Goal: Information Seeking & Learning: Check status

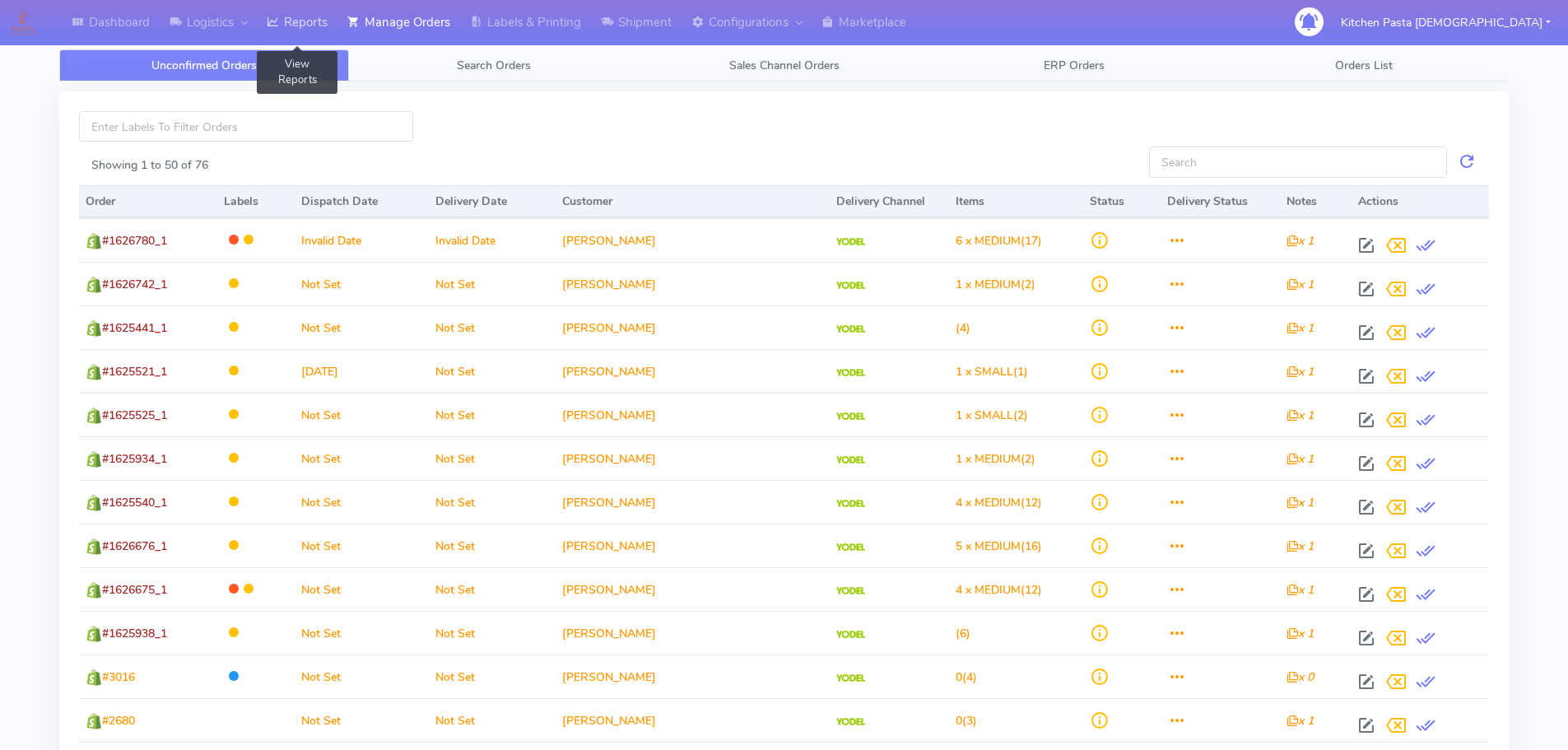
click at [308, 35] on link "Reports" at bounding box center [296, 23] width 81 height 45
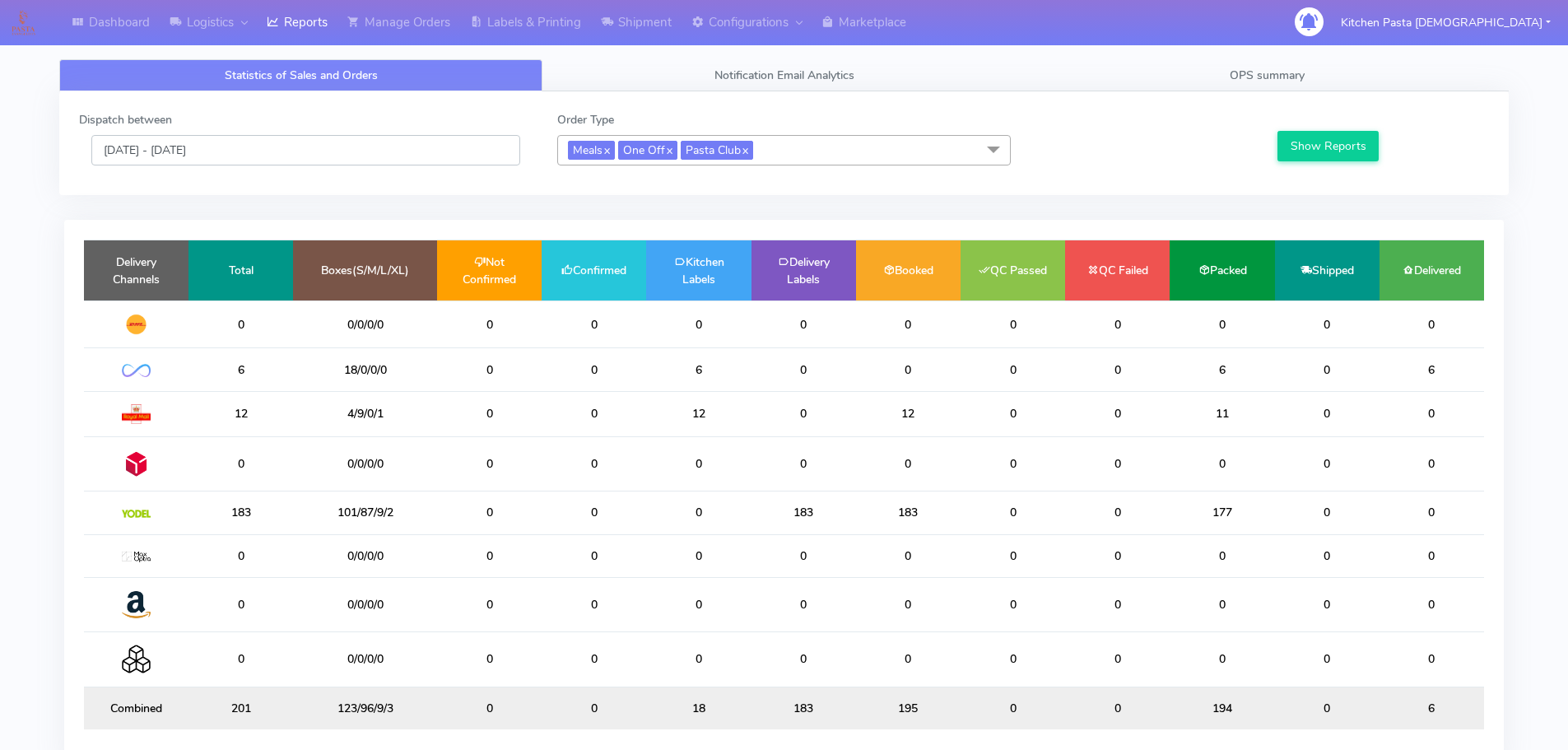
click at [160, 155] on input "[DATE] - [DATE]" at bounding box center [305, 151] width 429 height 31
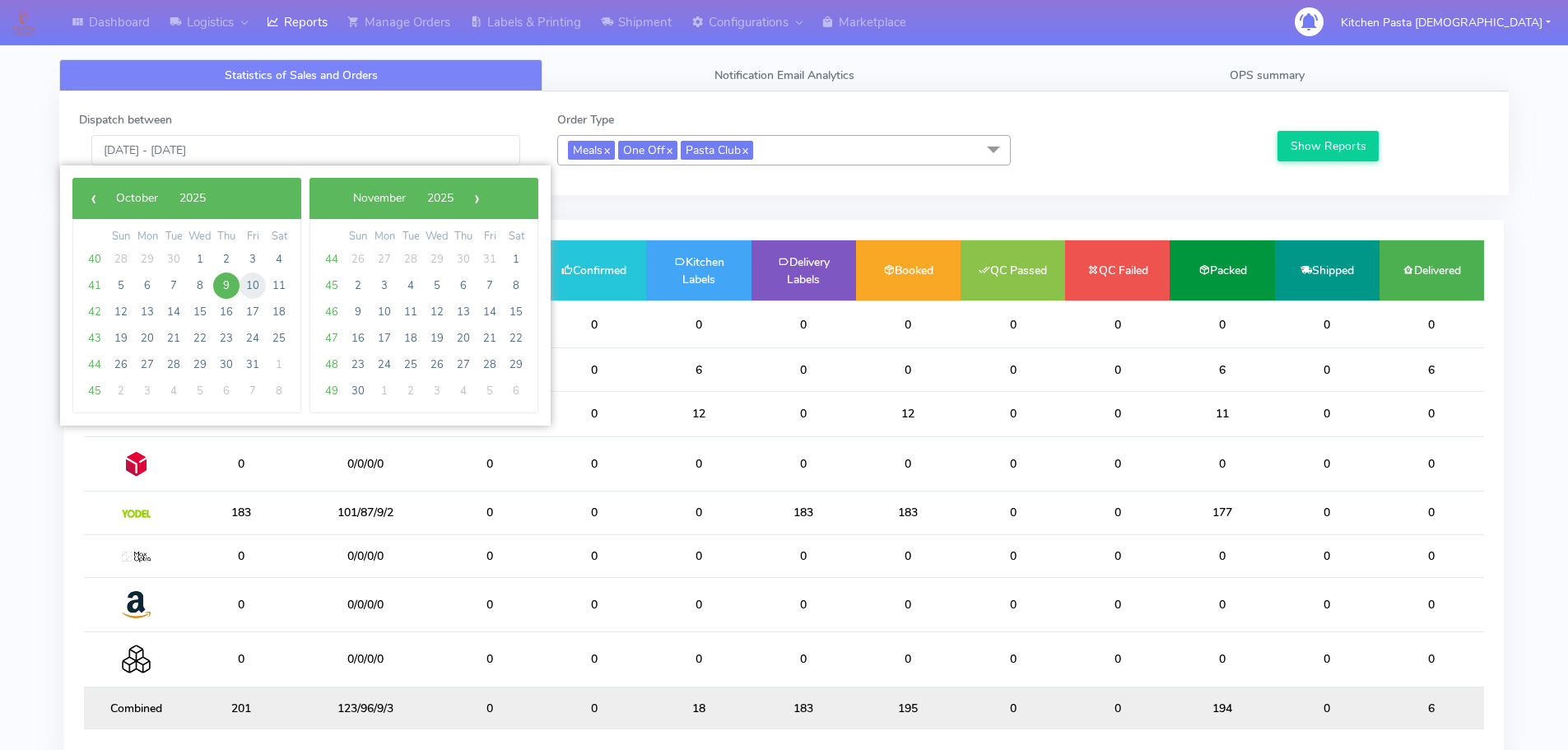
click at [261, 287] on span "10" at bounding box center [252, 286] width 26 height 26
type input "[DATE] - [DATE]"
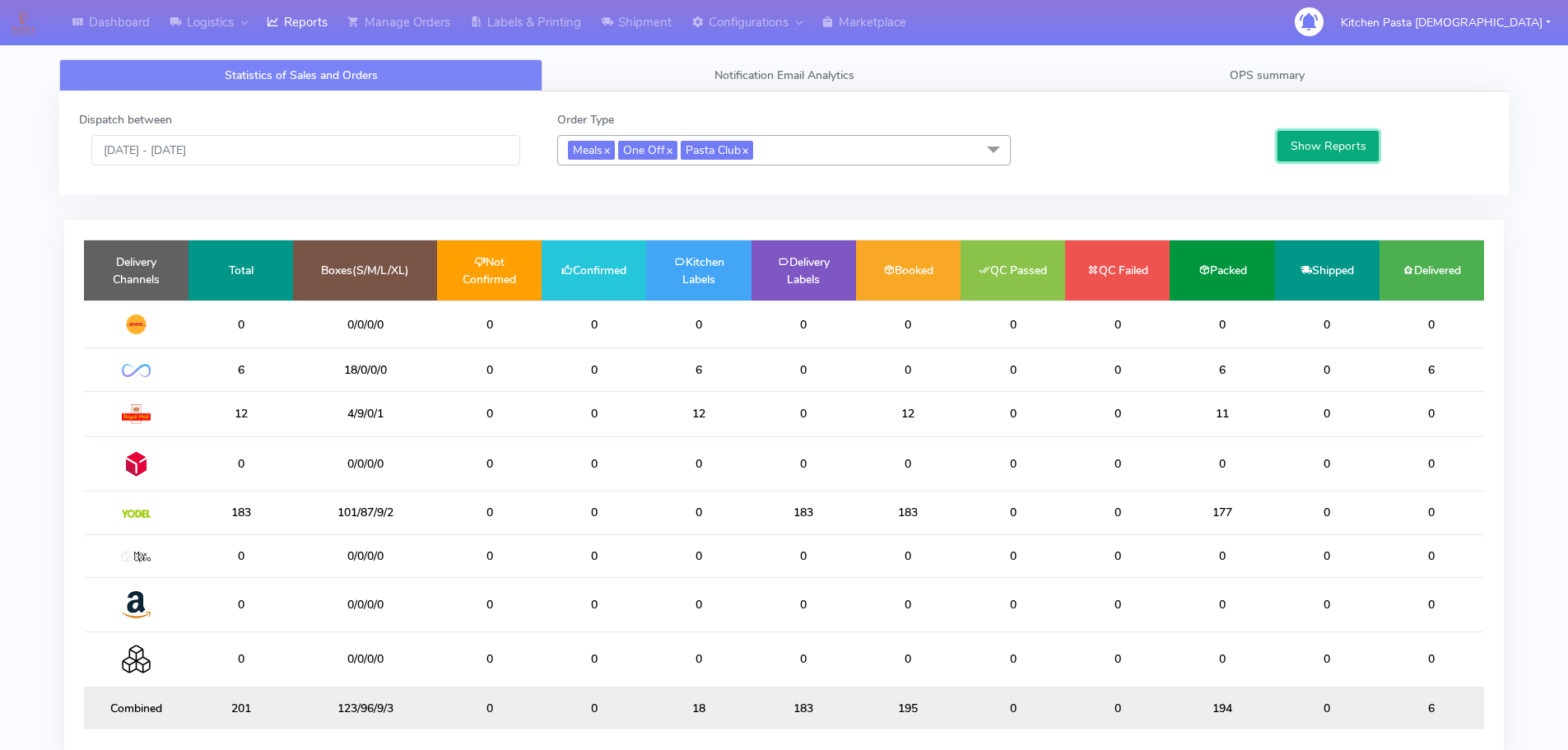
click at [1354, 152] on button "Show Reports" at bounding box center [1328, 146] width 102 height 31
click at [1354, 151] on button "Show Reports" at bounding box center [1328, 146] width 102 height 31
click at [1265, 85] on link "OPS summary" at bounding box center [1266, 74] width 483 height 32
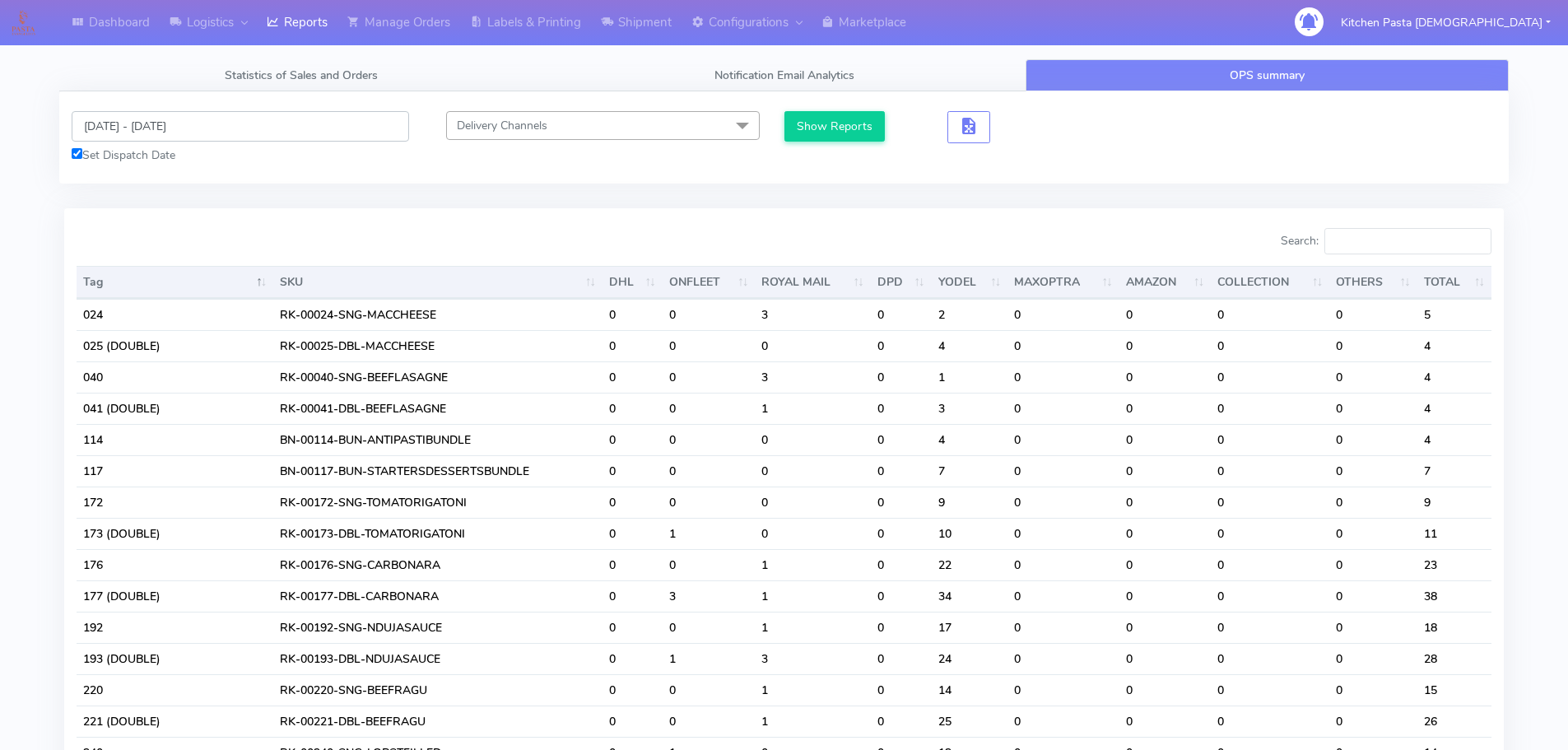
click at [162, 131] on input "[DATE] - [DATE]" at bounding box center [240, 127] width 337 height 31
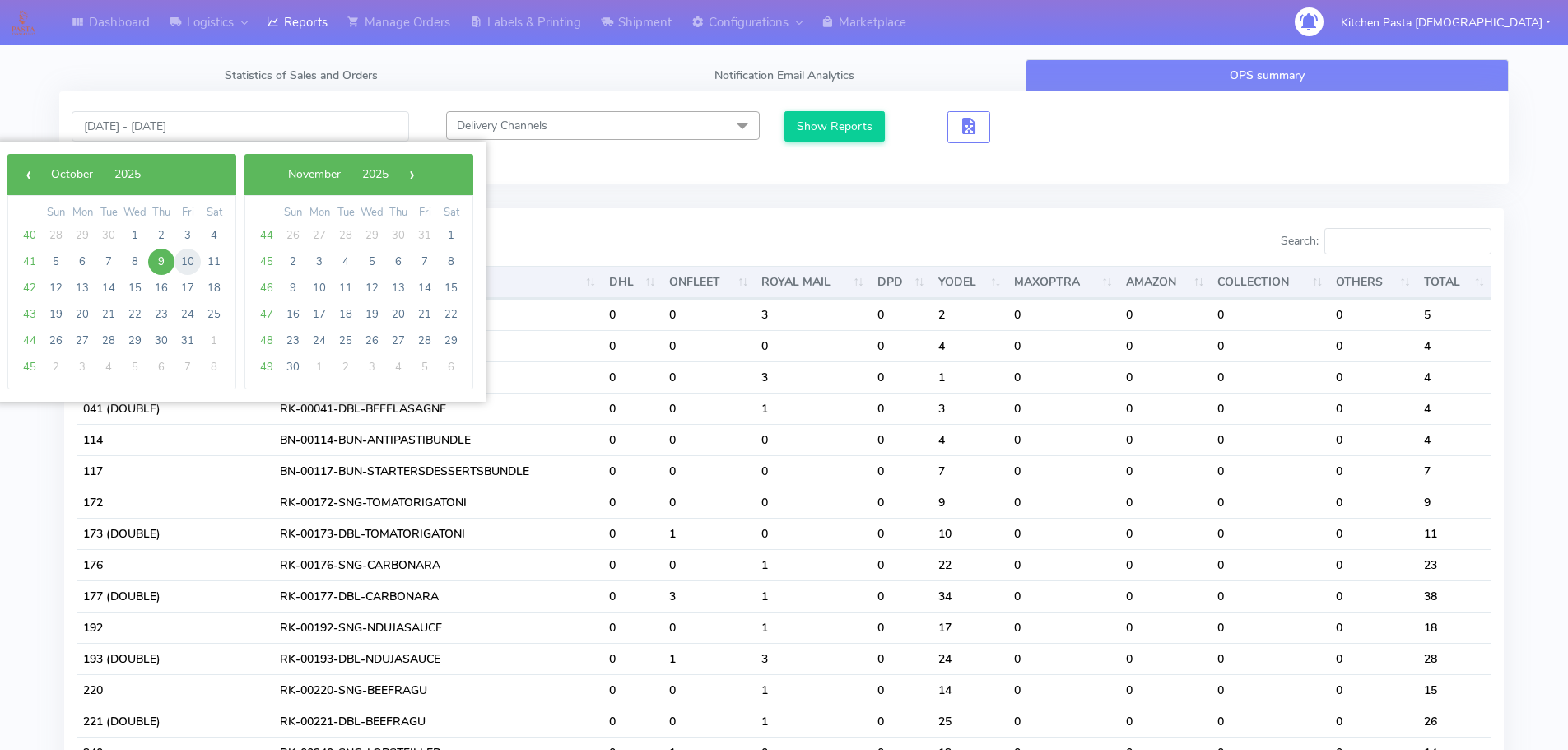
click at [183, 265] on span "10" at bounding box center [187, 261] width 26 height 26
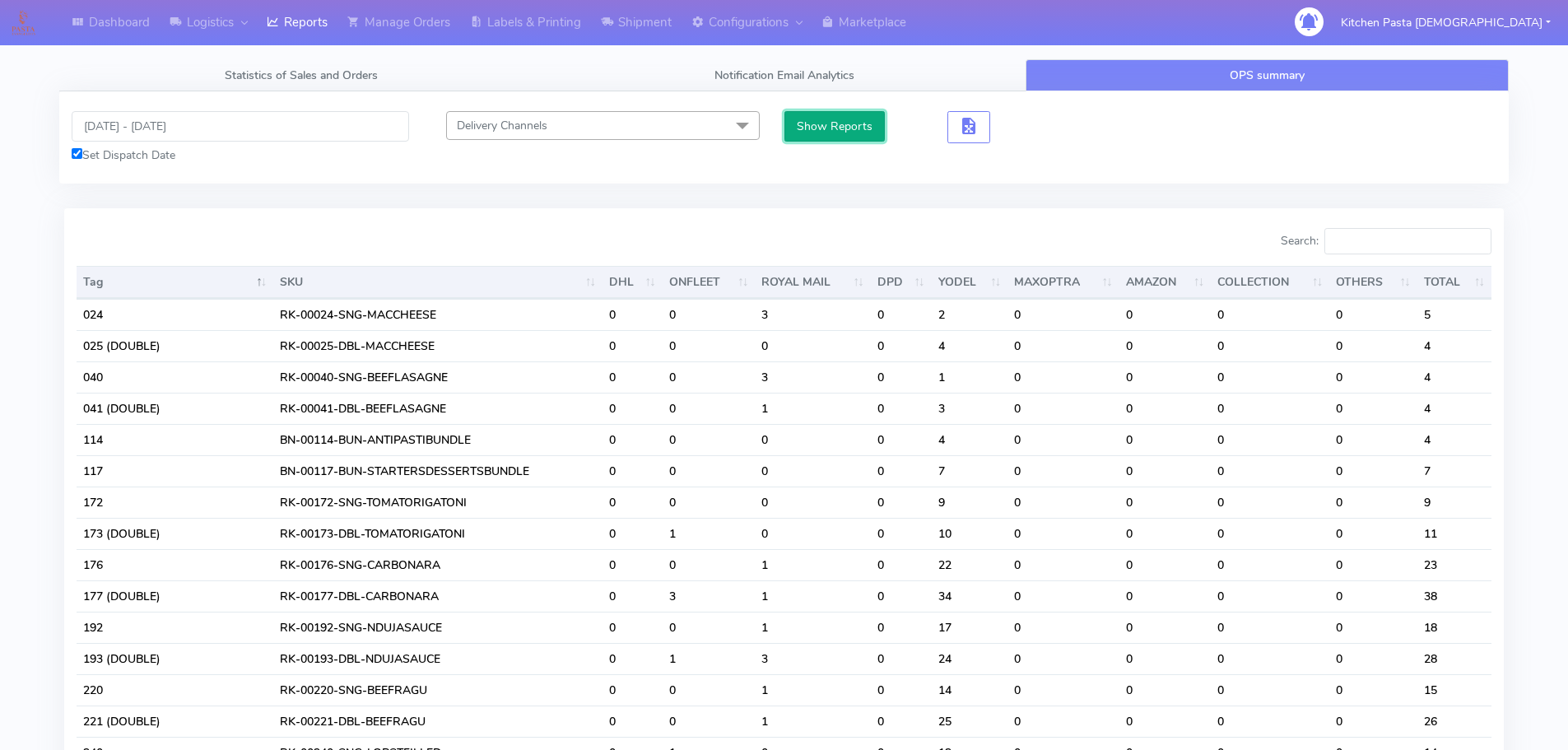
click at [847, 122] on button "Show Reports" at bounding box center [835, 127] width 102 height 31
click at [141, 126] on input "[DATE] - [DATE]" at bounding box center [240, 127] width 337 height 31
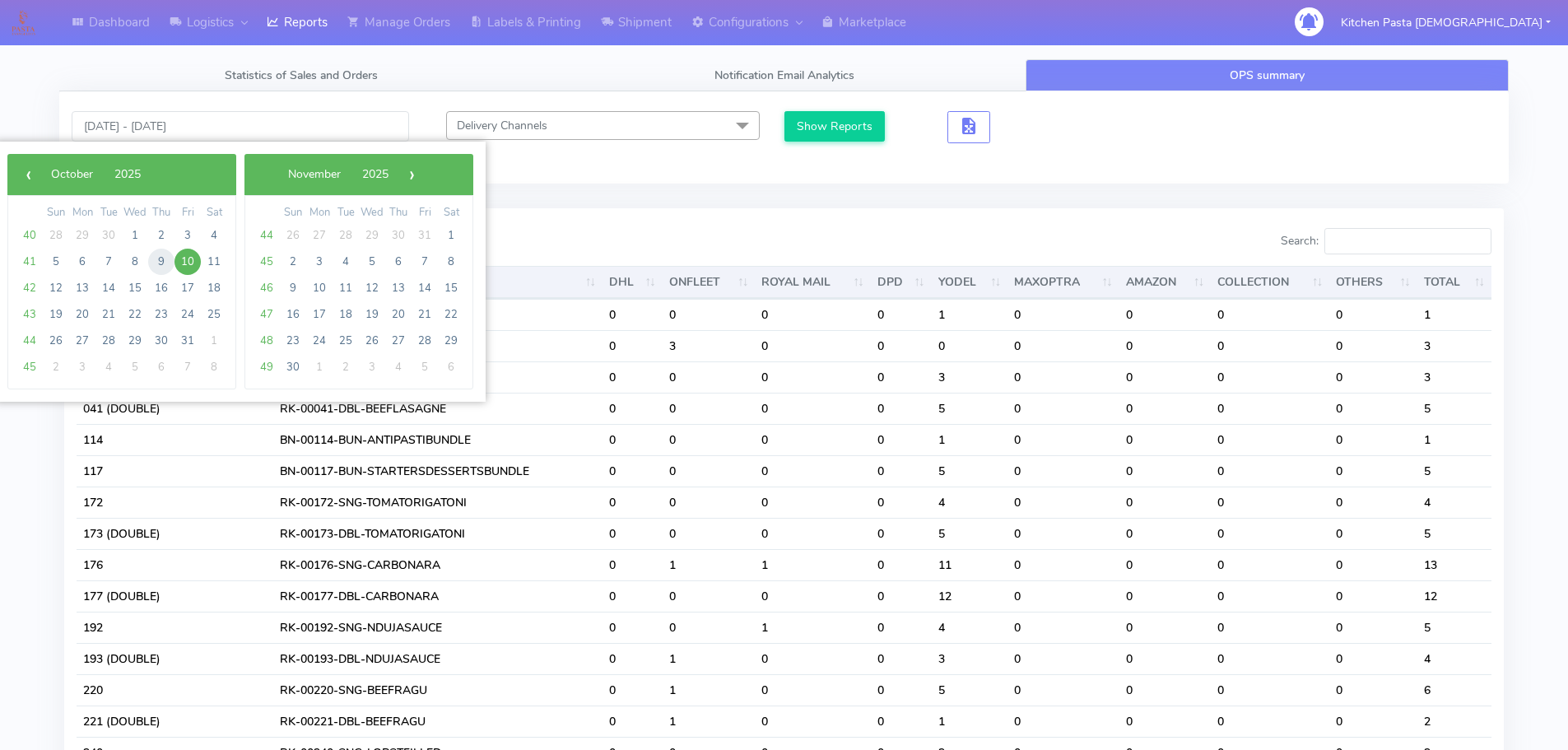
click at [154, 261] on span "9" at bounding box center [160, 261] width 26 height 26
type input "[DATE] - [DATE]"
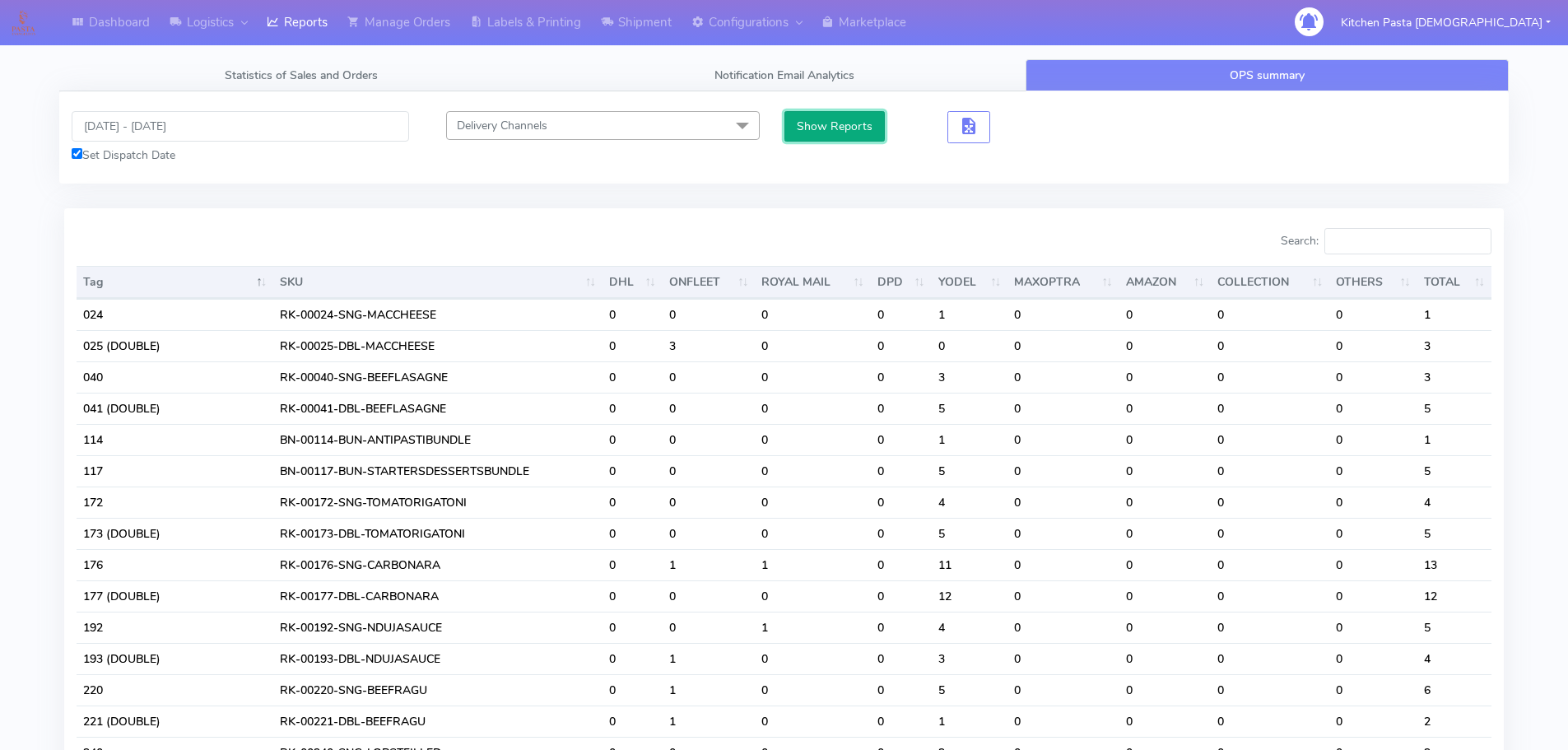
click at [859, 126] on button "Show Reports" at bounding box center [835, 127] width 102 height 31
click at [1377, 234] on input "Search:" at bounding box center [1408, 240] width 167 height 26
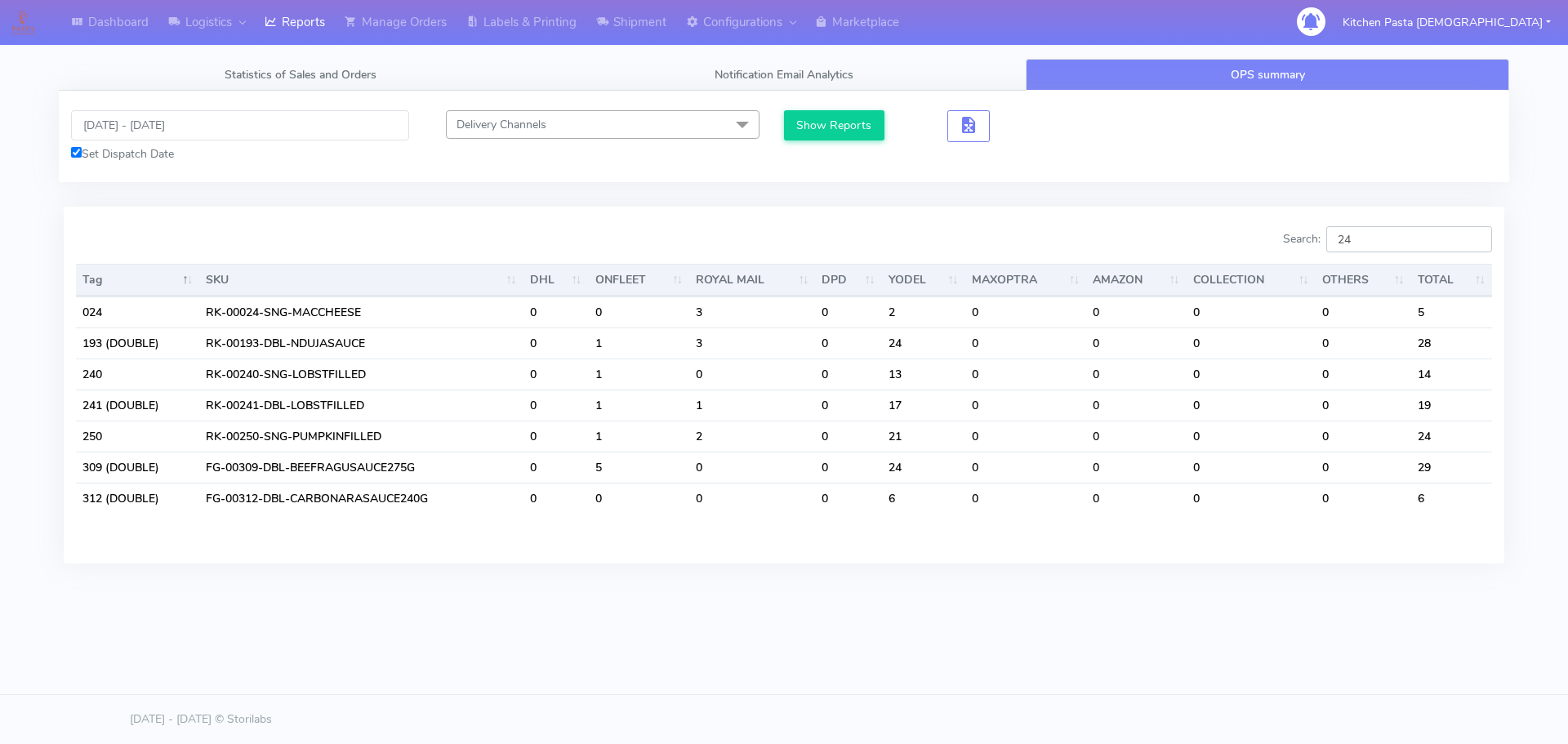
type input "2"
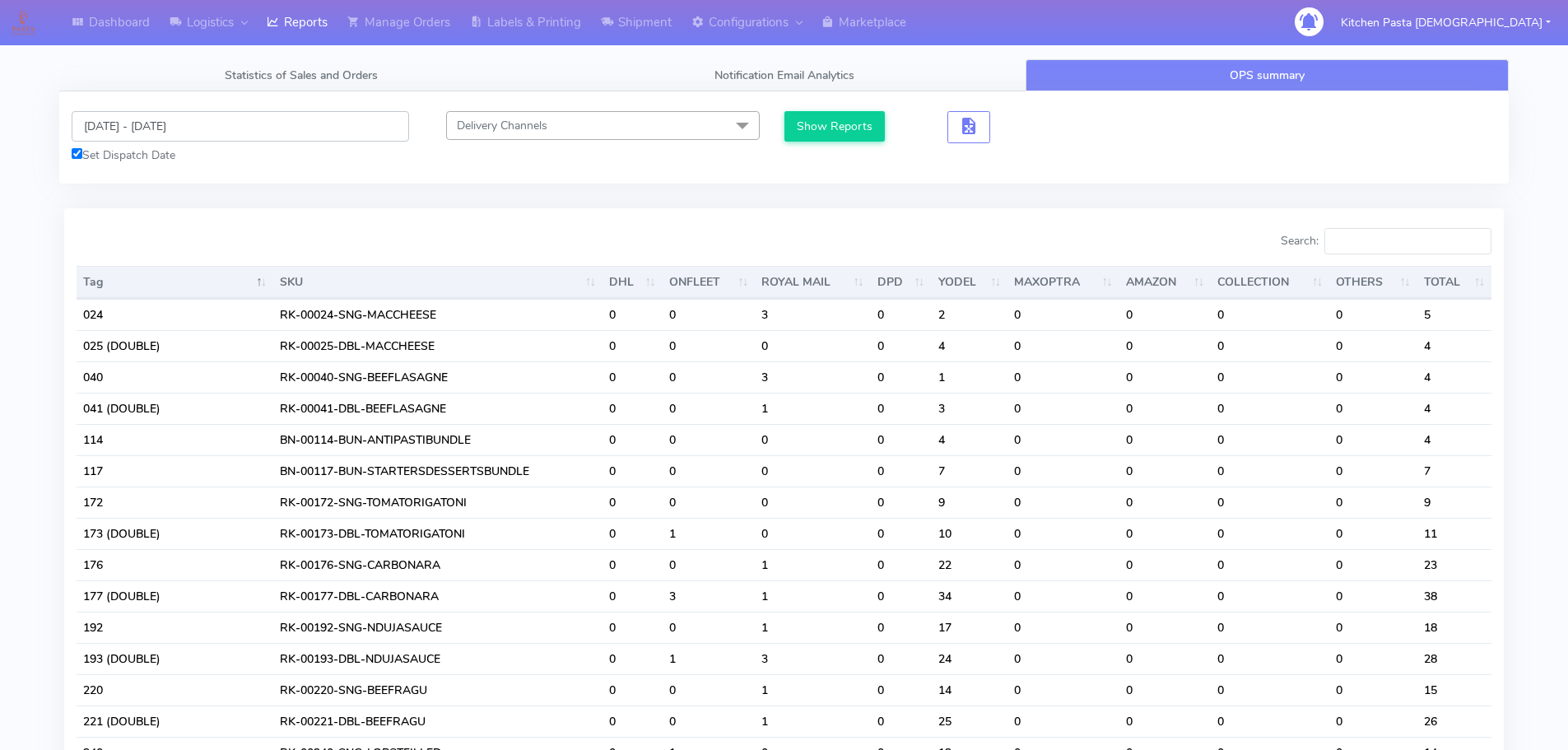
click at [174, 112] on input "[DATE] - [DATE]" at bounding box center [240, 127] width 337 height 31
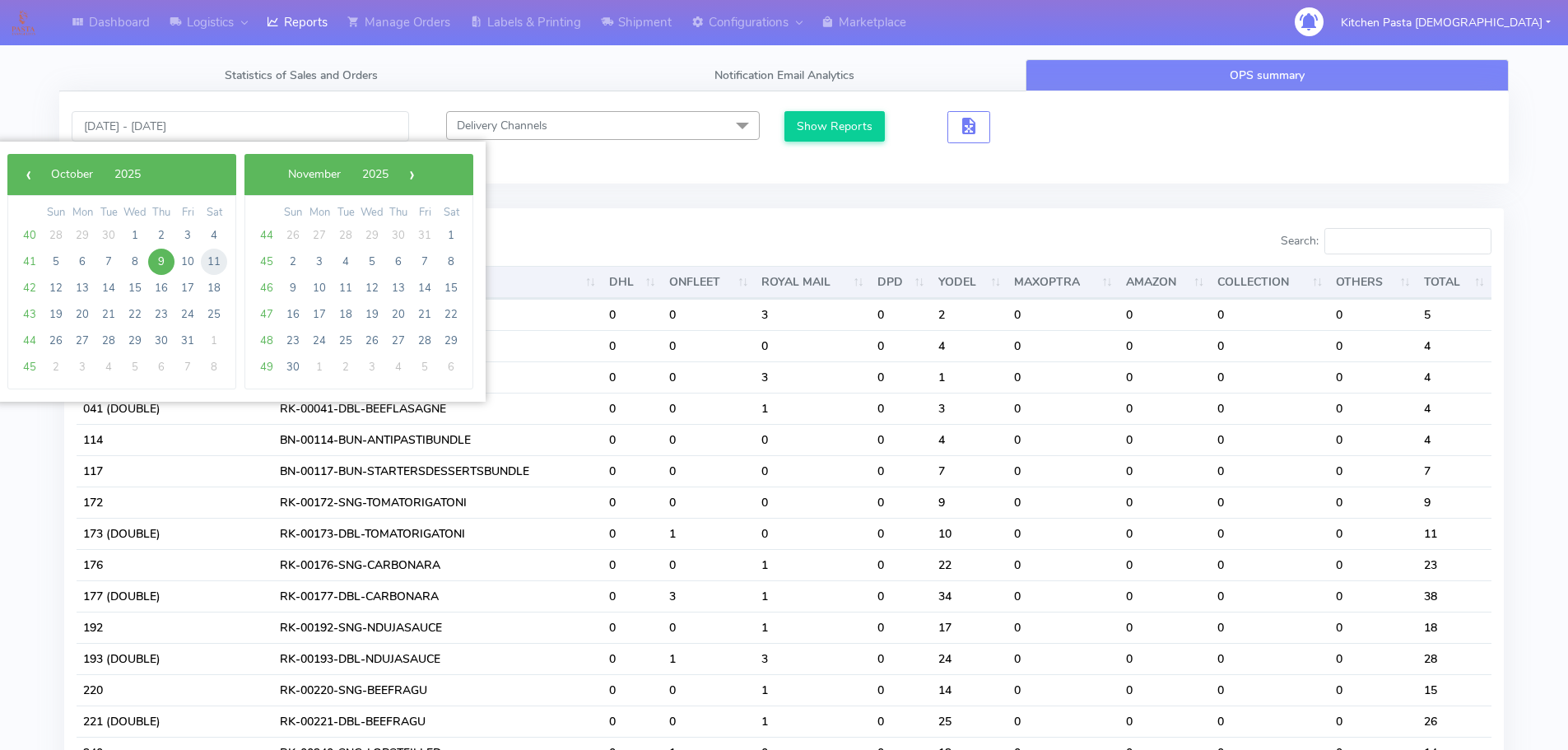
click at [203, 258] on span "11" at bounding box center [214, 261] width 26 height 26
click at [197, 260] on span "10" at bounding box center [187, 261] width 26 height 26
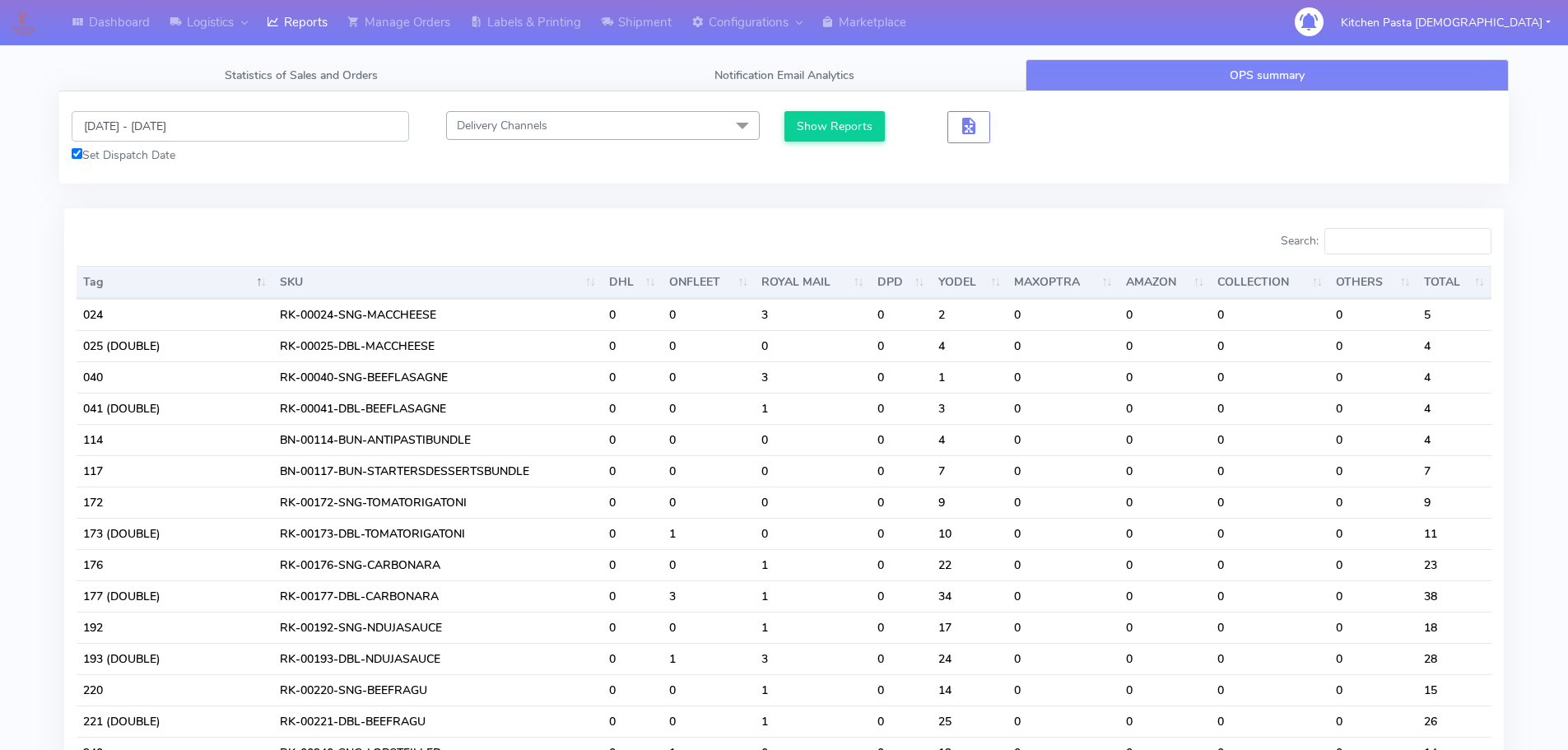
drag, startPoint x: 188, startPoint y: 114, endPoint x: 178, endPoint y: 129, distance: 18.0
click at [186, 114] on input "[DATE] - [DATE]" at bounding box center [240, 127] width 337 height 31
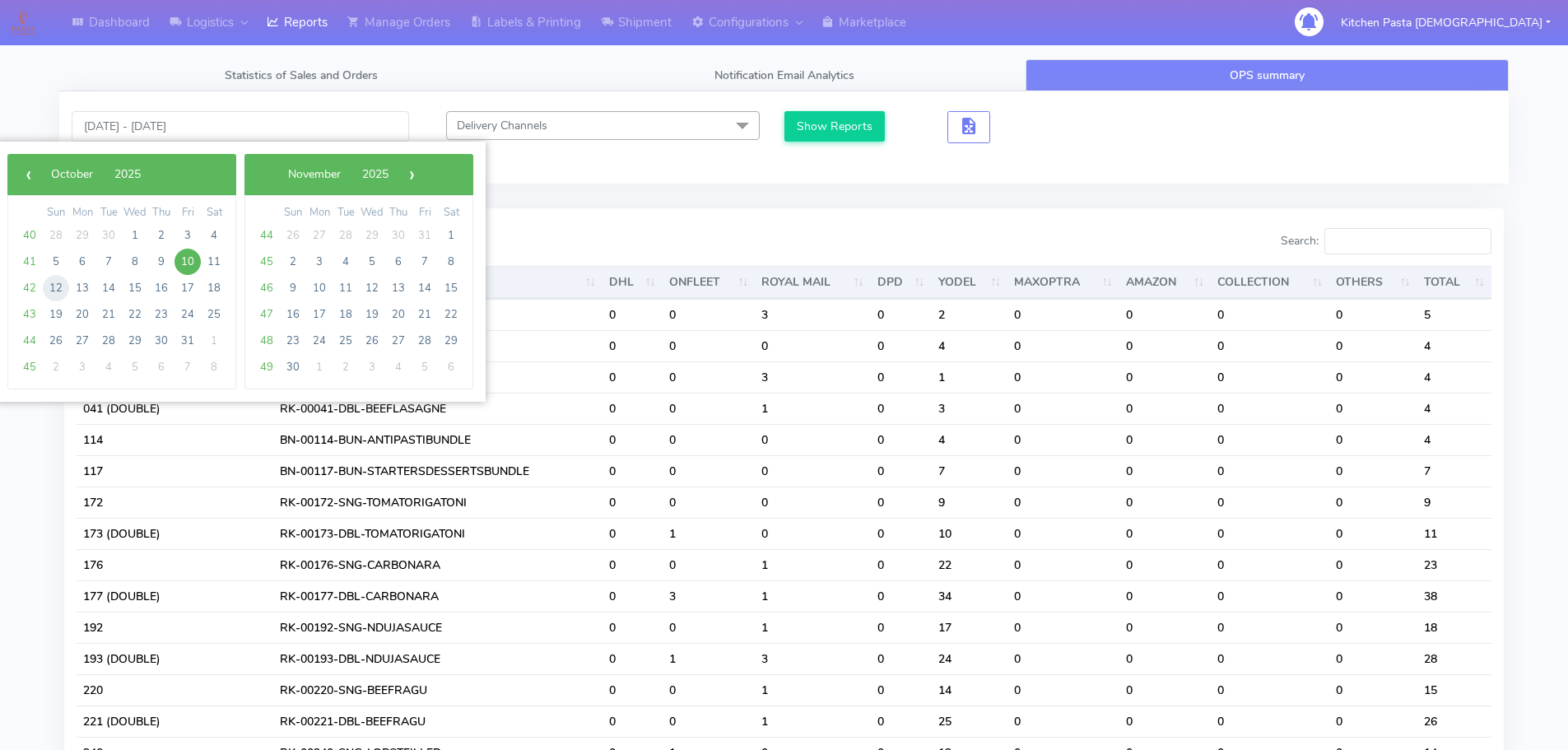
click at [52, 282] on span "12" at bounding box center [55, 287] width 26 height 26
type input "[DATE] - [DATE]"
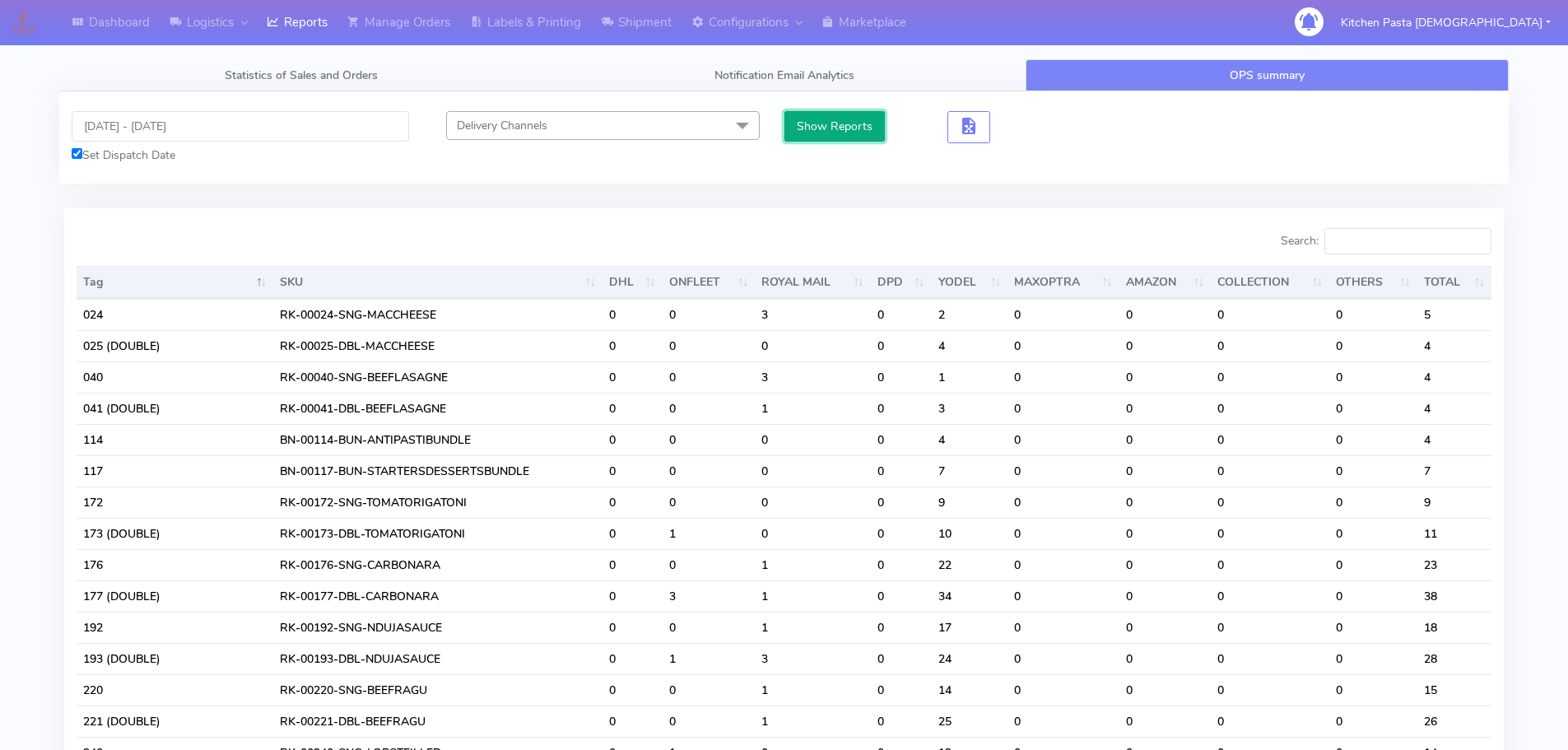
click at [834, 118] on button "Show Reports" at bounding box center [835, 127] width 102 height 31
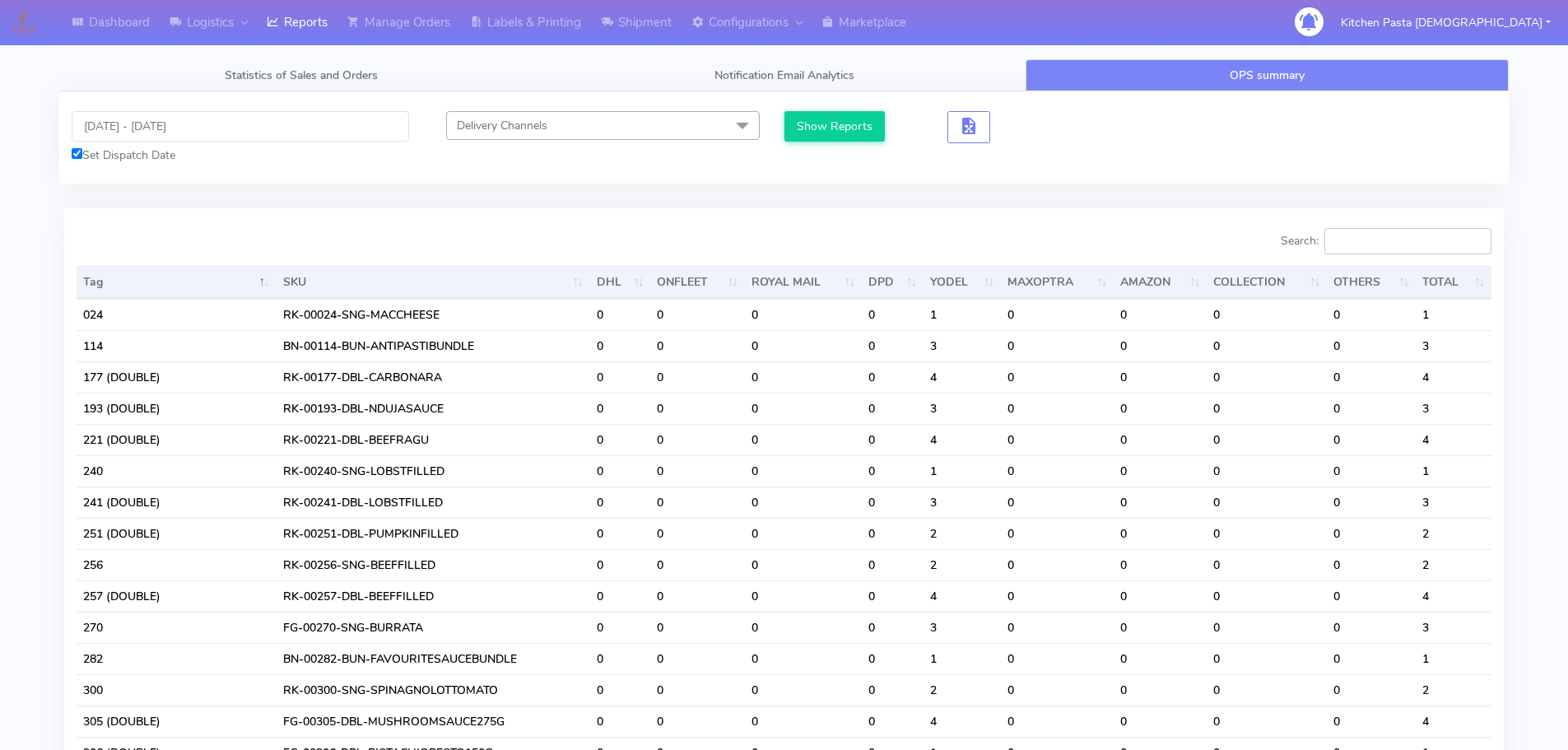
click at [1386, 248] on input "Search:" at bounding box center [1408, 240] width 167 height 26
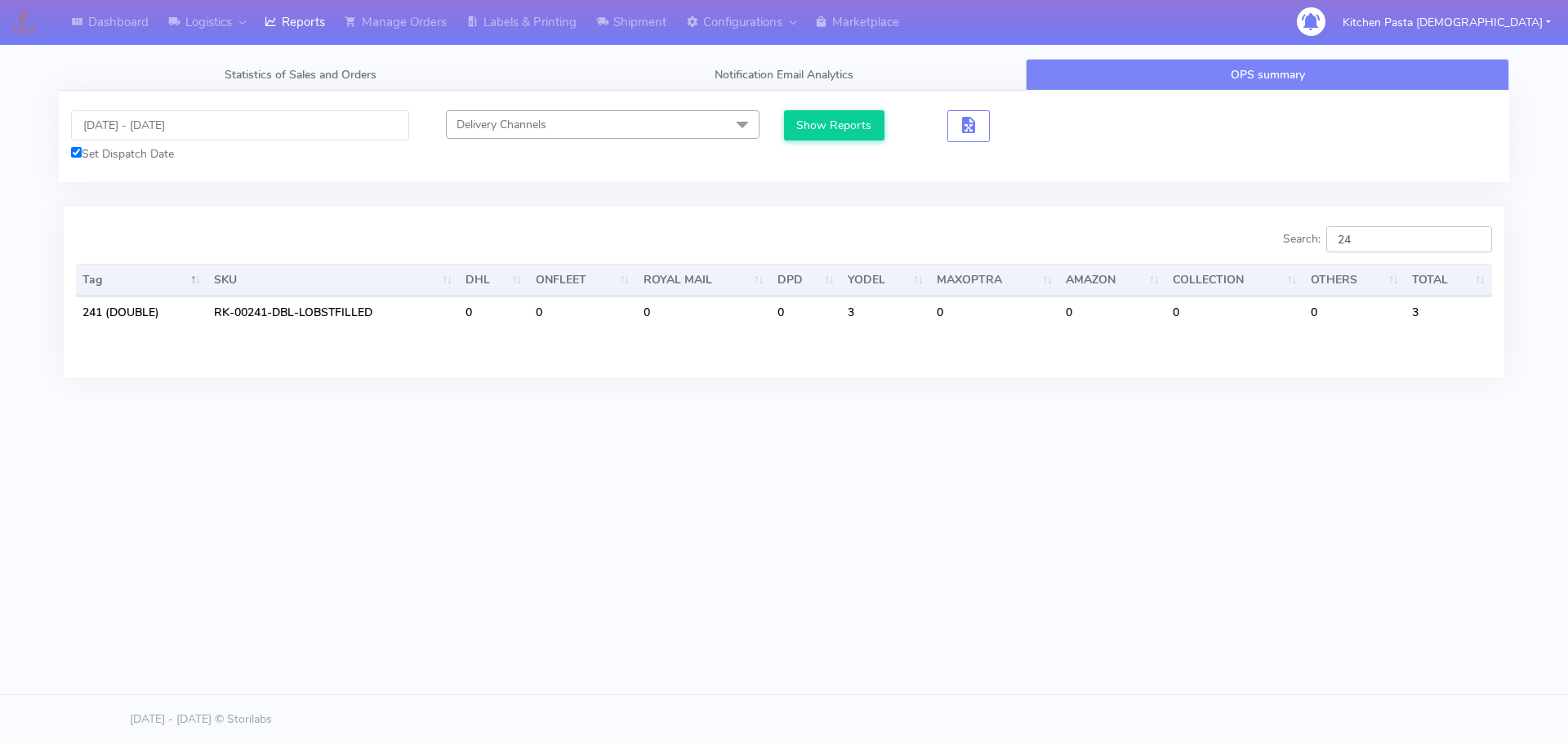
type input "2"
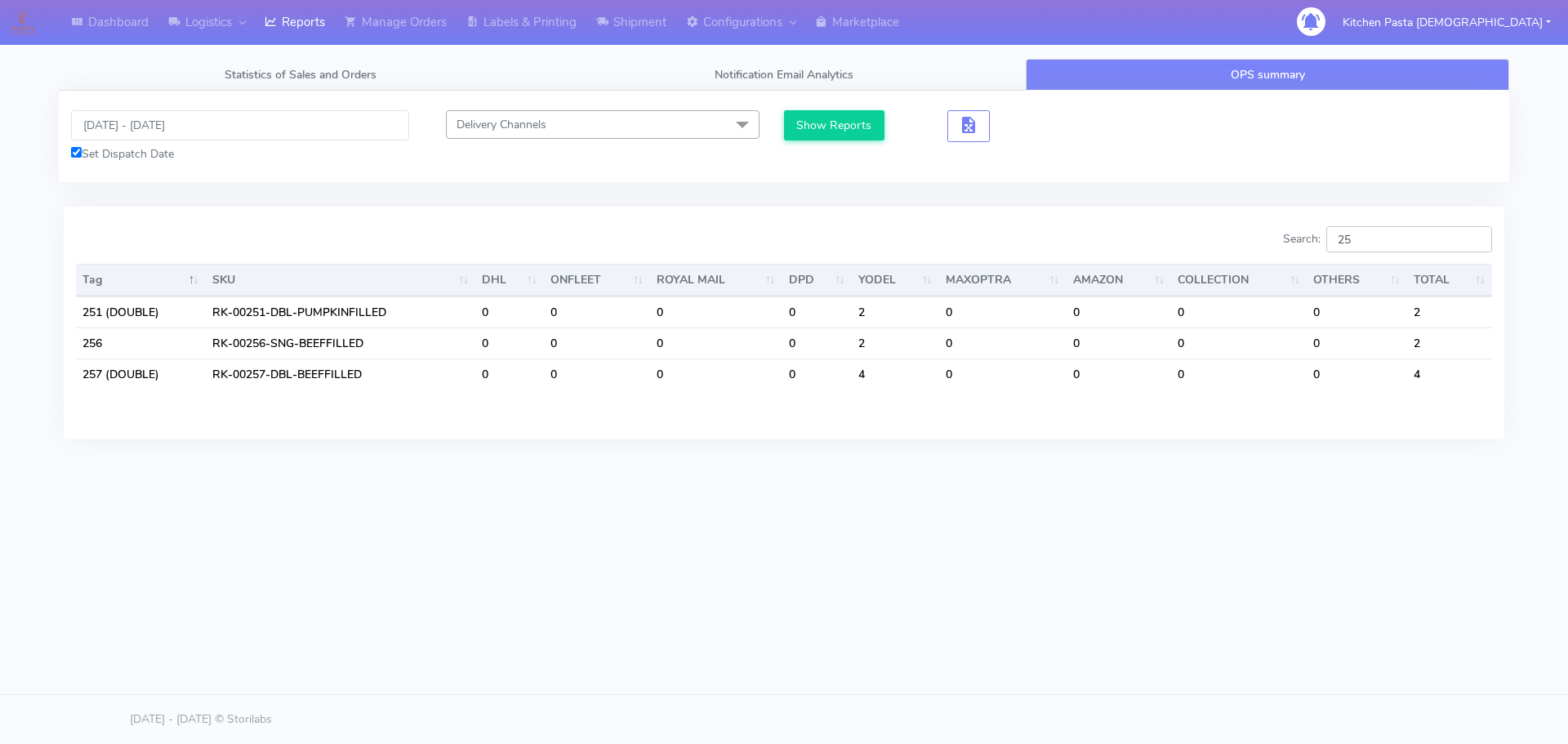
type input "2"
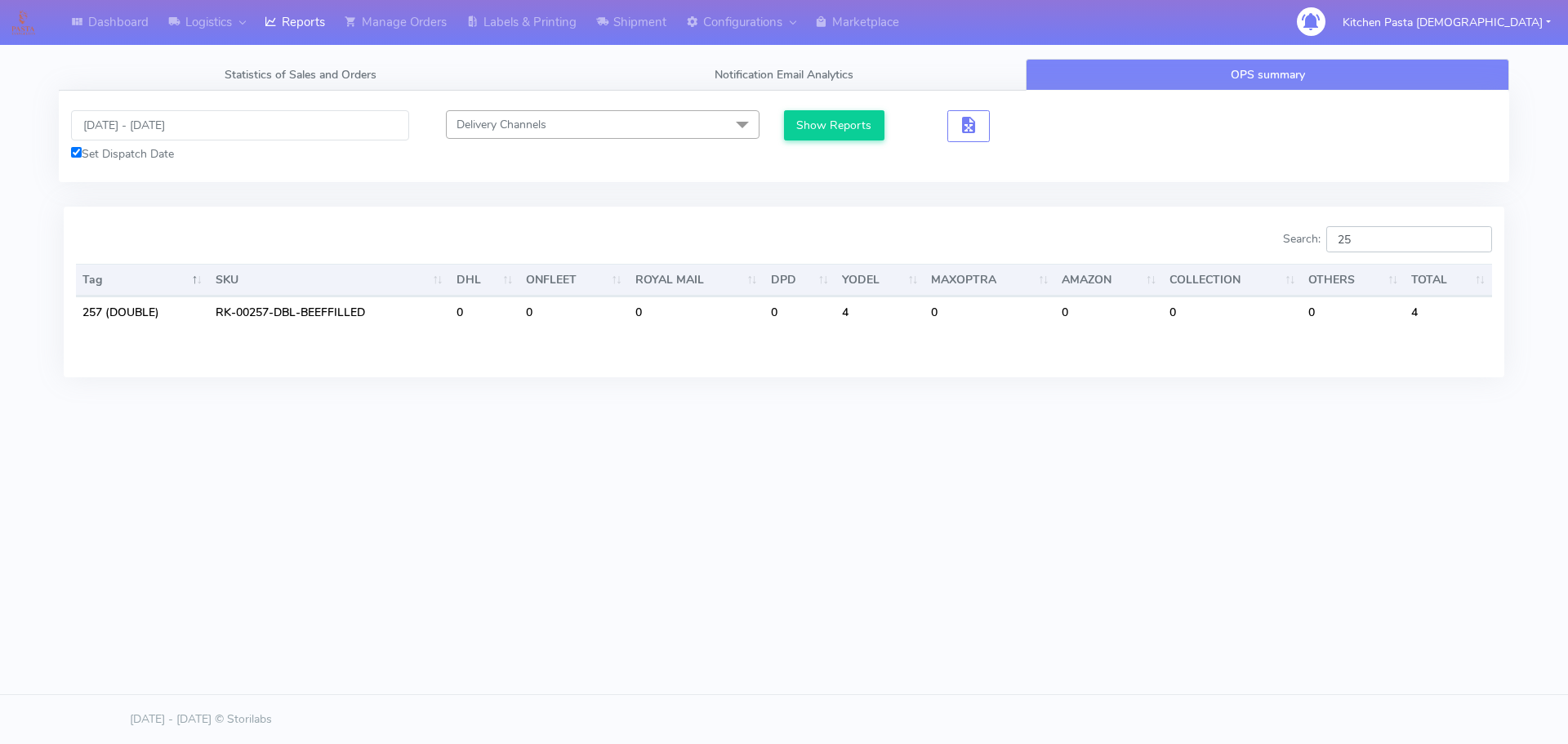
type input "2"
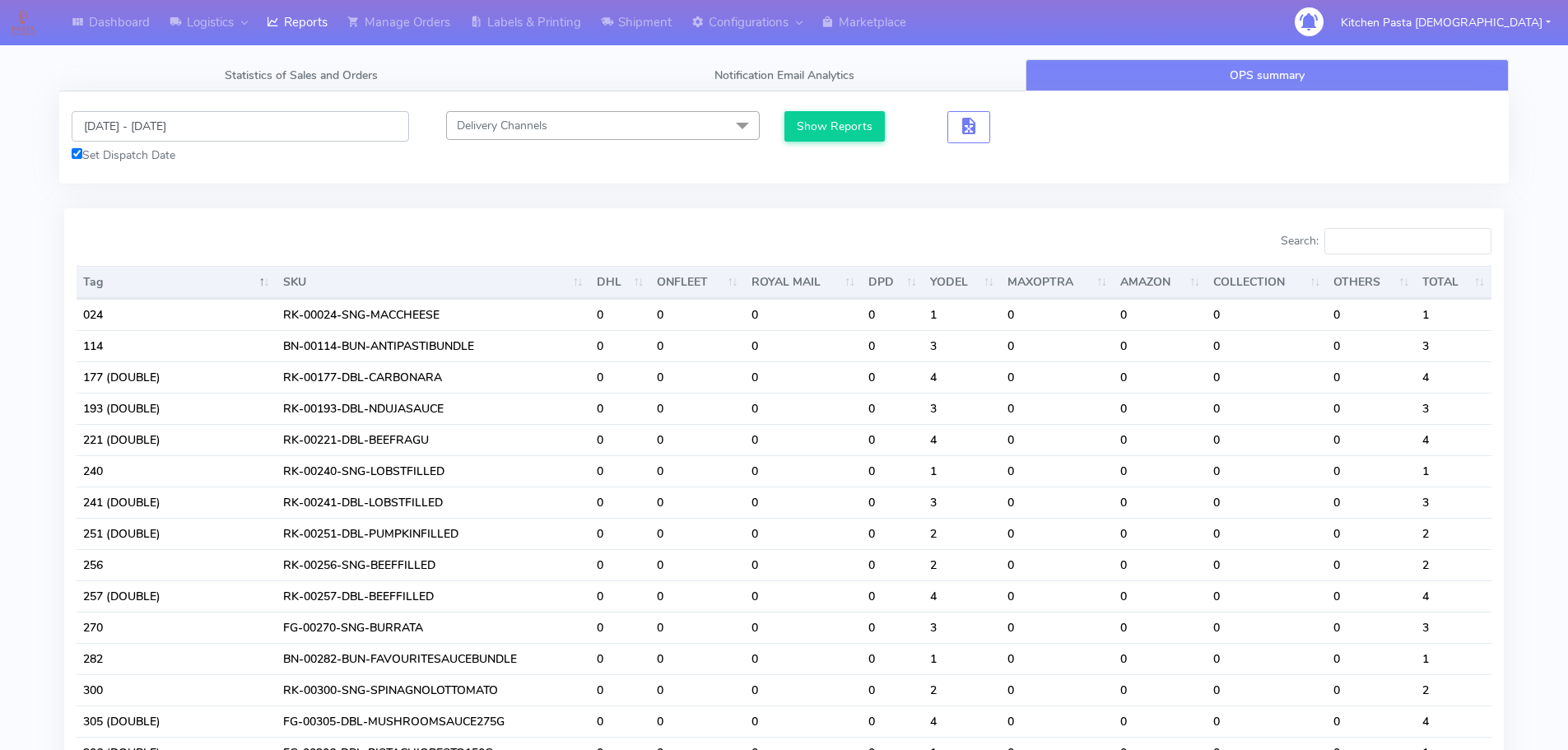
click at [151, 118] on input "[DATE] - [DATE]" at bounding box center [240, 127] width 337 height 31
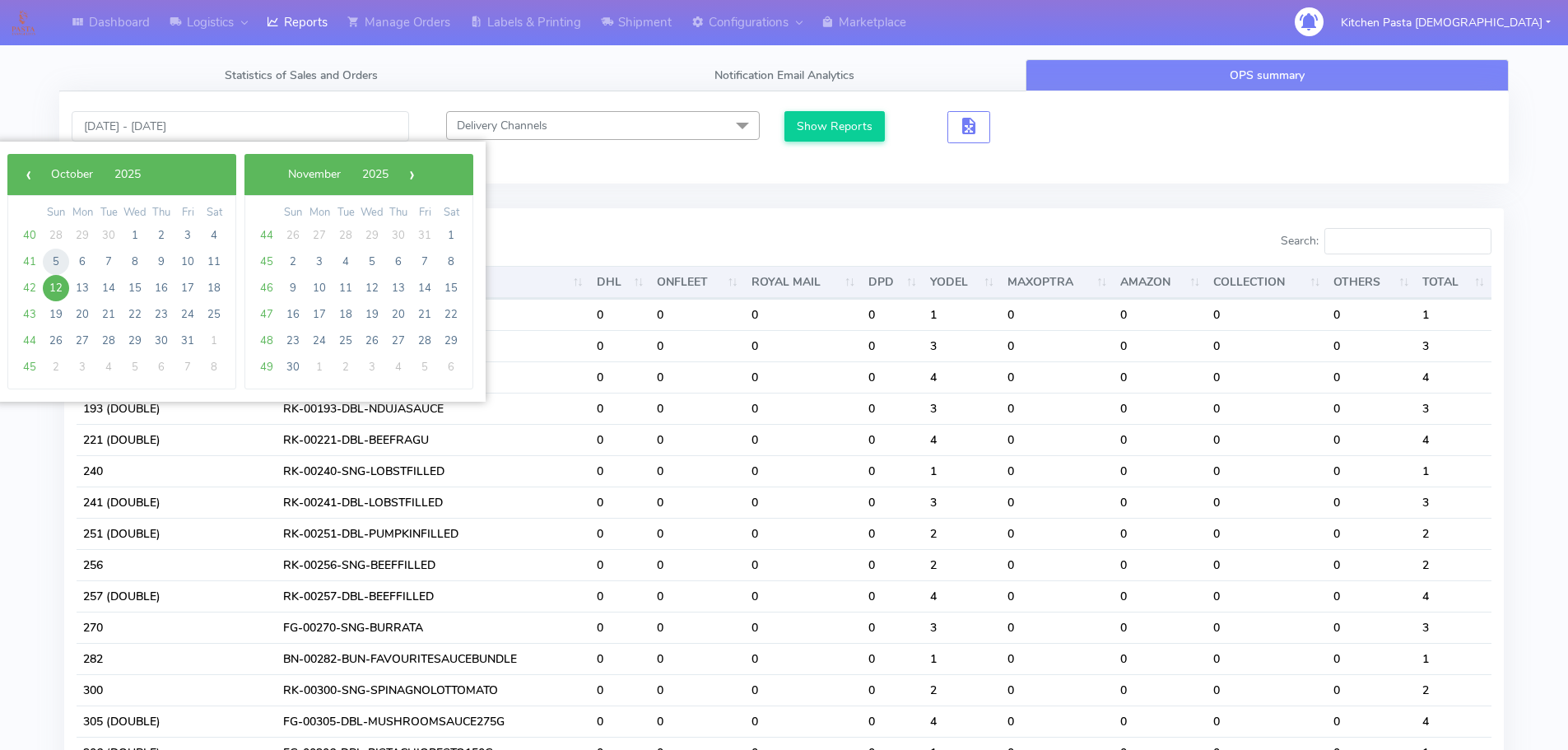
click at [55, 258] on span "5" at bounding box center [55, 261] width 26 height 26
type input "[DATE] - [DATE]"
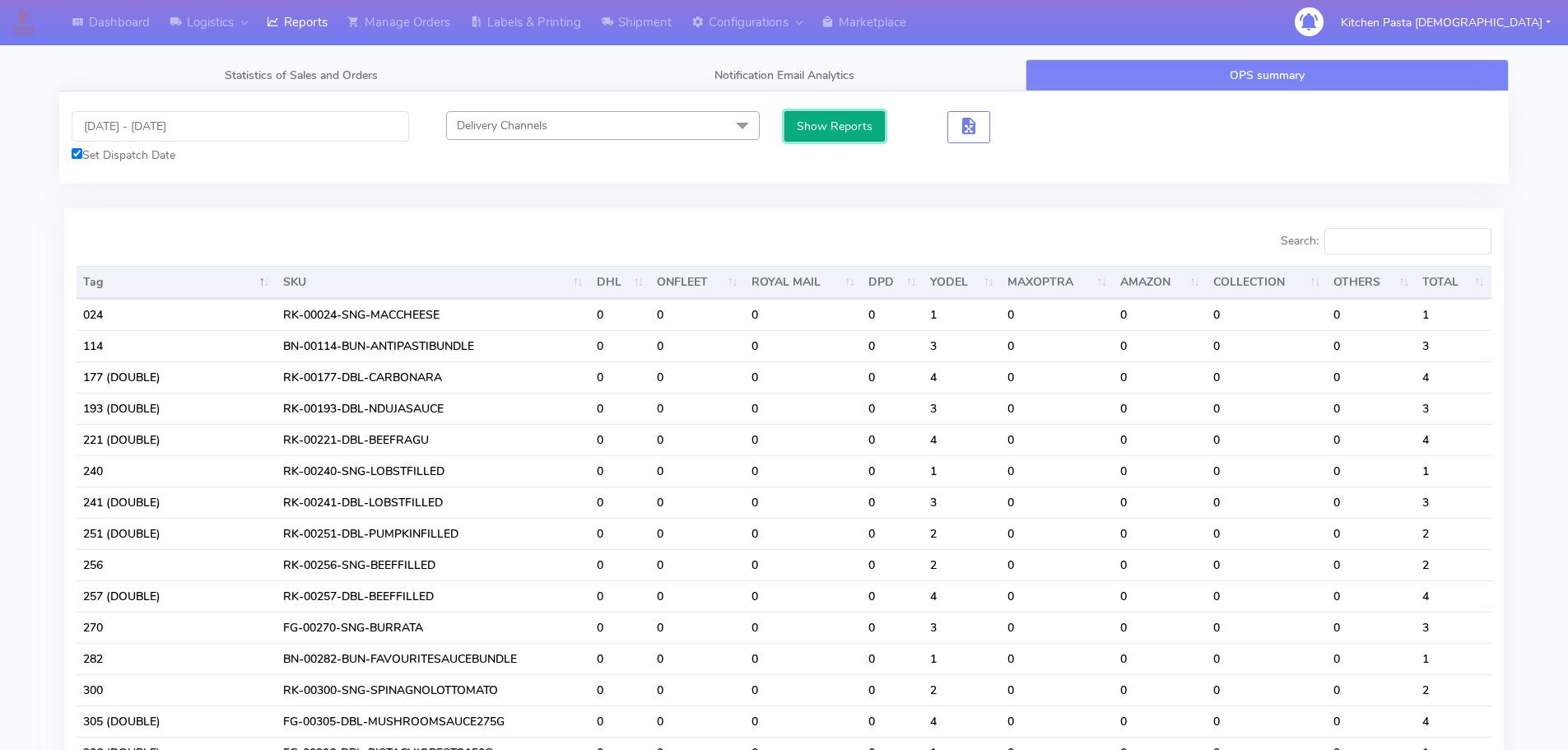
click at [820, 121] on button "Show Reports" at bounding box center [835, 127] width 102 height 31
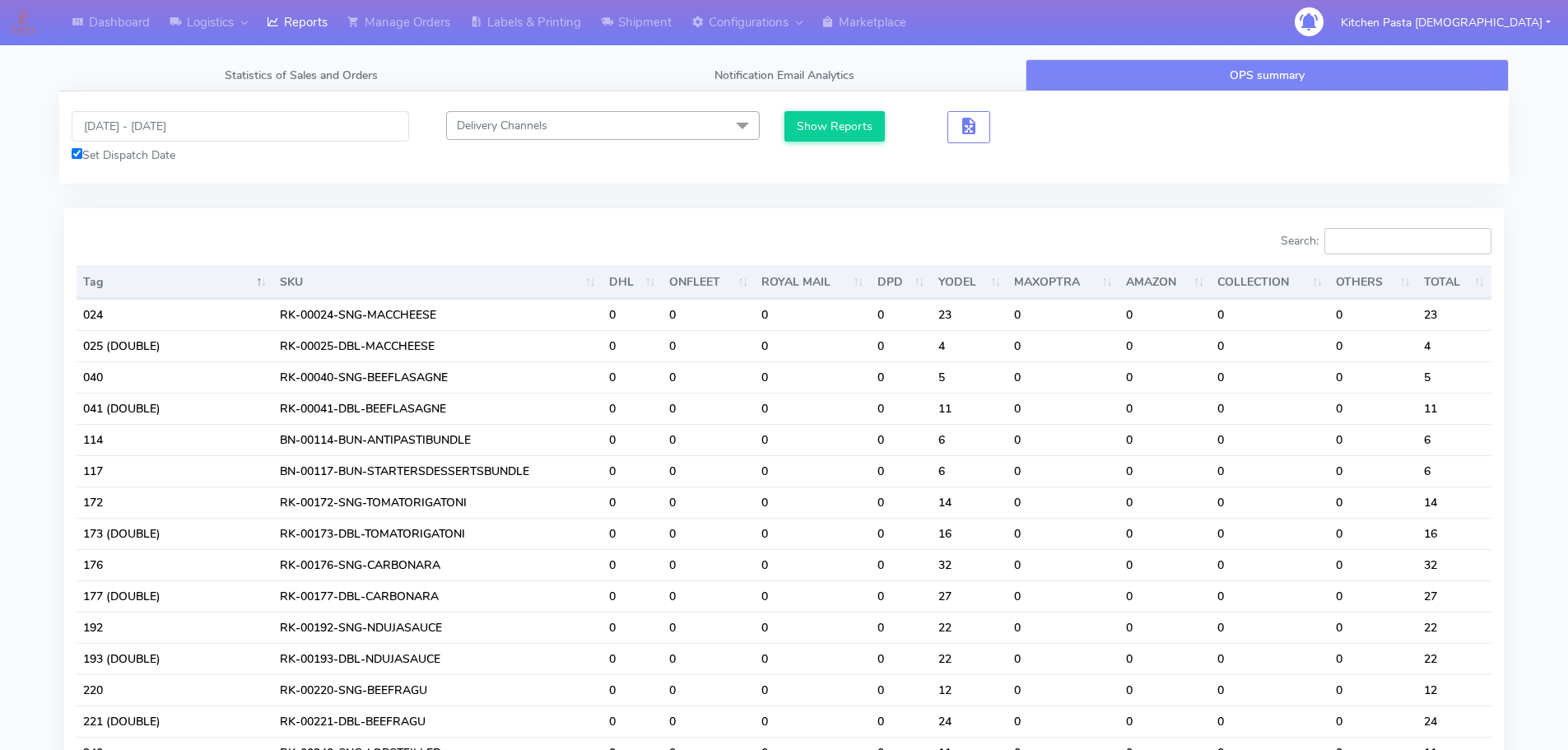
click at [1403, 246] on input "Search:" at bounding box center [1408, 240] width 167 height 26
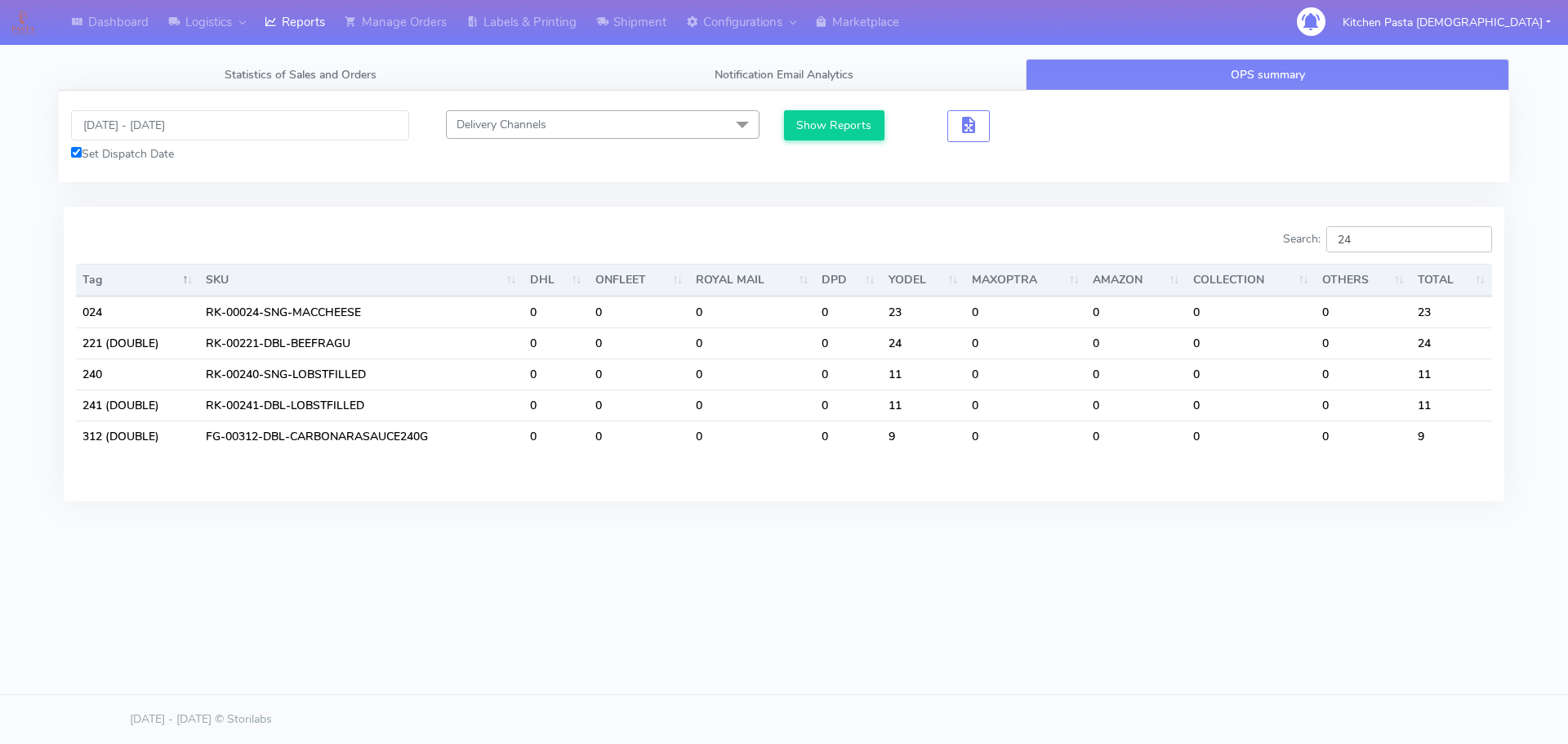
type input "2"
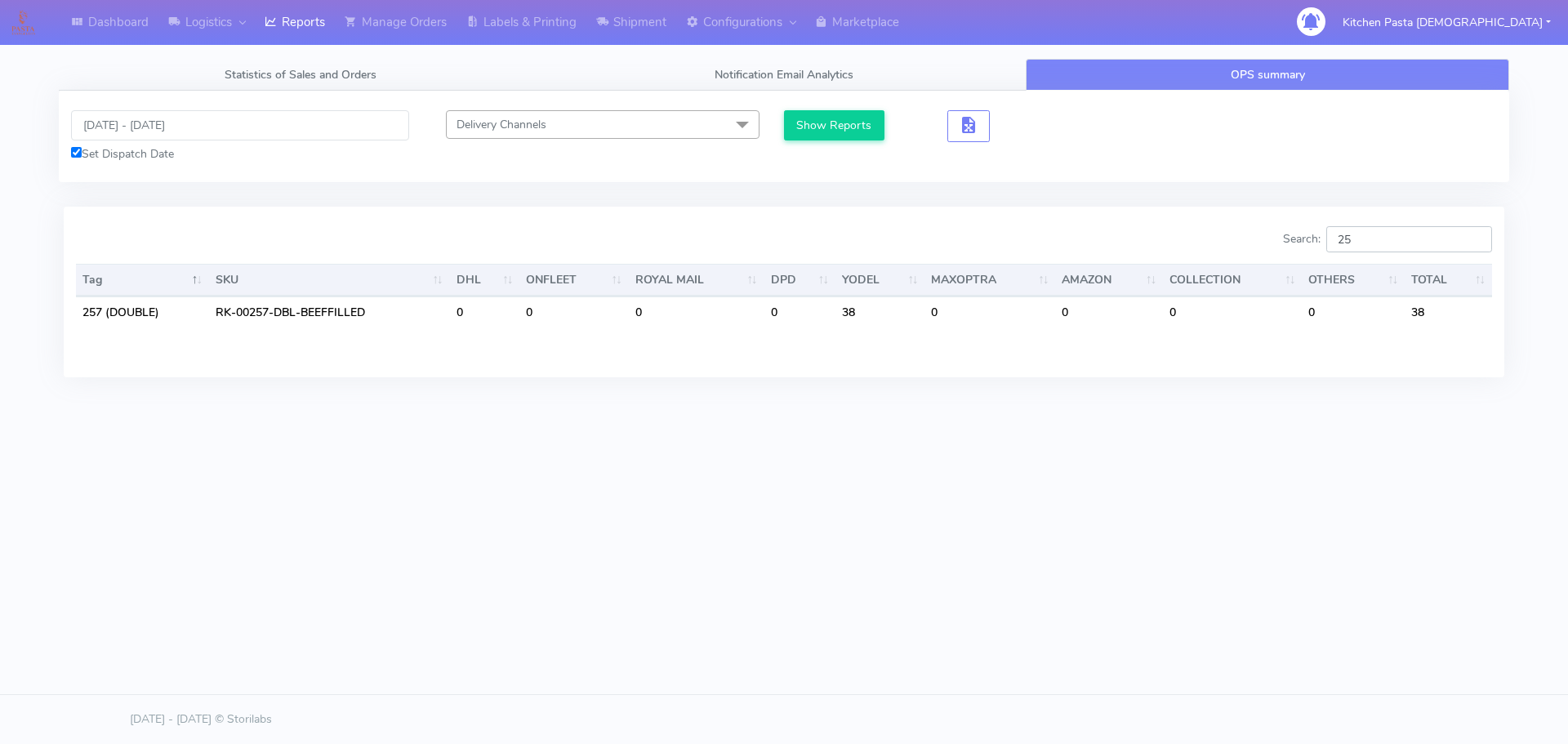
type input "2"
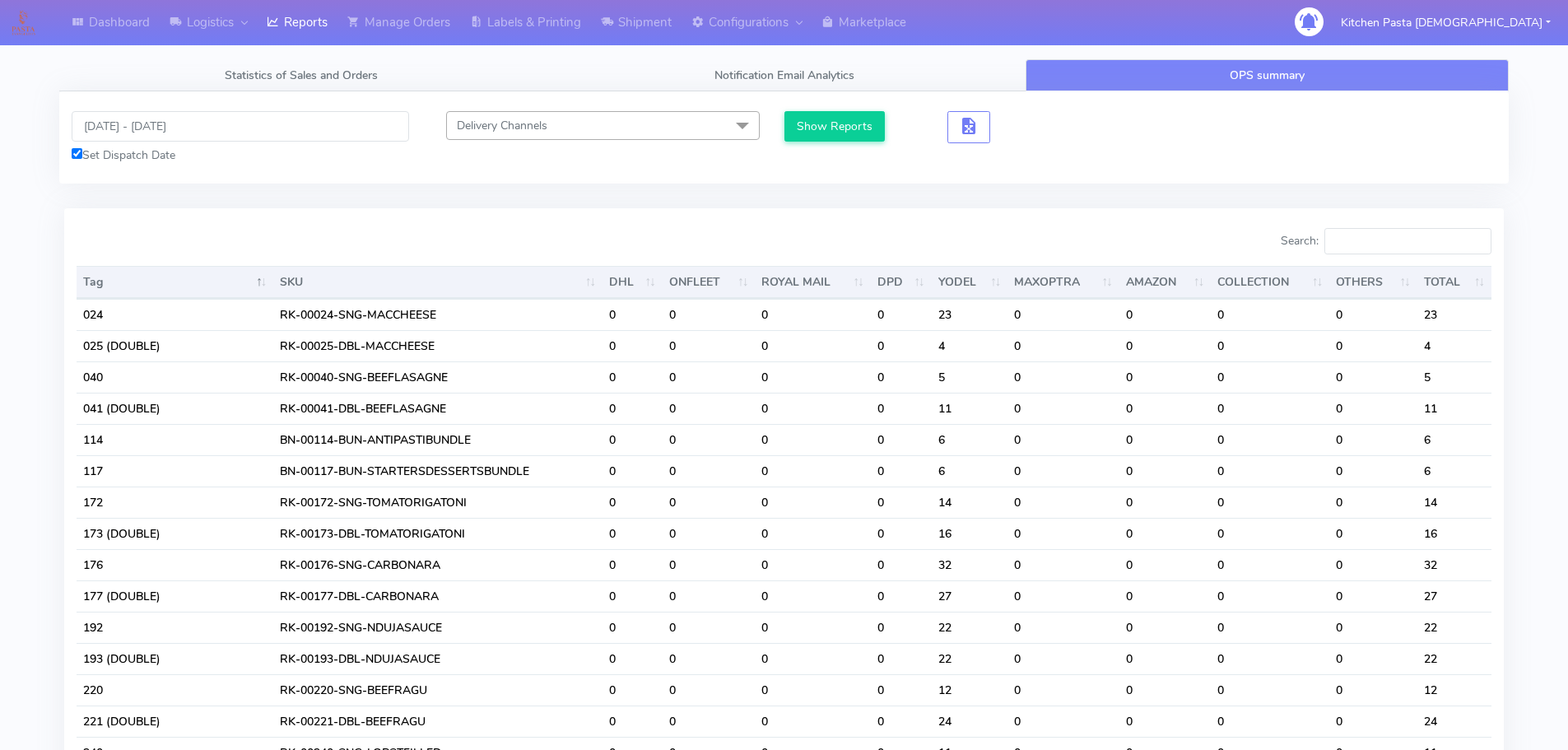
click at [104, 143] on div "[DATE] - [DATE] Set Dispatch Date" at bounding box center [239, 138] width 362 height 53
click at [115, 141] on input "[DATE] - [DATE]" at bounding box center [240, 127] width 337 height 31
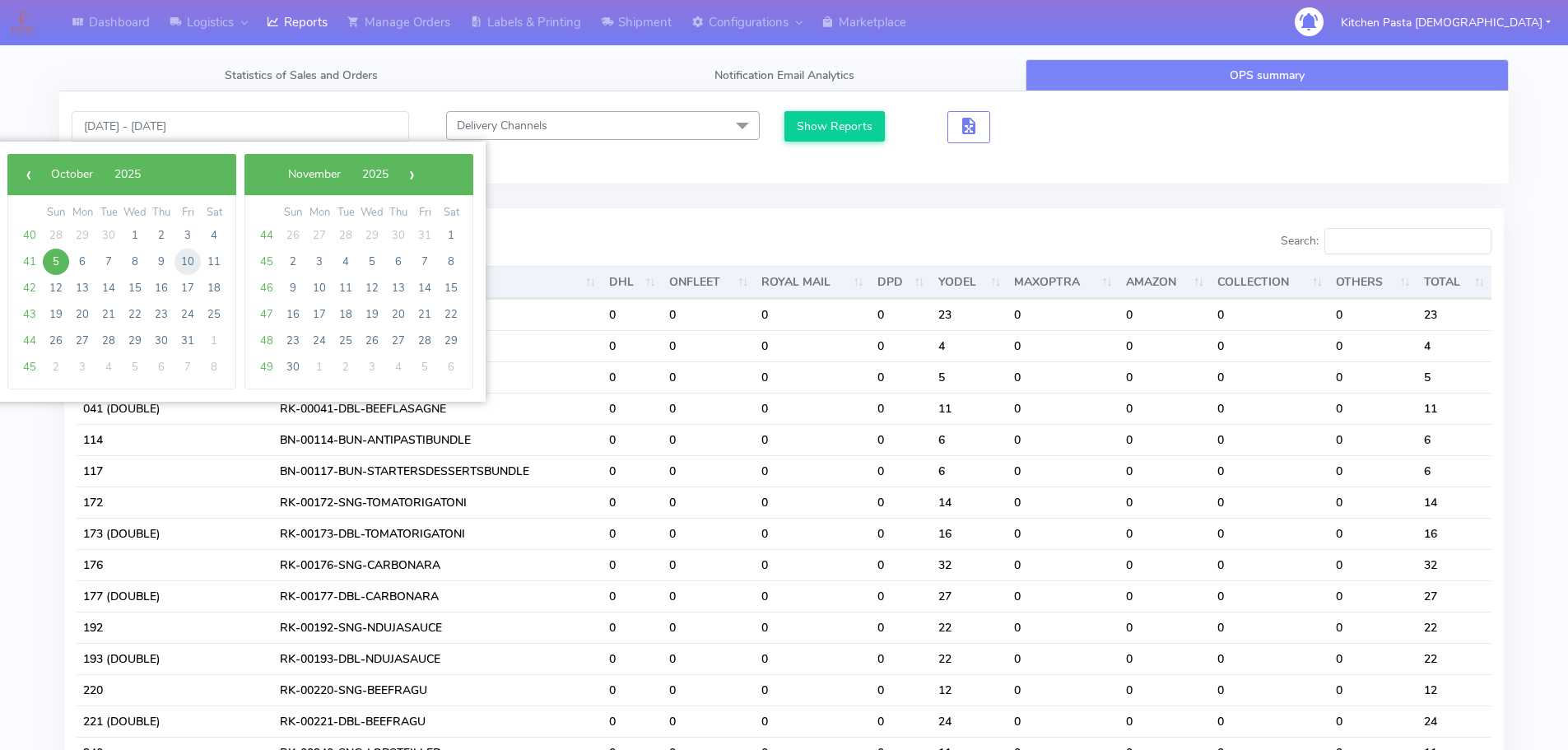
click at [189, 268] on span "10" at bounding box center [187, 261] width 26 height 26
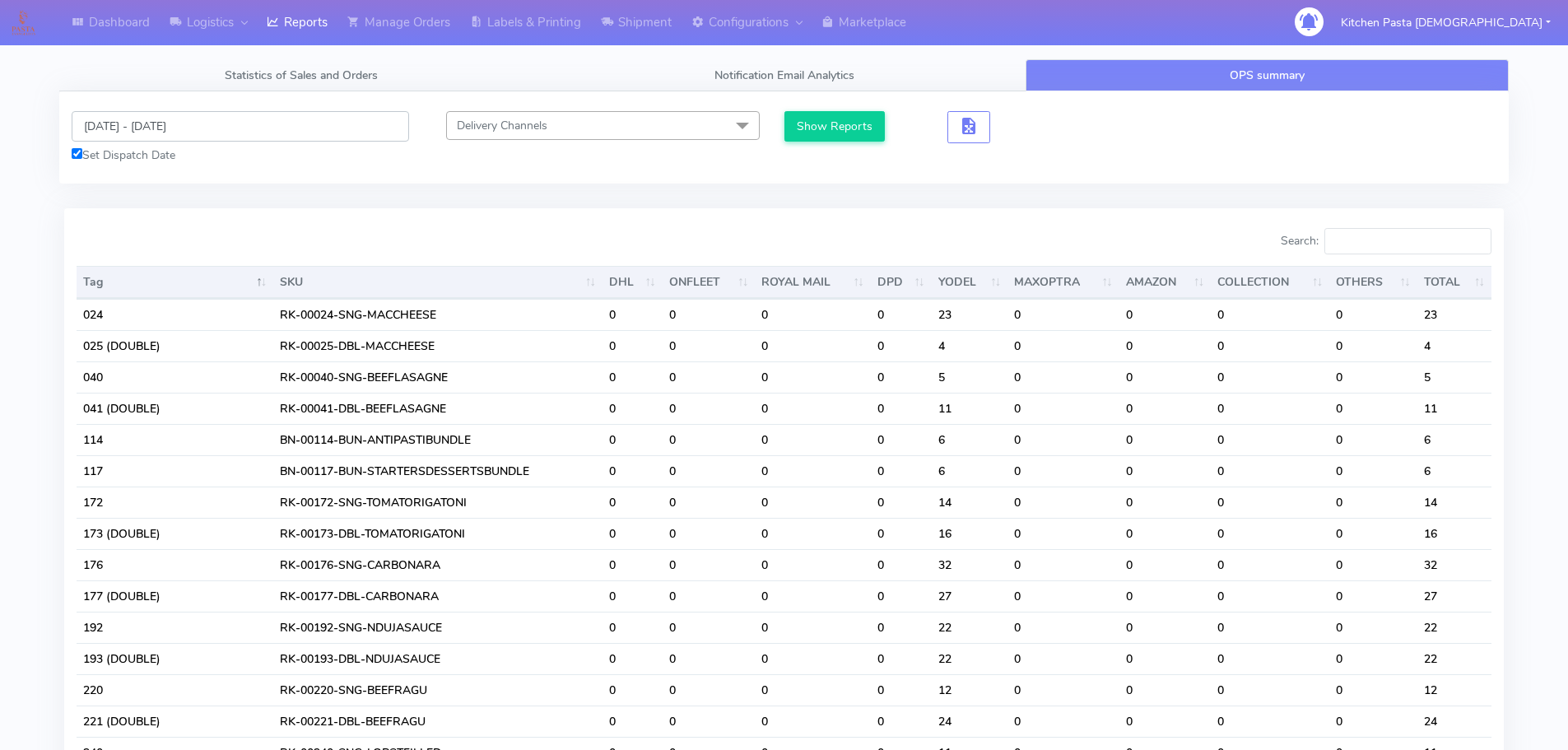
click at [187, 125] on input "[DATE] - [DATE]" at bounding box center [240, 127] width 337 height 31
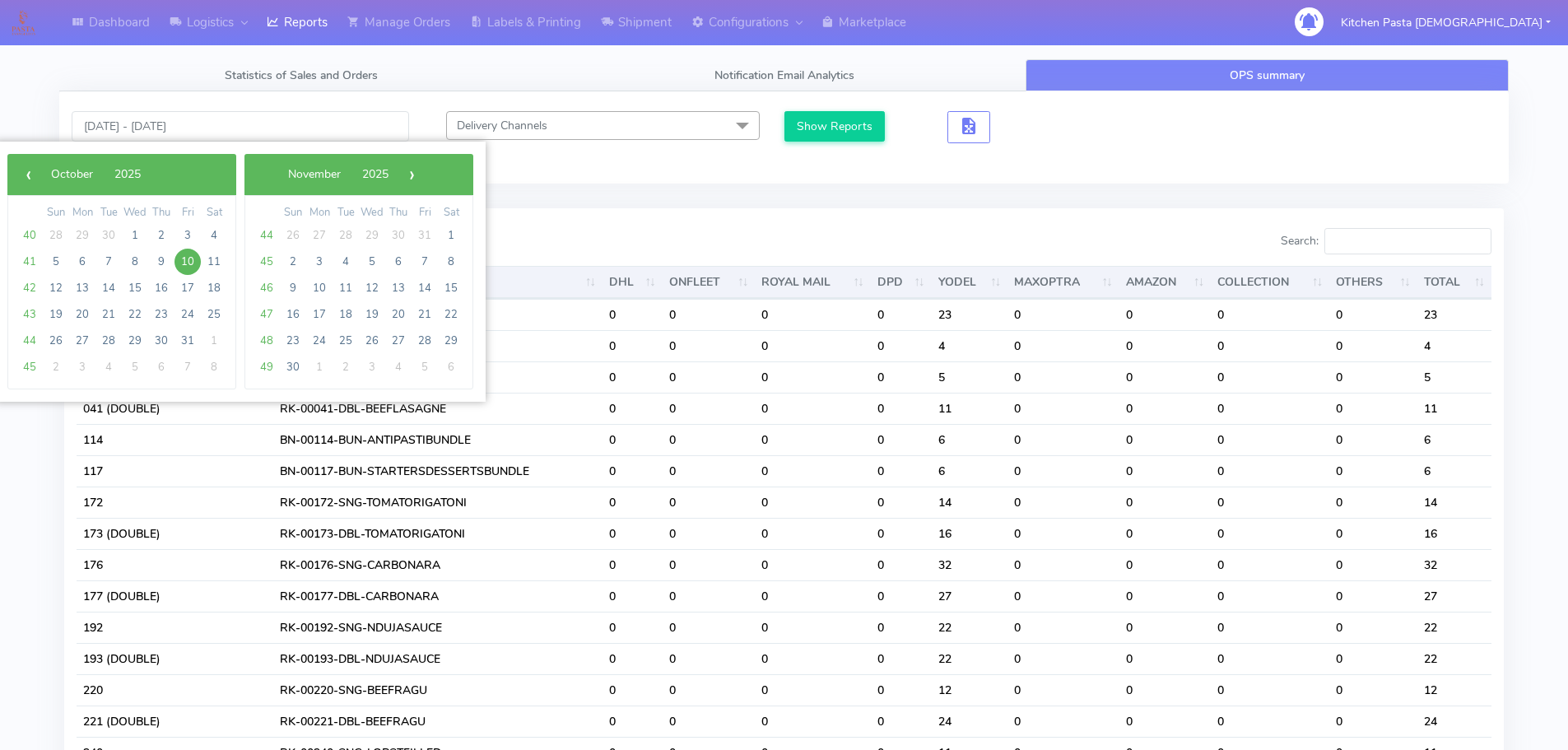
click at [180, 259] on span "10" at bounding box center [187, 261] width 26 height 26
click at [54, 288] on span "12" at bounding box center [55, 287] width 26 height 26
type input "[DATE] - [DATE]"
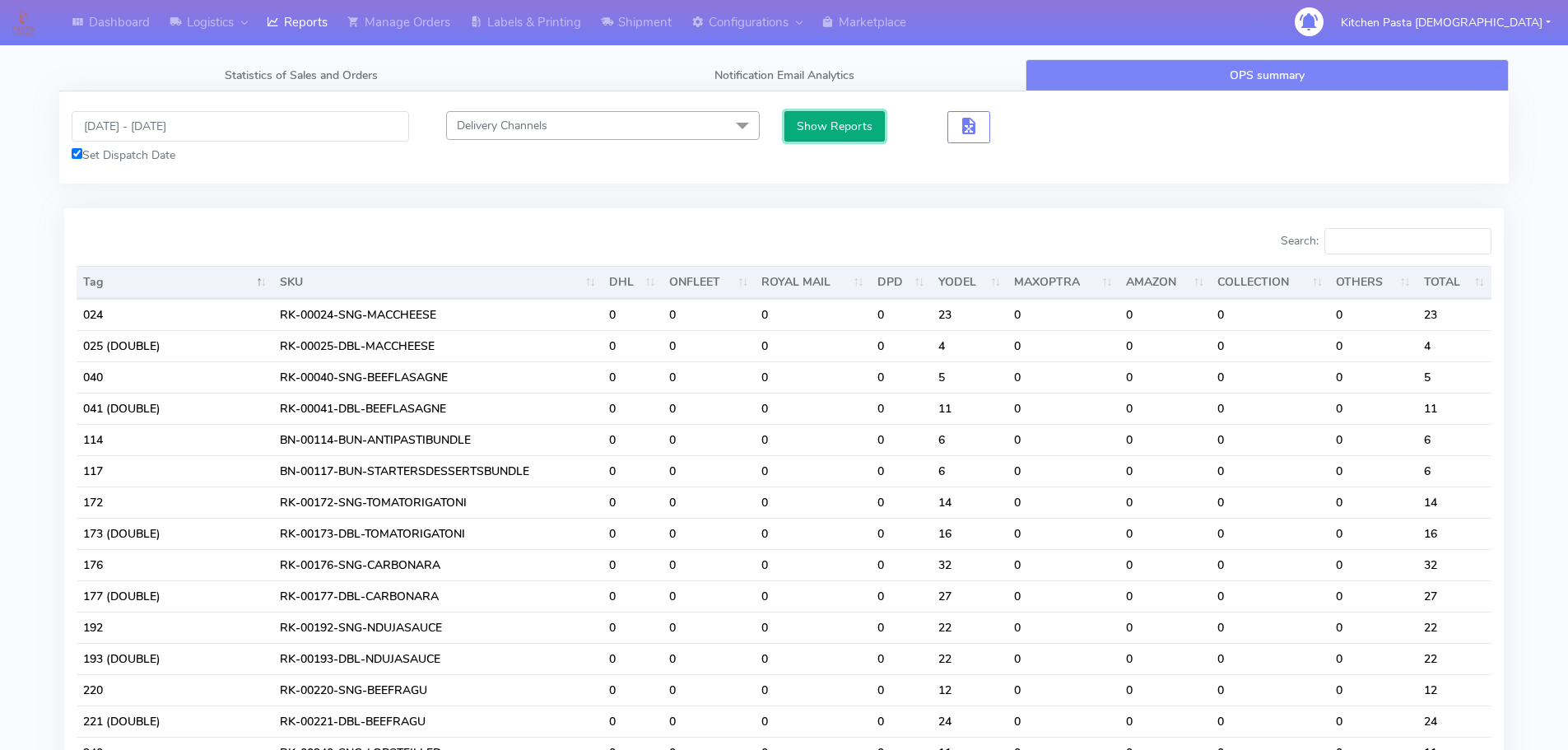
click at [837, 112] on button "Show Reports" at bounding box center [835, 127] width 102 height 31
click at [1392, 237] on input "Search:" at bounding box center [1408, 240] width 167 height 26
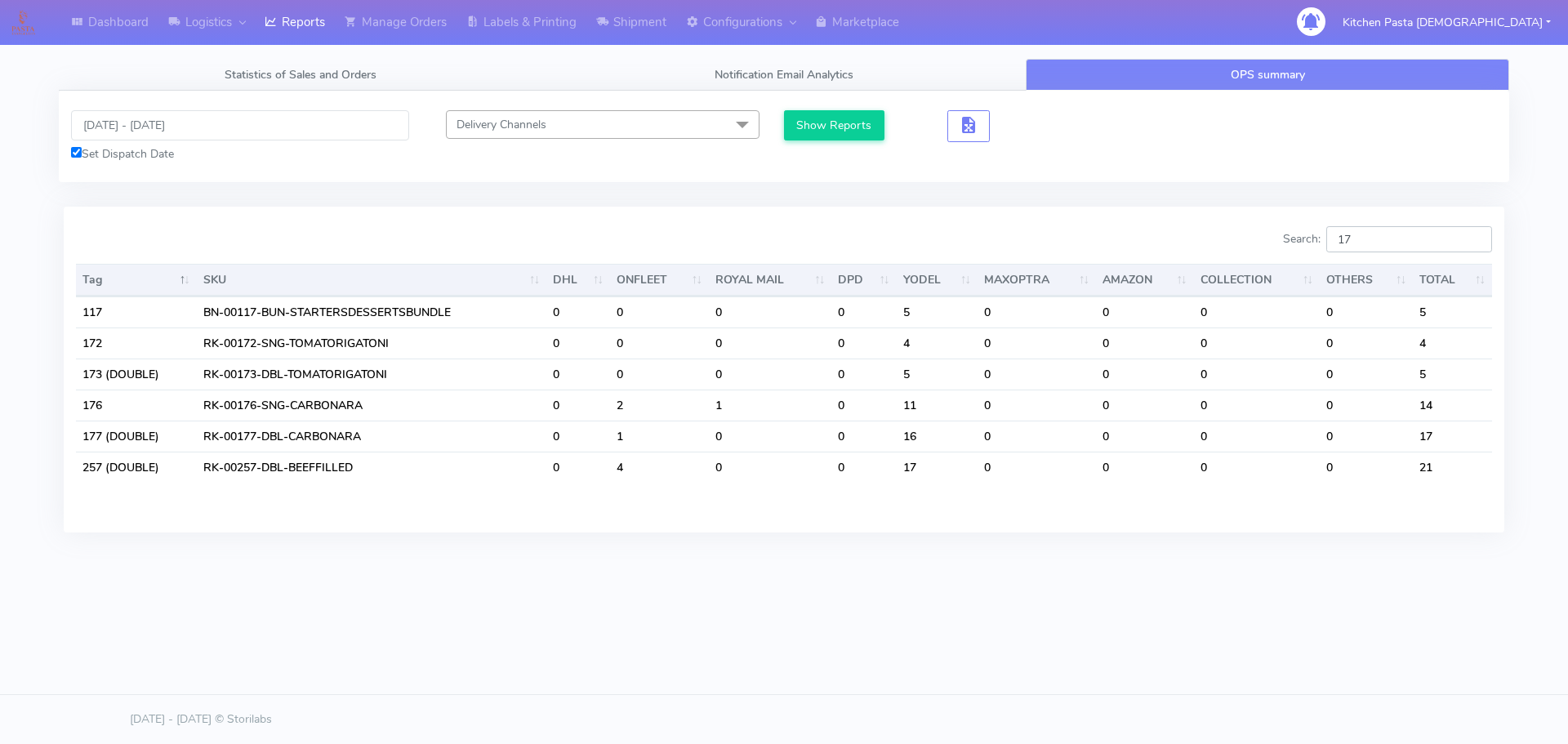
type input "173"
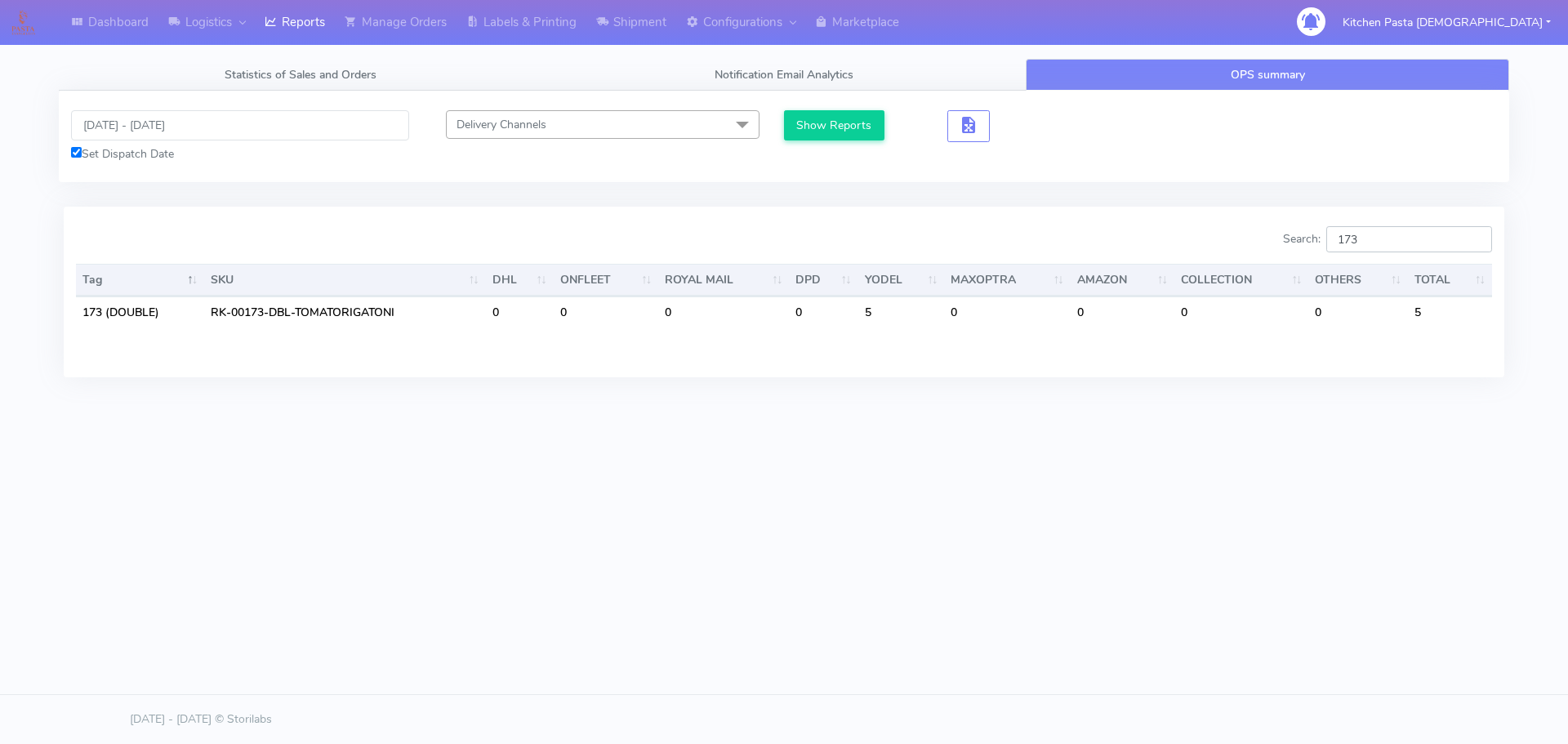
drag, startPoint x: 1397, startPoint y: 250, endPoint x: 1253, endPoint y: 247, distance: 144.0
click at [1253, 247] on div "Search: 173" at bounding box center [1144, 242] width 696 height 32
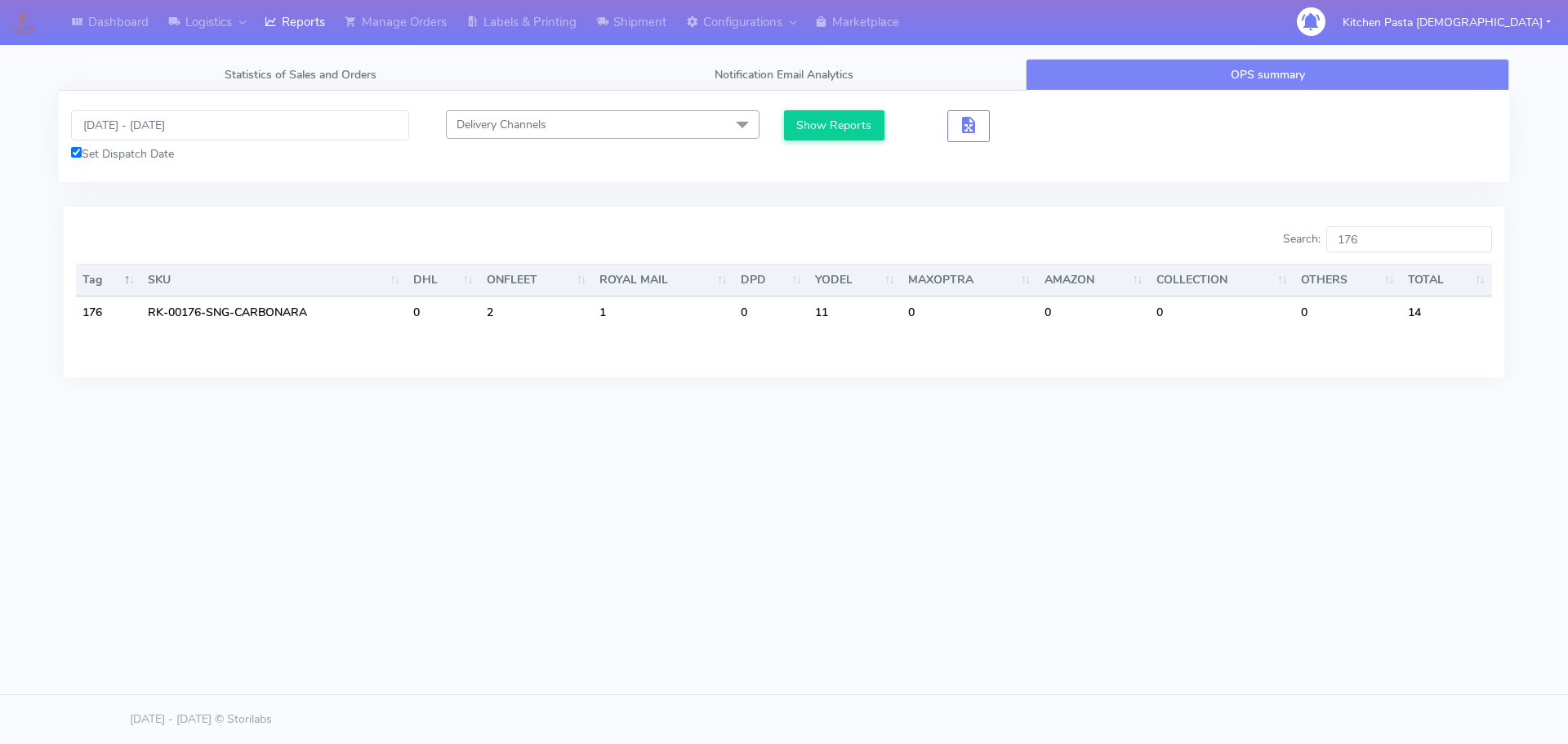
click at [1016, 533] on div "Dashboard Logistics [GEOGRAPHIC_DATA] Logistics Reports Manage Orders Labels & …" at bounding box center [784, 298] width 1568 height 596
click at [1398, 234] on input "176" at bounding box center [1409, 238] width 166 height 26
type input "1"
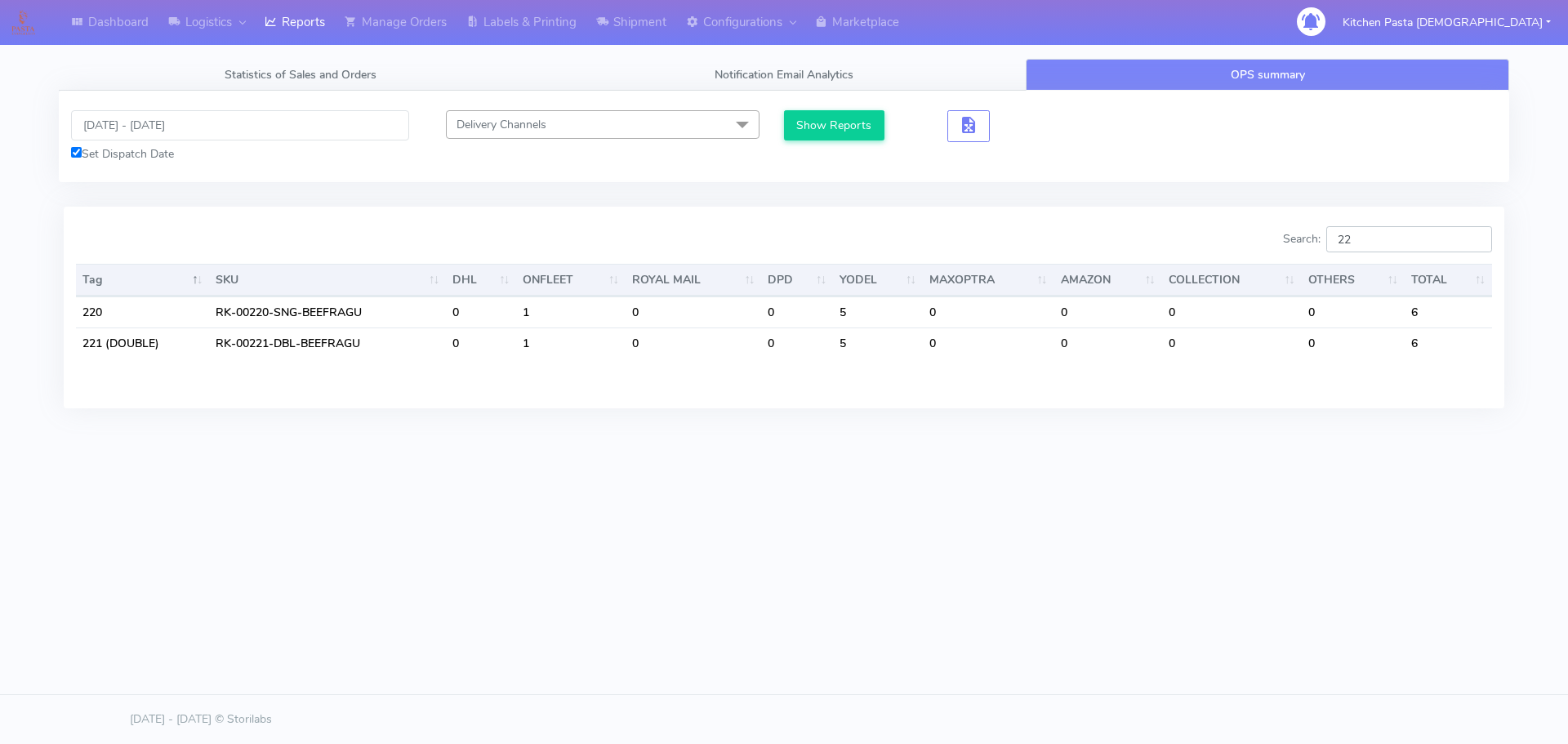
type input "2"
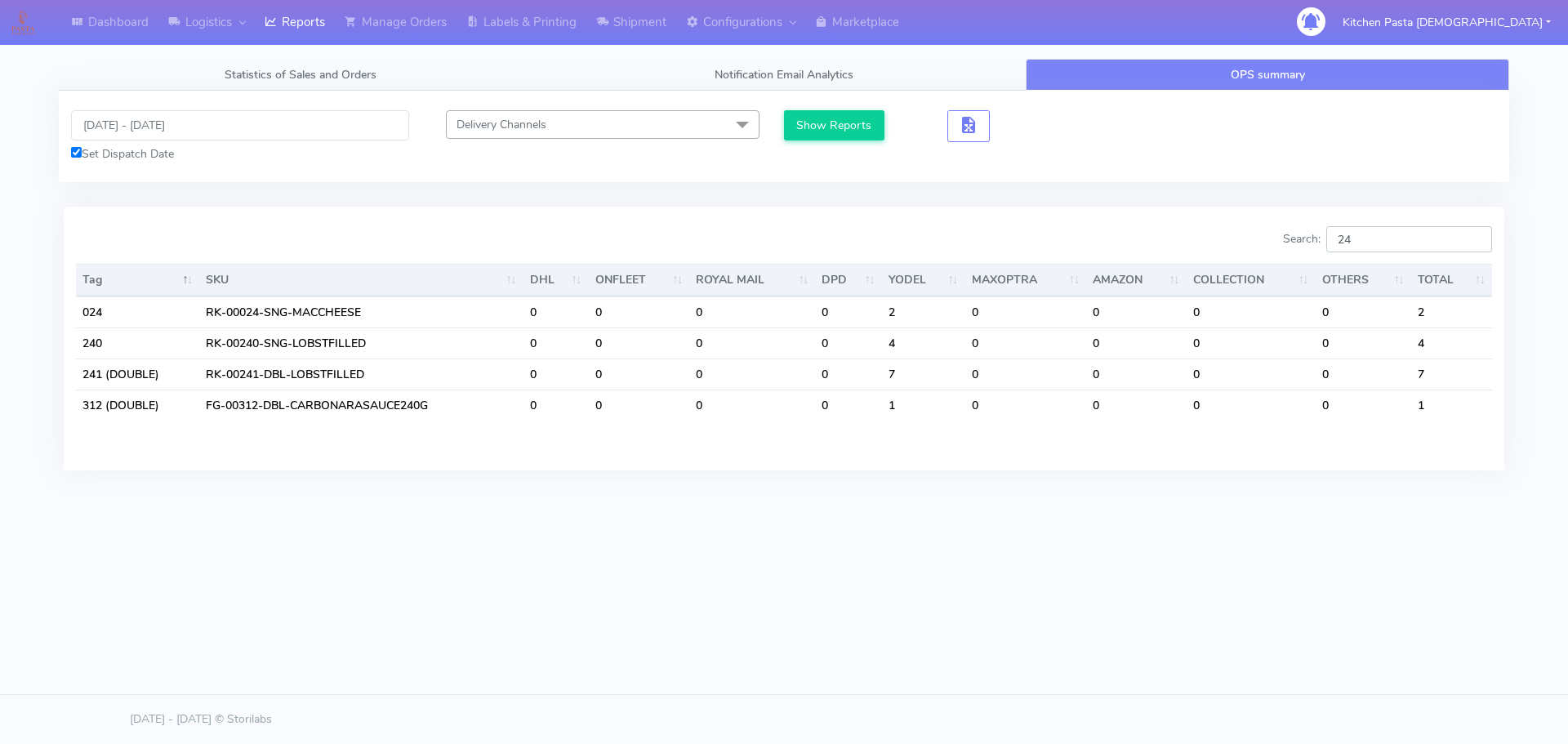
type input "240"
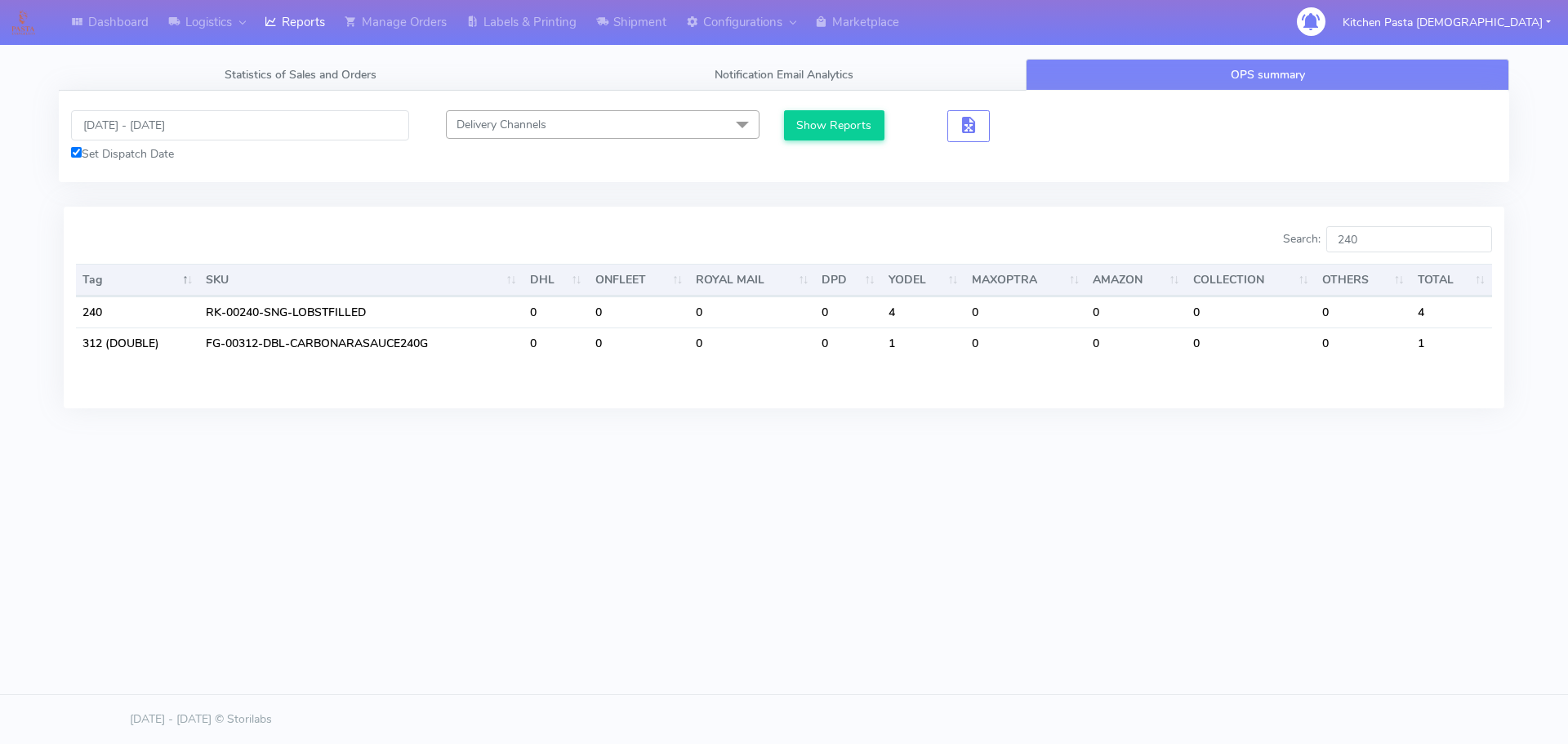
drag, startPoint x: 94, startPoint y: 103, endPoint x: 118, endPoint y: 119, distance: 28.8
click at [94, 103] on div "[DATE] - [DATE] Set Dispatch Date Delivery Channels Select All DHL OnFleet Roya…" at bounding box center [784, 137] width 1450 height 92
click at [121, 120] on input "[DATE] - [DATE]" at bounding box center [240, 126] width 338 height 31
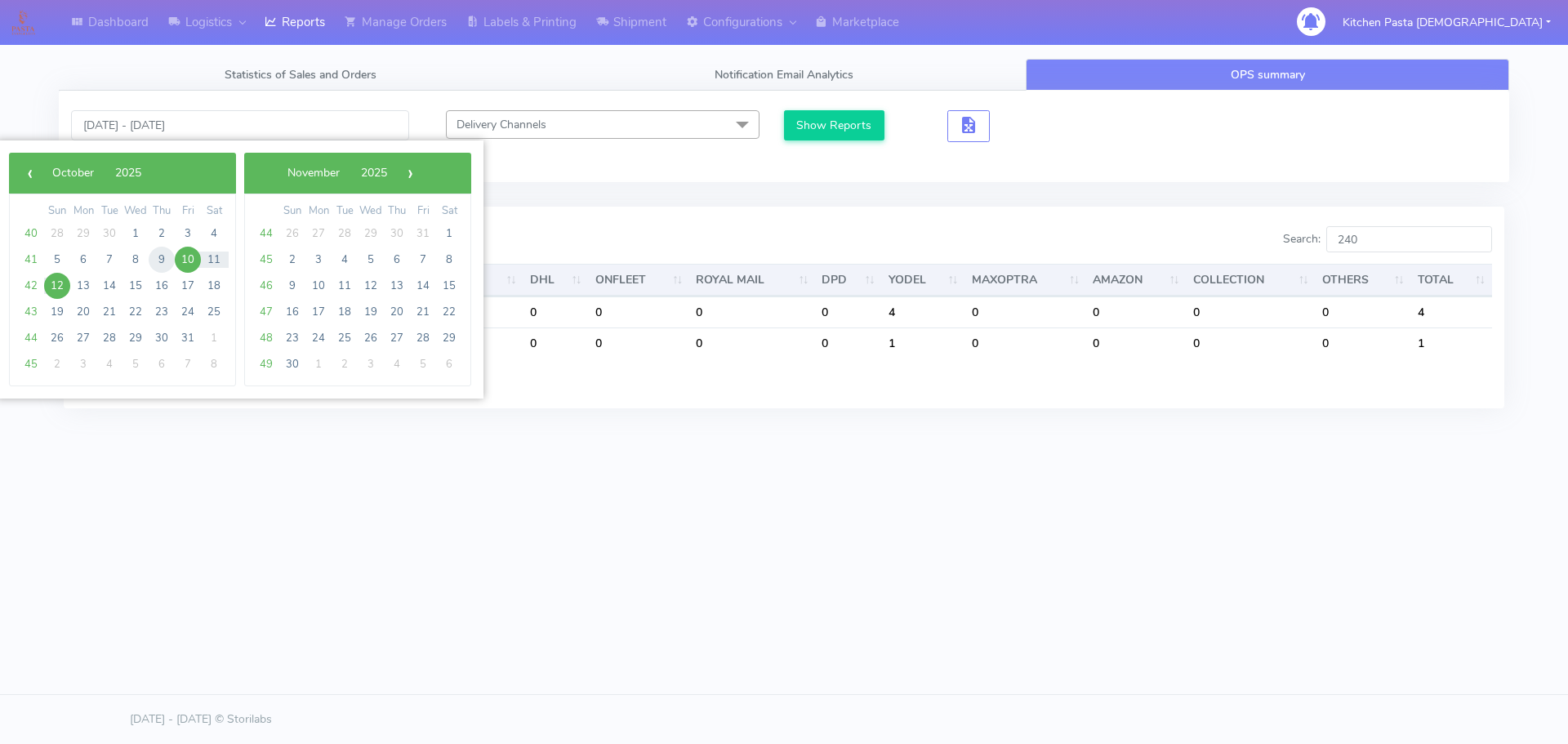
click at [159, 270] on span "9" at bounding box center [161, 259] width 26 height 26
type input "[DATE] - [DATE]"
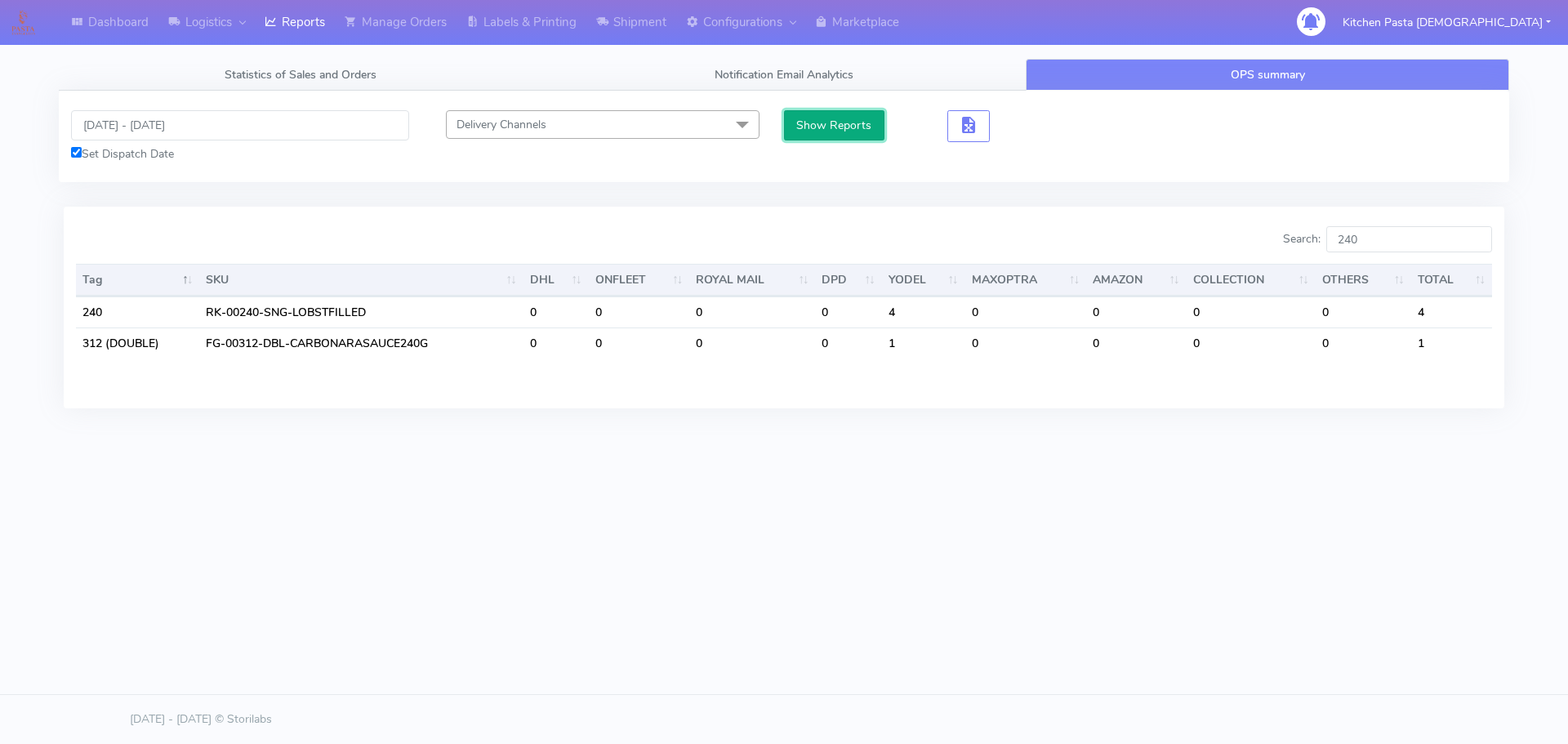
click at [811, 130] on button "Show Reports" at bounding box center [835, 126] width 101 height 31
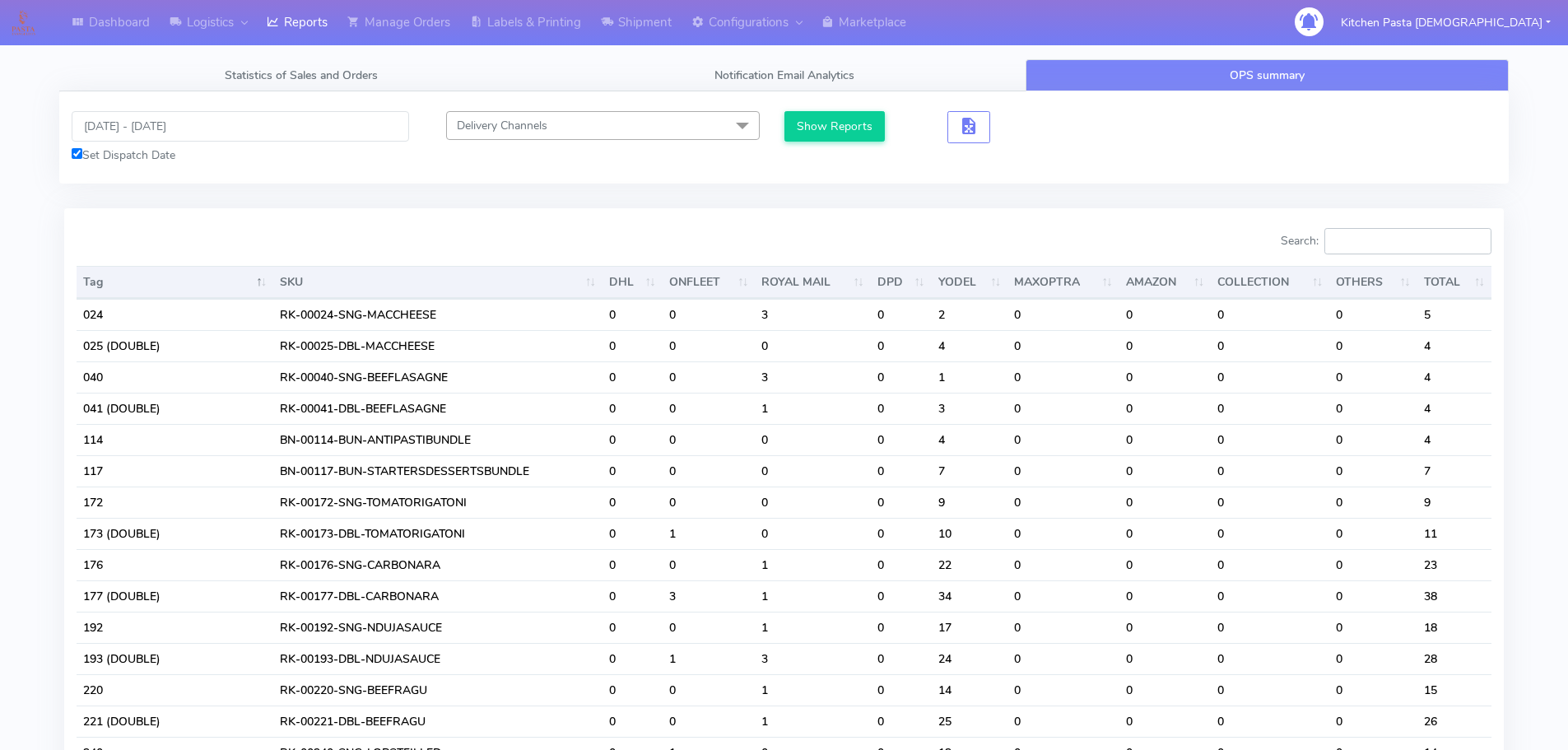
click at [1390, 239] on input "Search:" at bounding box center [1408, 240] width 167 height 26
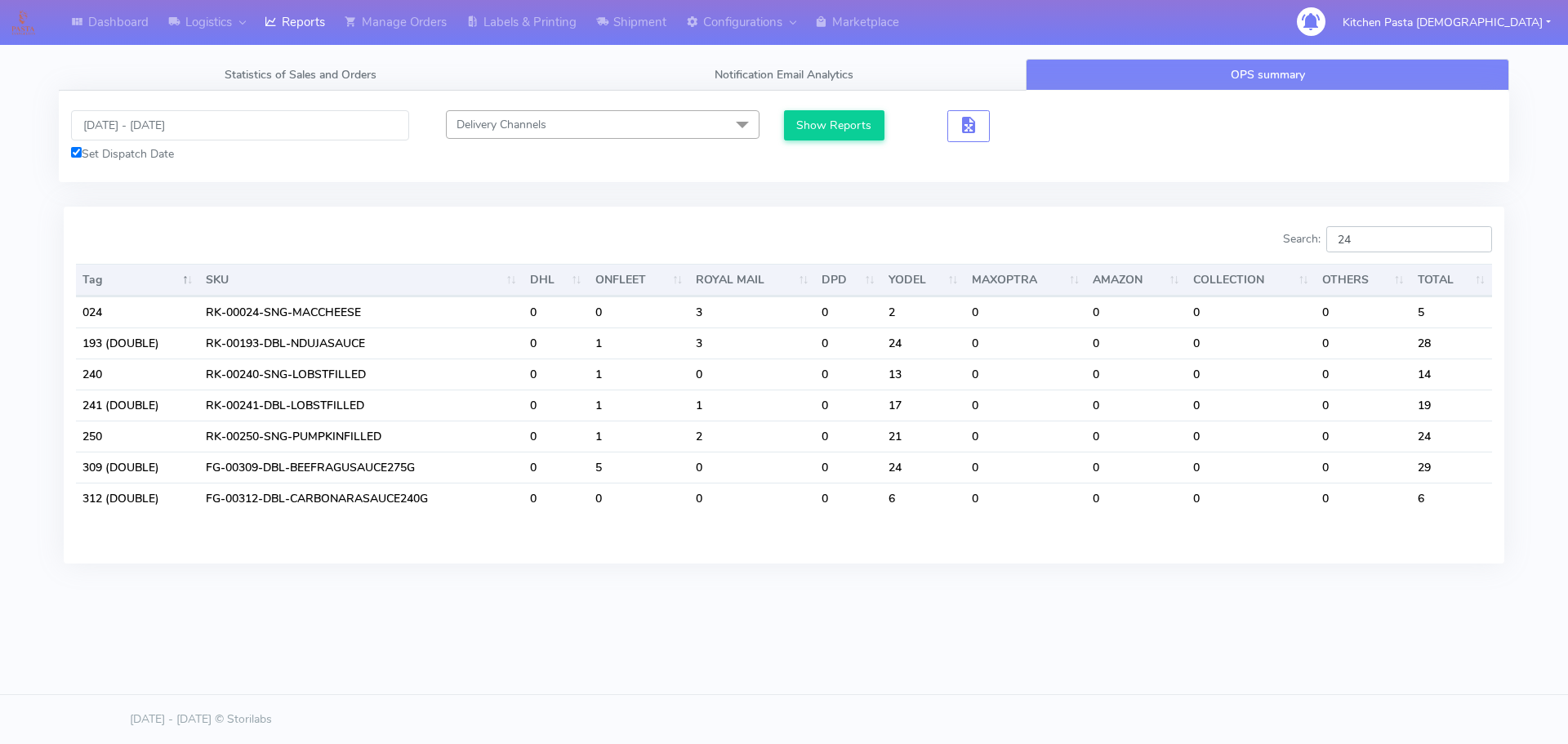
type input "2"
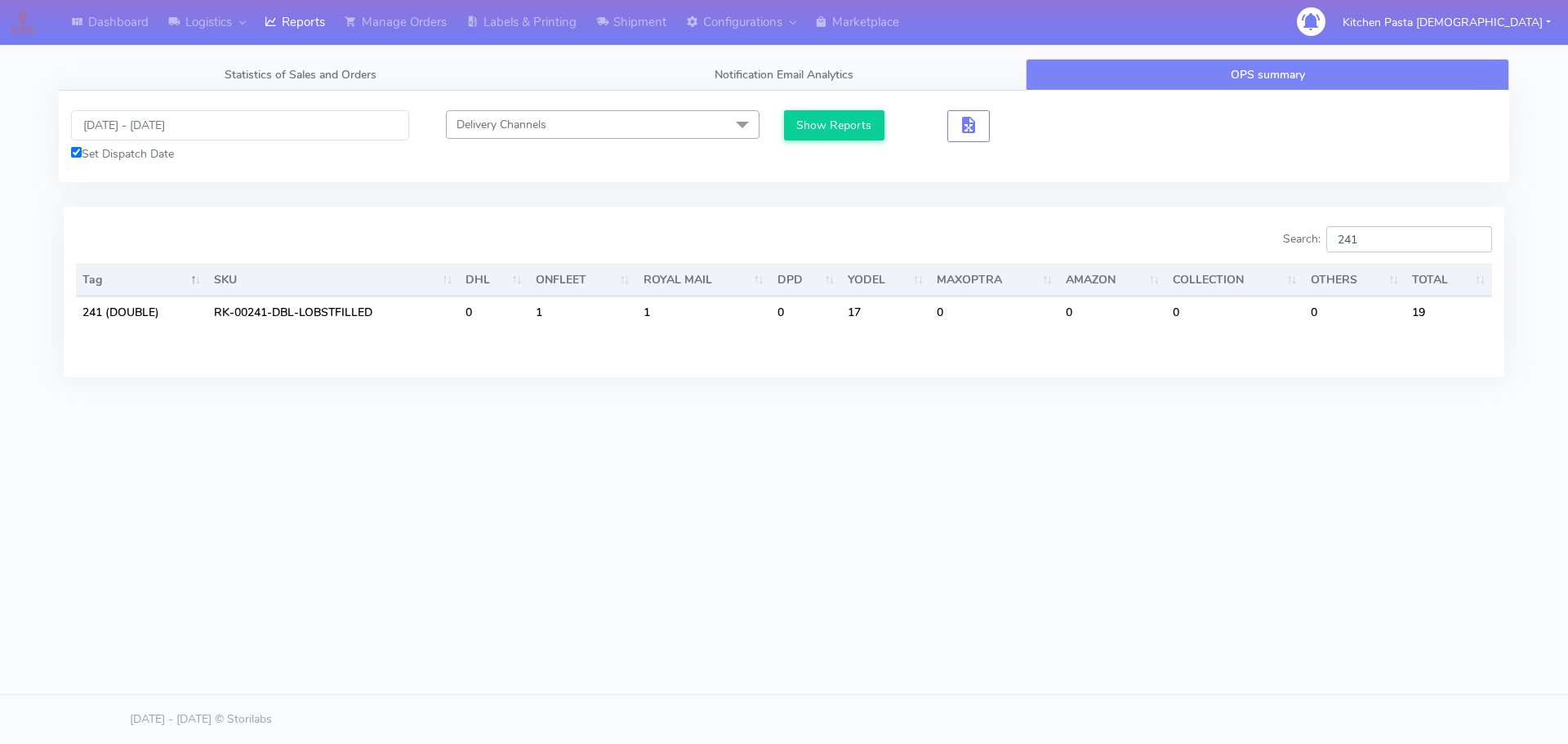
type input "241"
click at [162, 126] on input "[DATE] - [DATE]" at bounding box center [240, 126] width 338 height 31
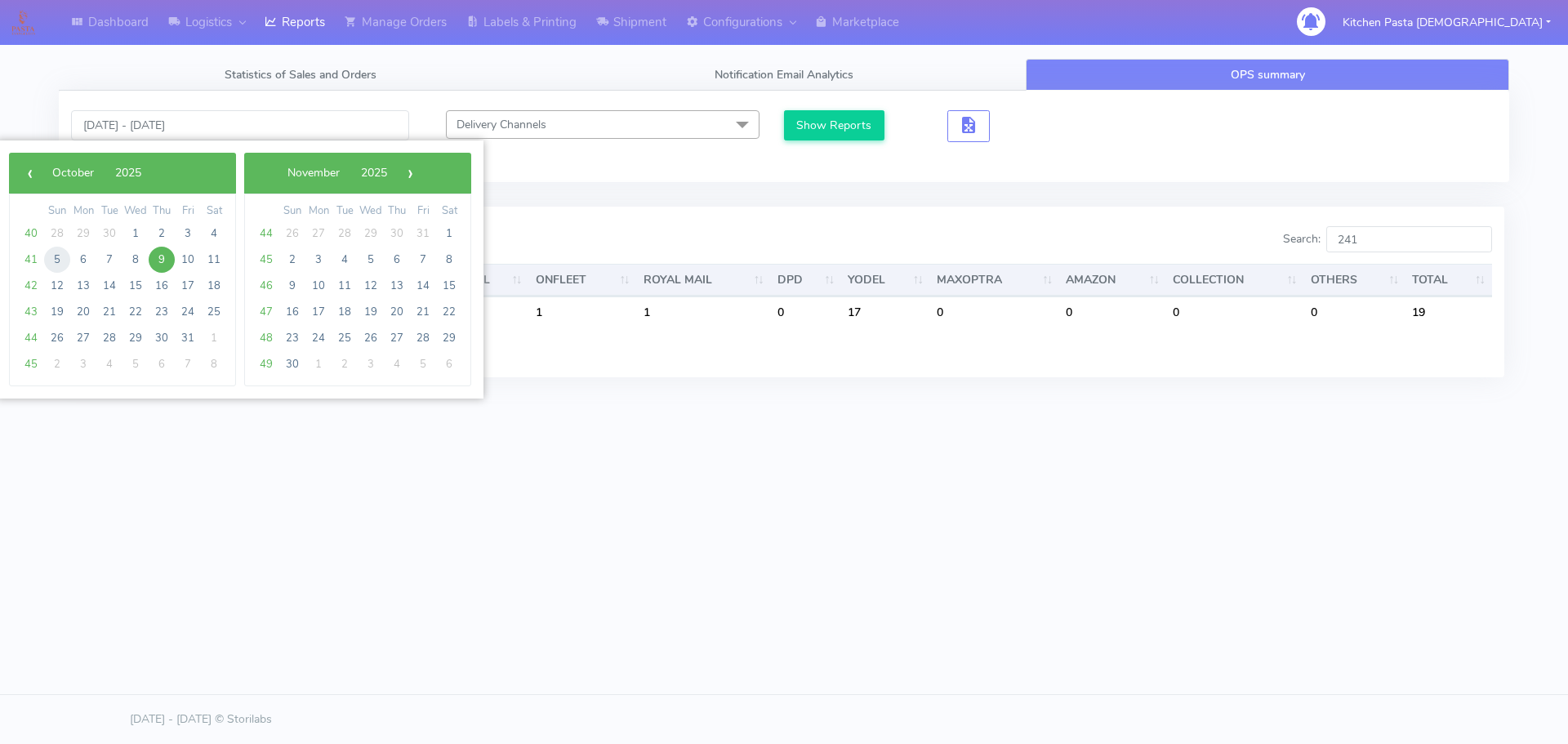
click at [69, 255] on span "5" at bounding box center [57, 259] width 26 height 26
click at [157, 255] on span "9" at bounding box center [161, 259] width 26 height 26
type input "[DATE] - [DATE]"
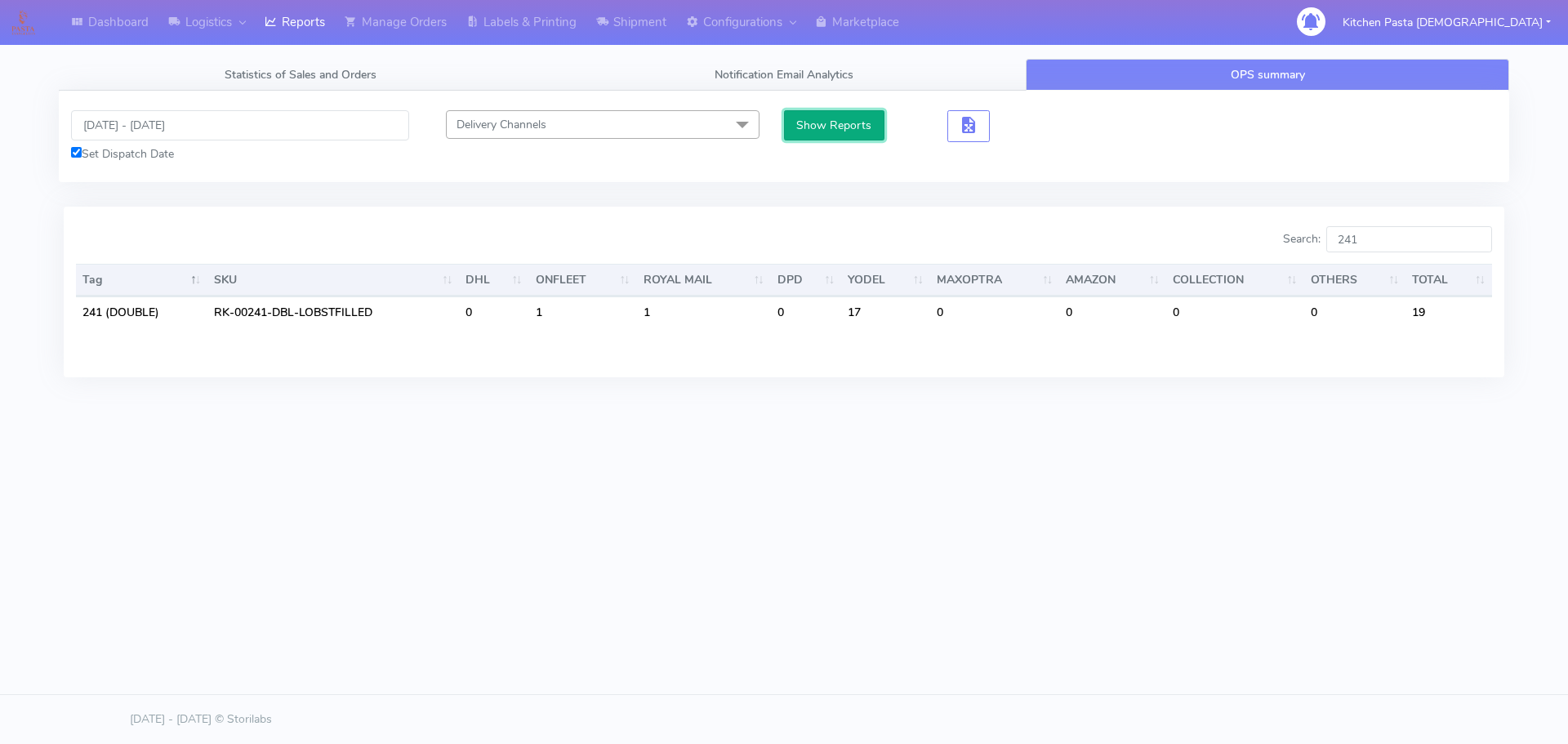
click at [829, 128] on button "Show Reports" at bounding box center [835, 126] width 101 height 31
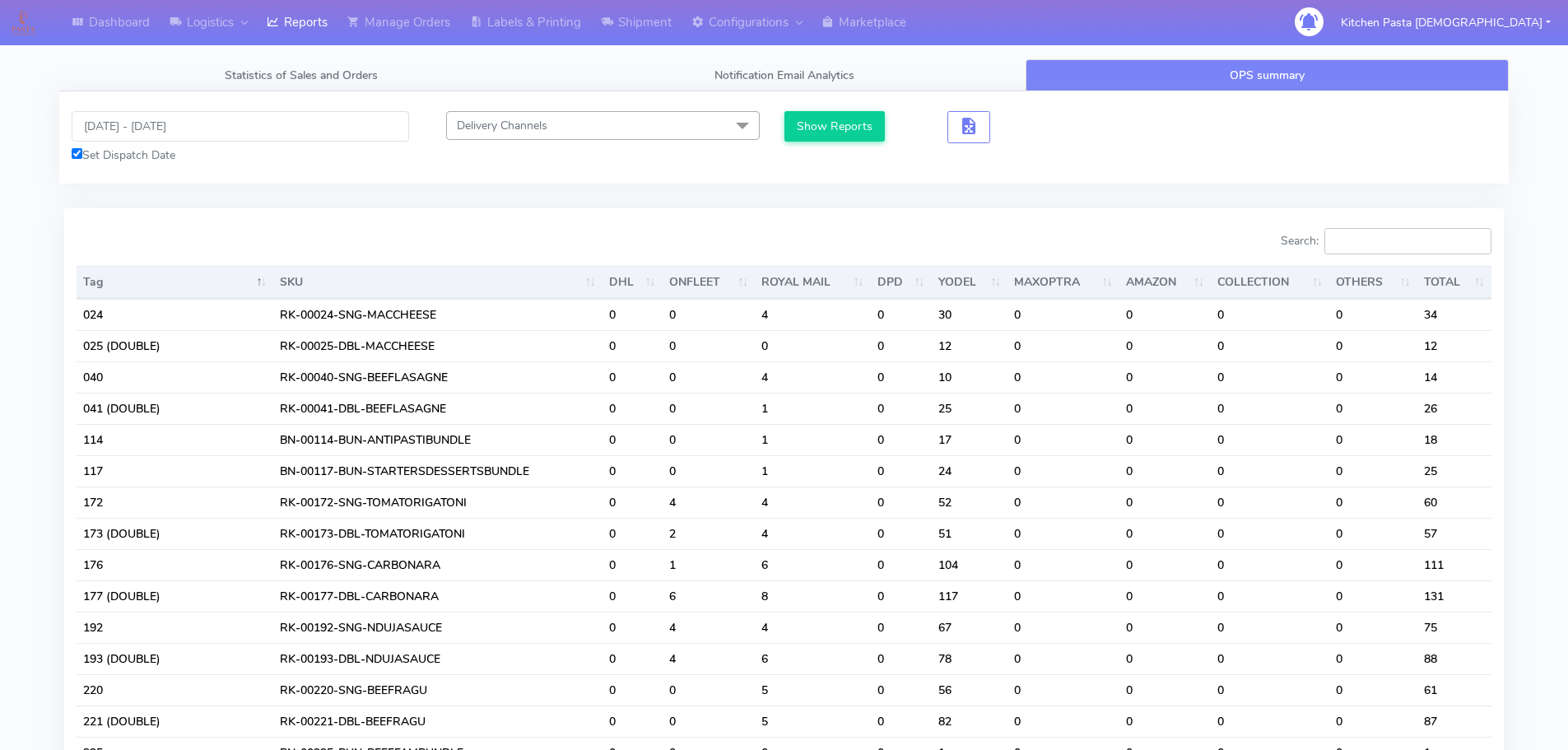
click at [1404, 238] on input "Search:" at bounding box center [1408, 240] width 167 height 26
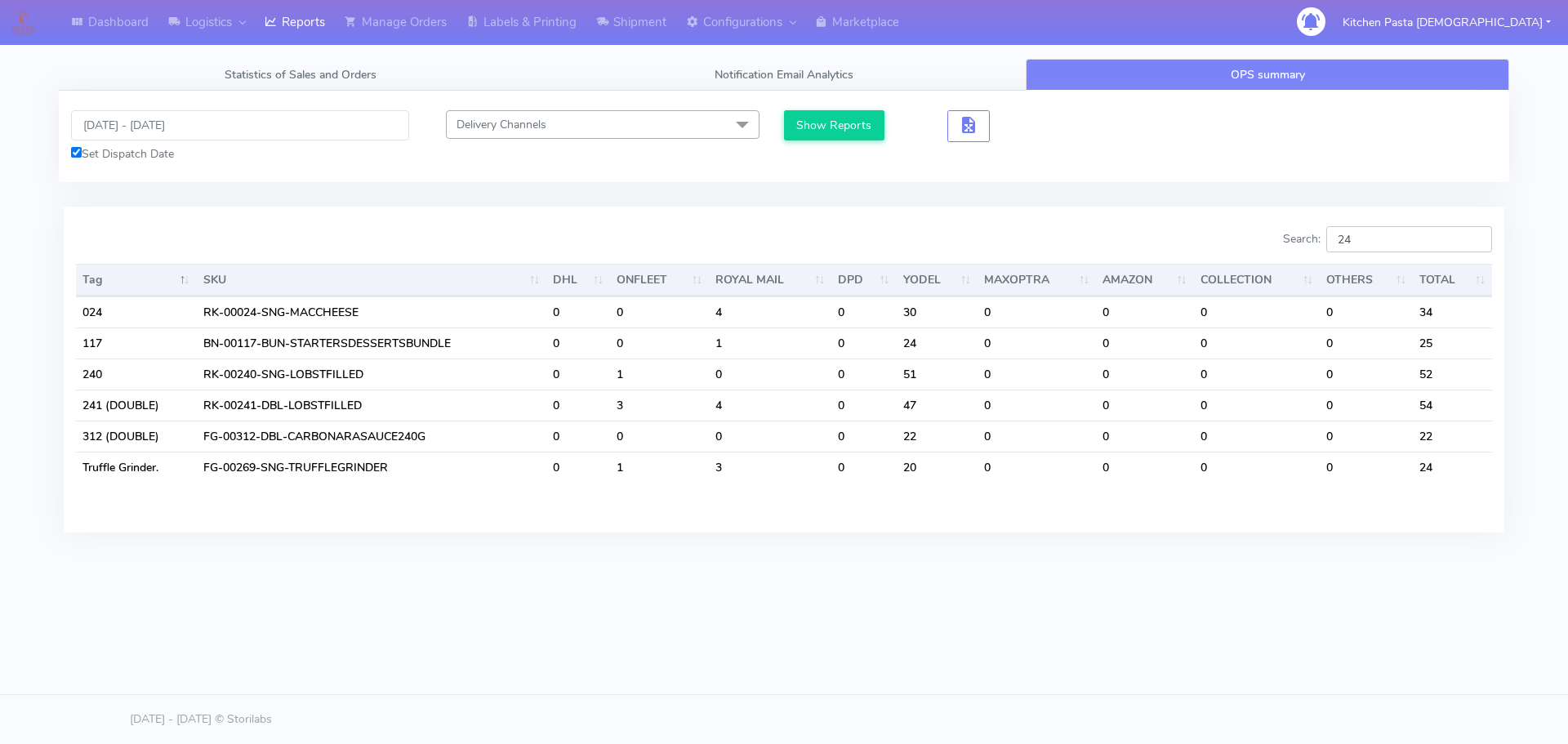
type input "2"
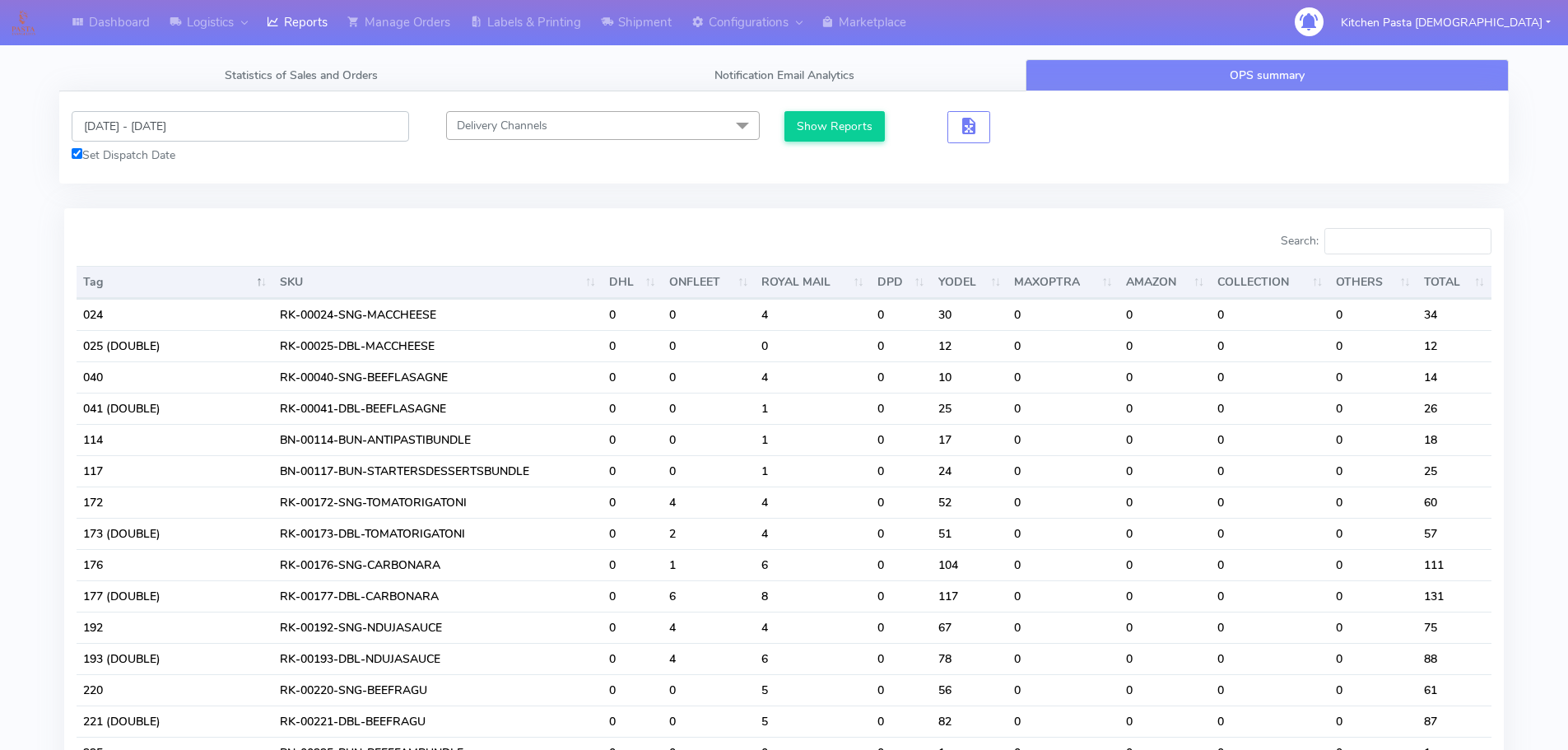
click at [135, 112] on input "[DATE] - [DATE]" at bounding box center [240, 127] width 337 height 31
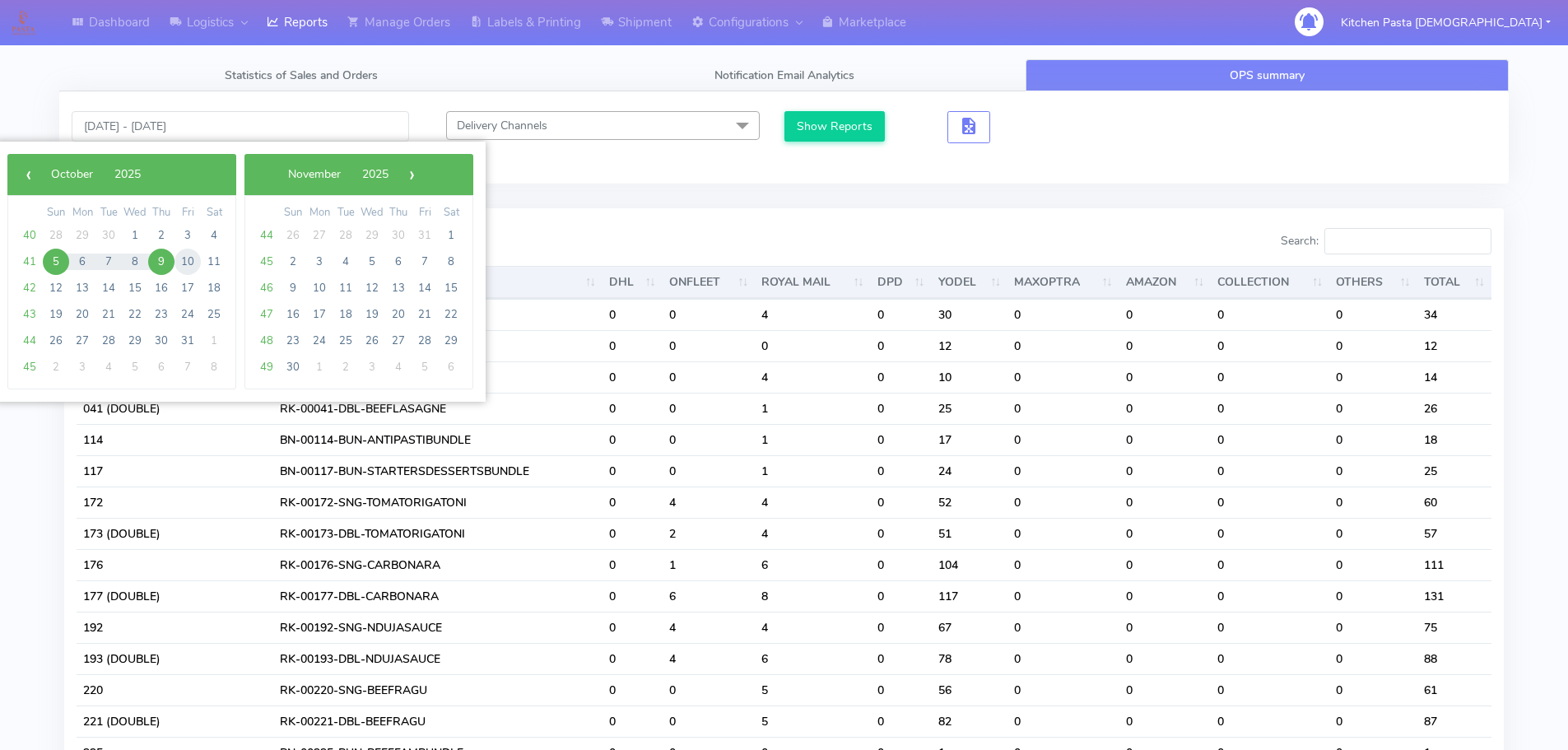
click at [194, 259] on span "10" at bounding box center [187, 261] width 26 height 26
type input "[DATE] - [DATE]"
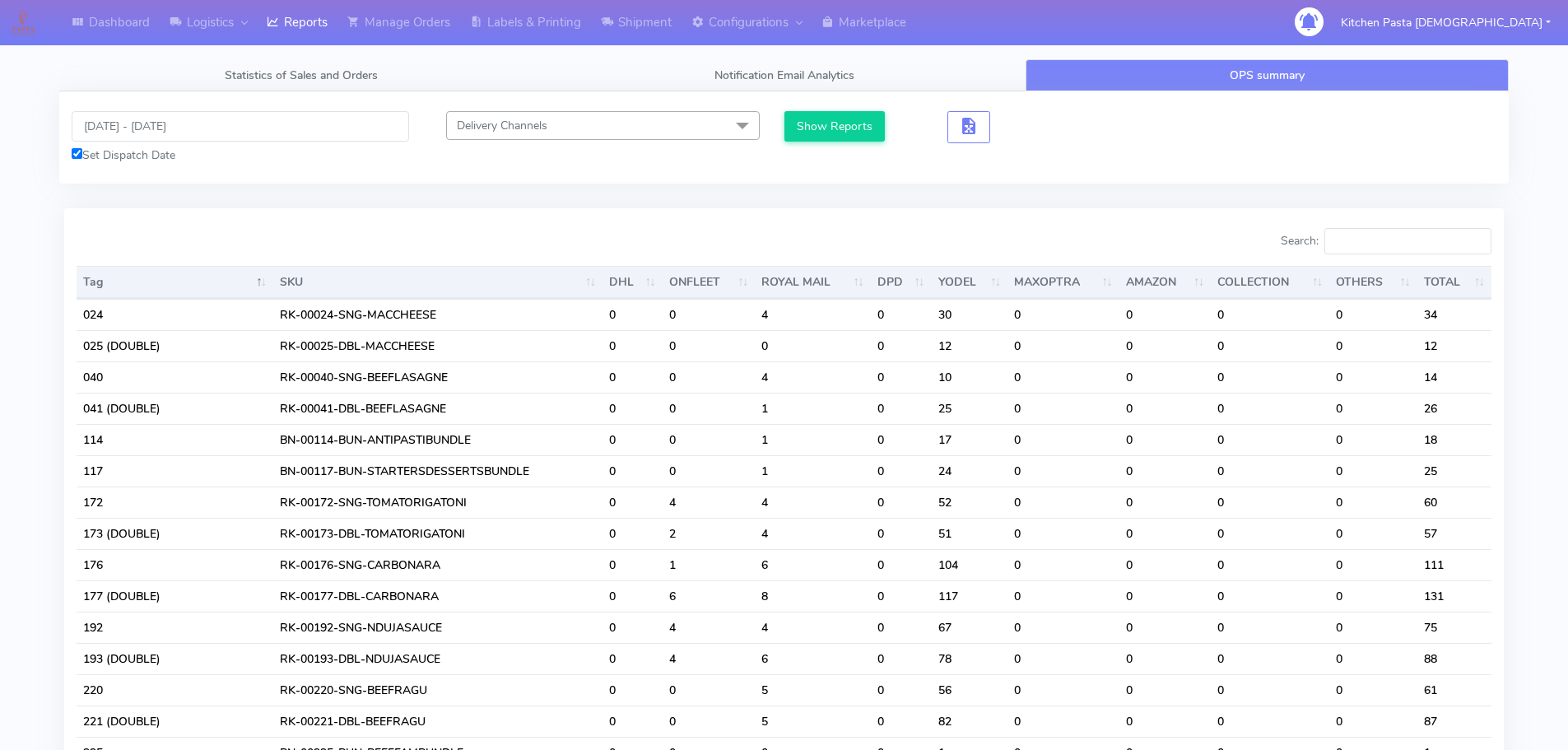
click at [787, 109] on div "[DATE] - [DATE] Set Dispatch Date Delivery Channels Select All DHL OnFleet Roya…" at bounding box center [783, 138] width 1449 height 93
click at [822, 118] on button "Show Reports" at bounding box center [835, 127] width 102 height 31
click at [1407, 236] on input "Search:" at bounding box center [1408, 240] width 167 height 26
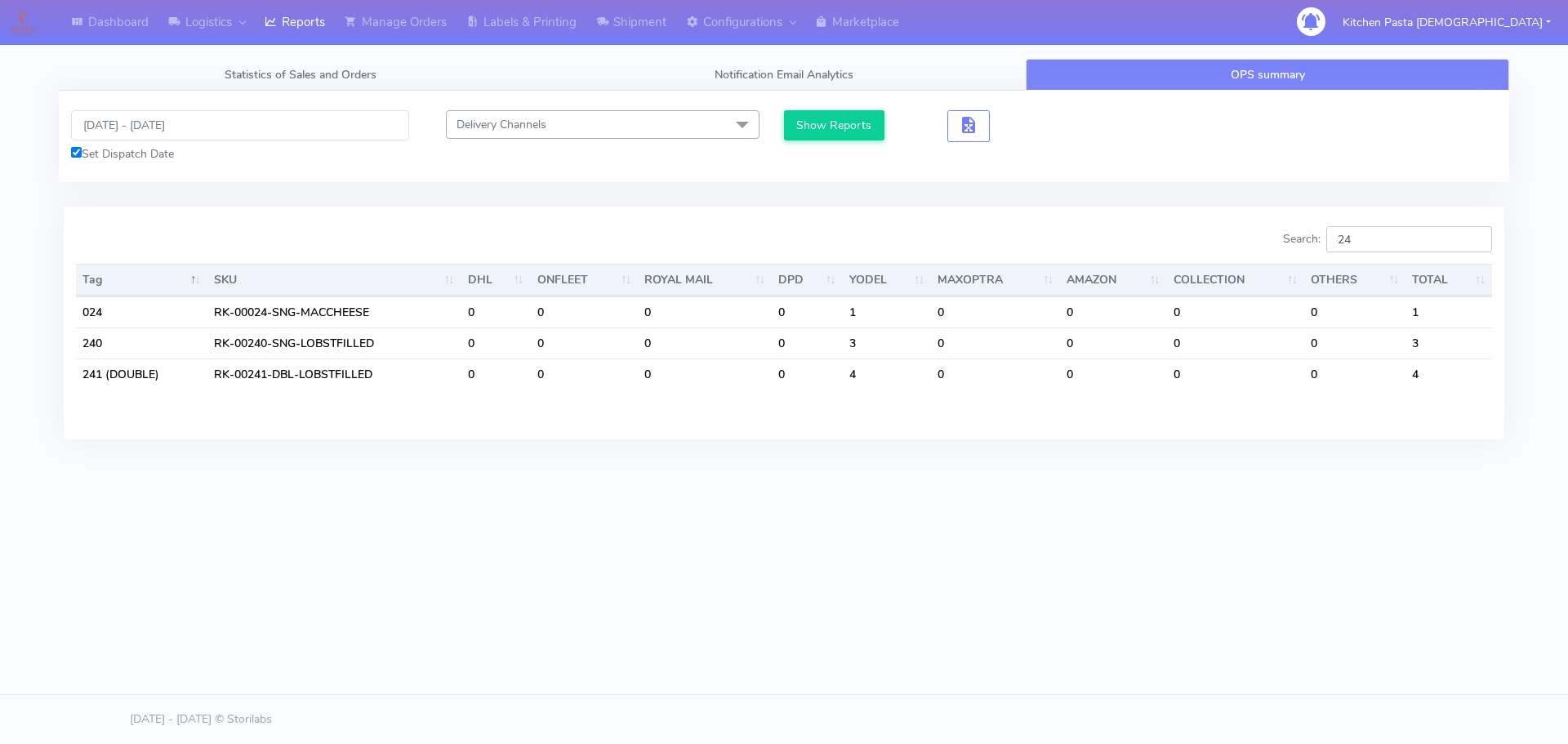
type input "2"
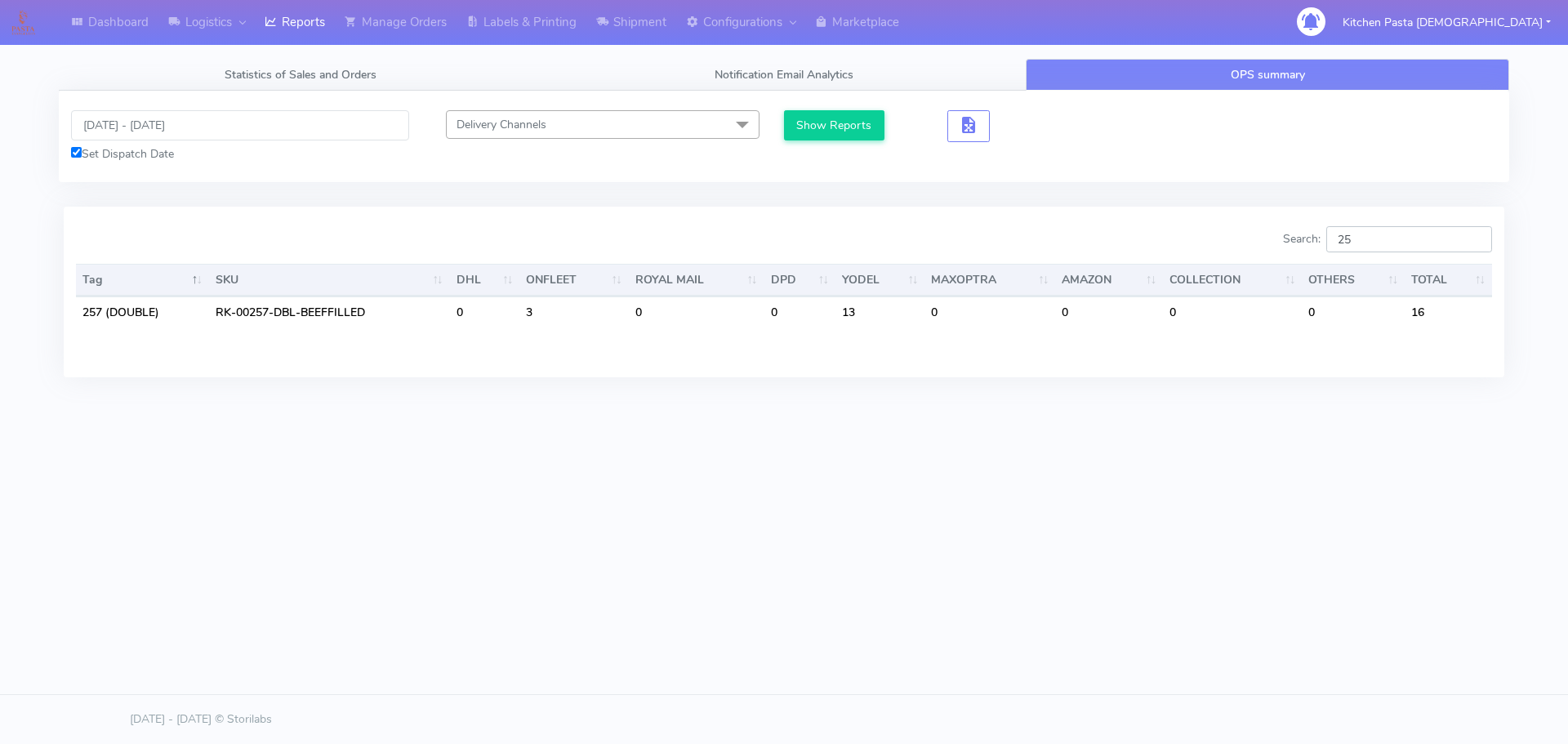
type input "2"
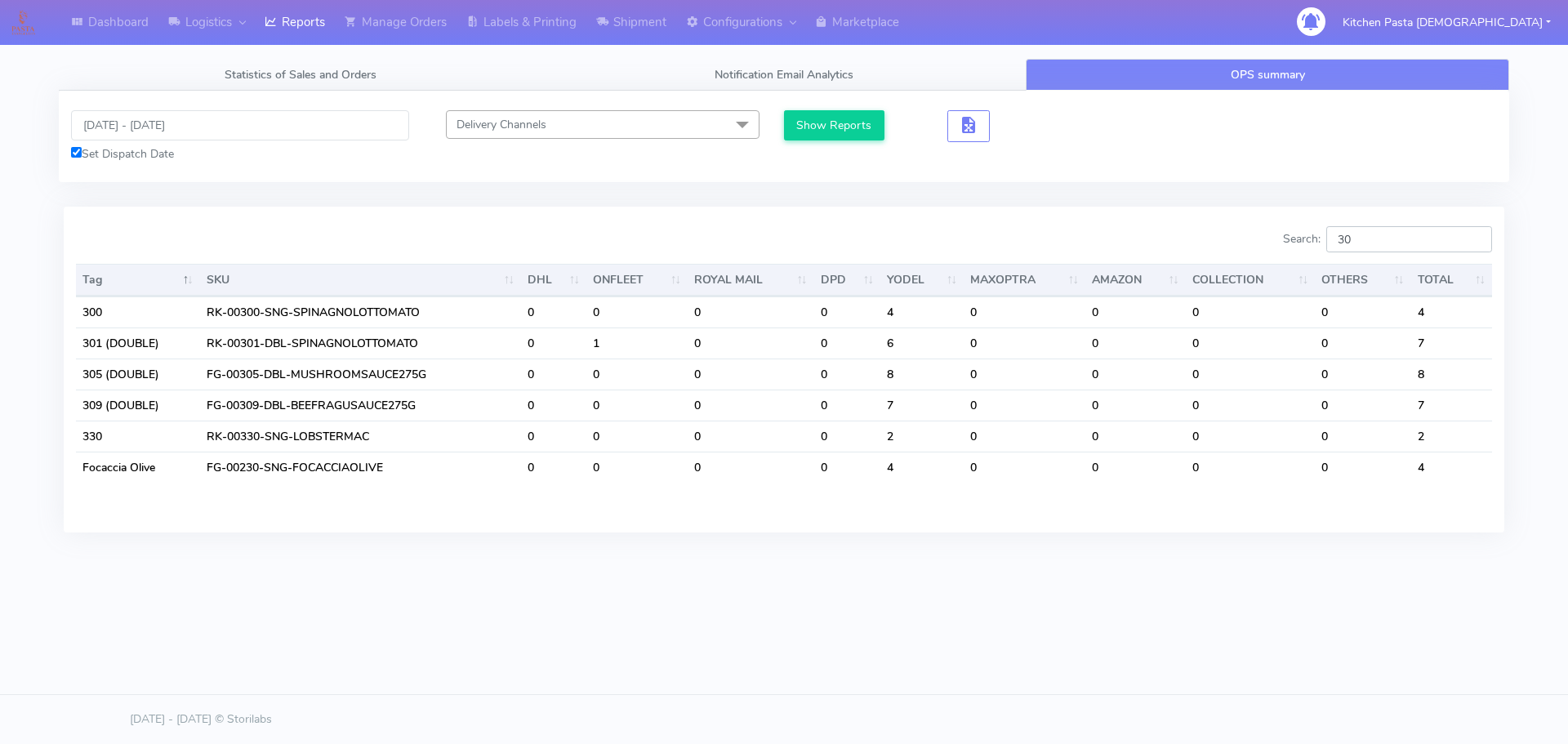
type input "3"
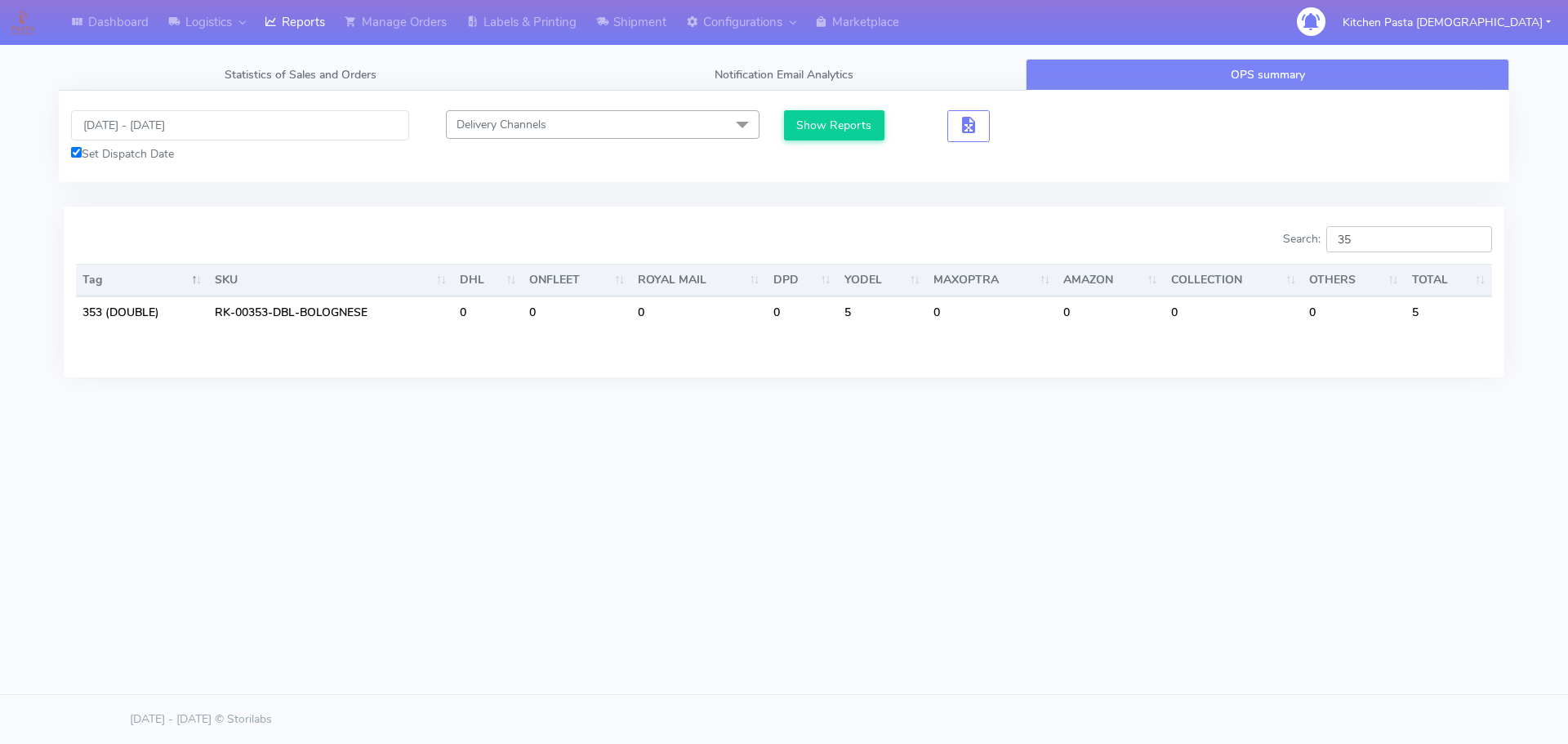
type input "3"
type input "251"
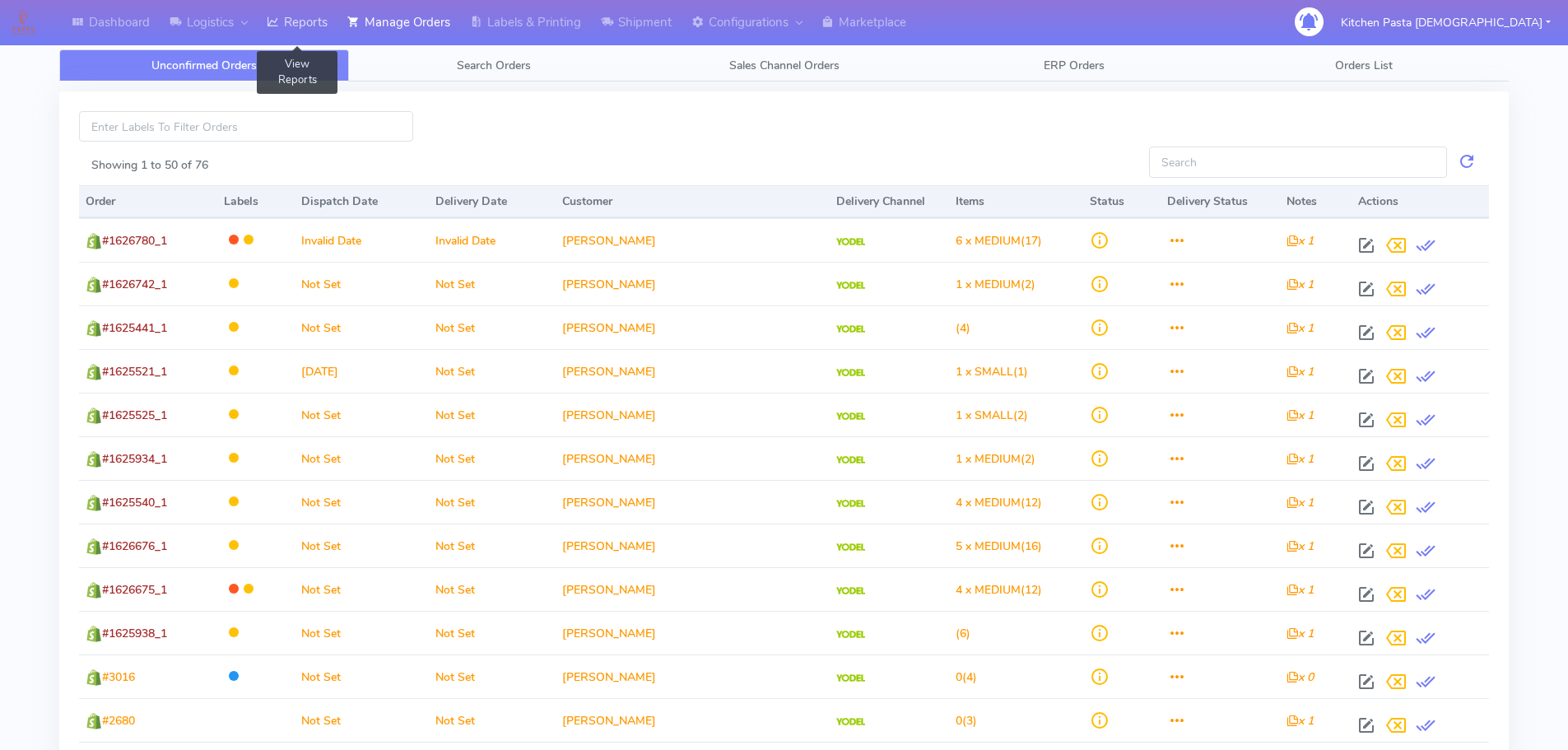
click at [306, 24] on link "Reports" at bounding box center [296, 23] width 81 height 45
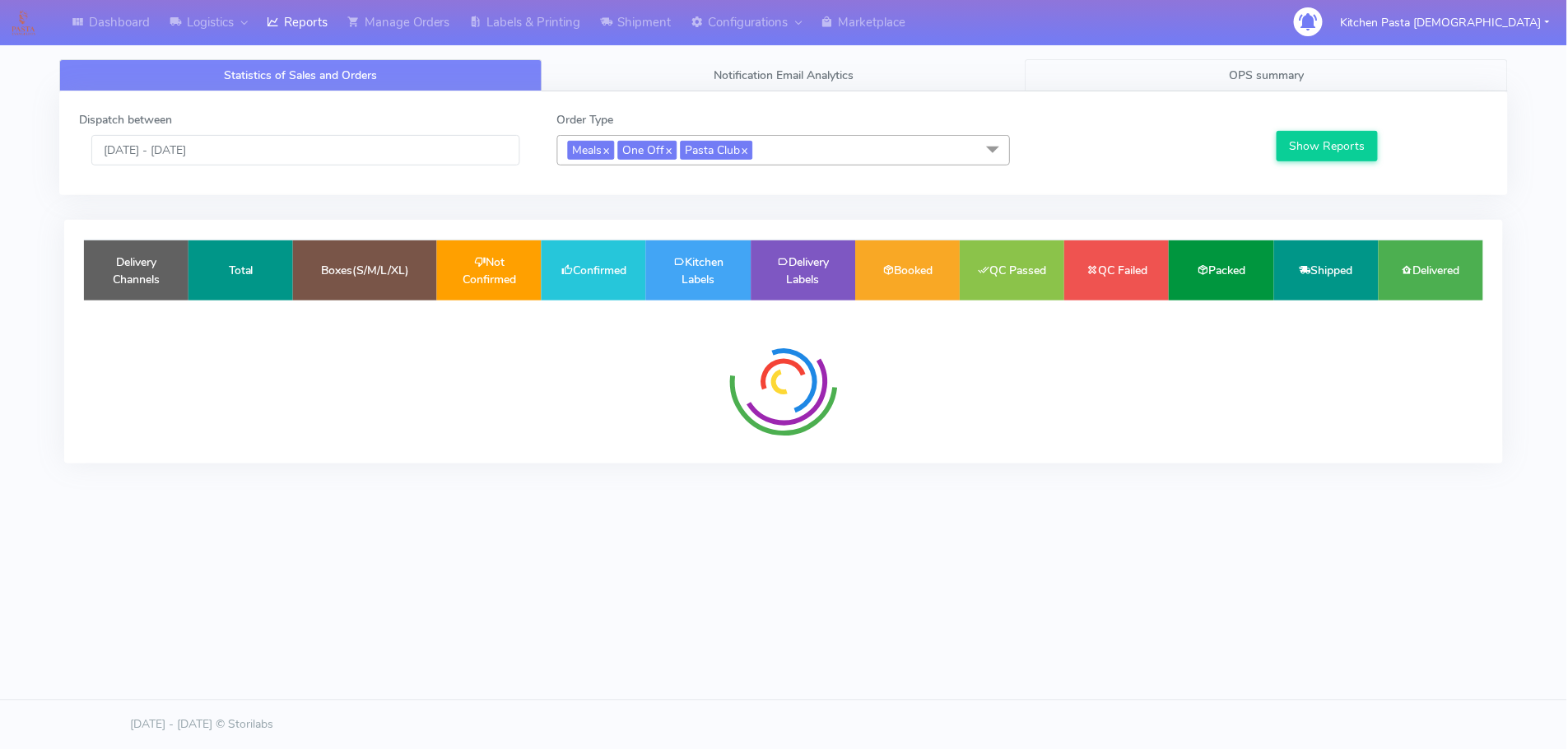
click at [1282, 63] on link "OPS summary" at bounding box center [1266, 74] width 483 height 32
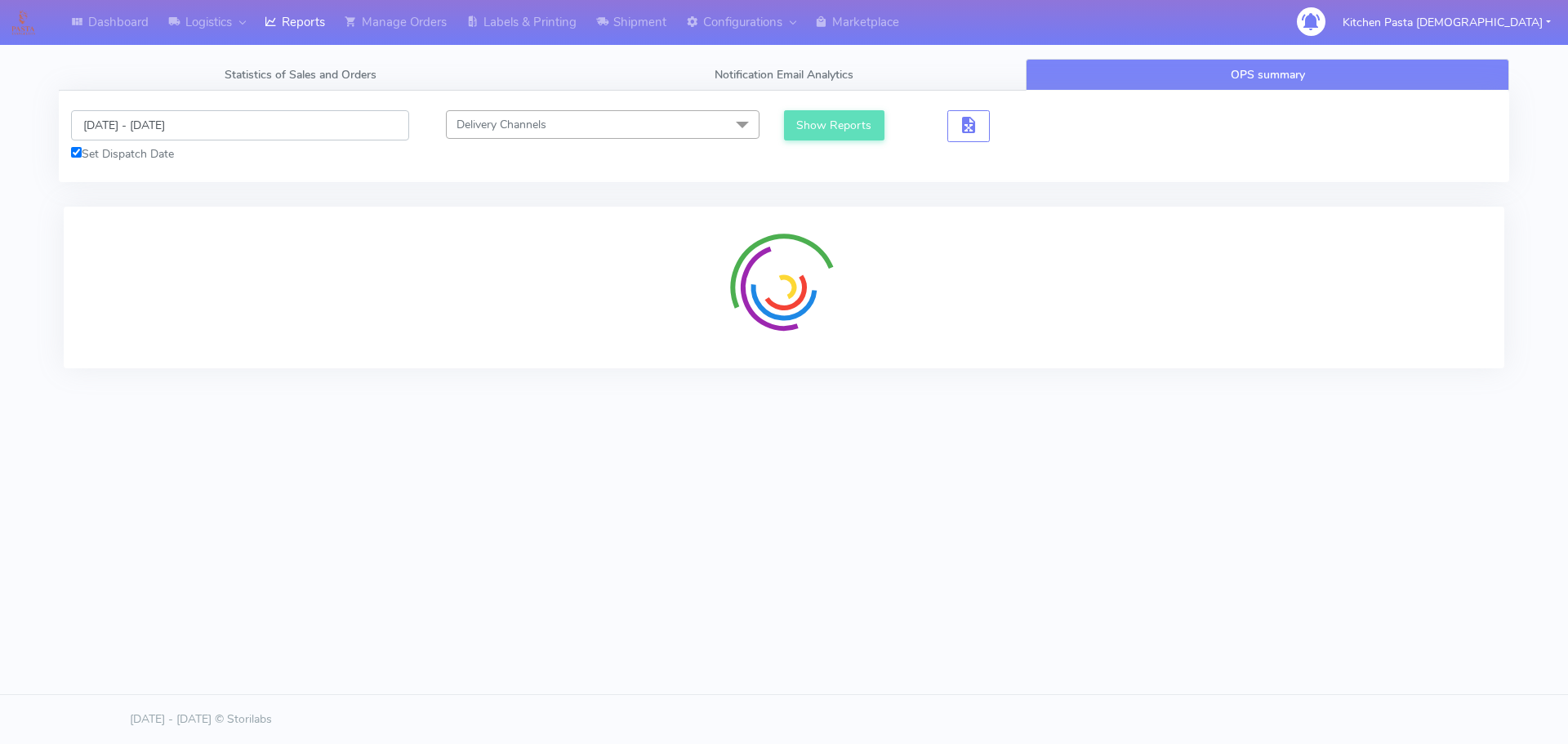
click at [204, 120] on input "[DATE] - [DATE]" at bounding box center [240, 126] width 338 height 31
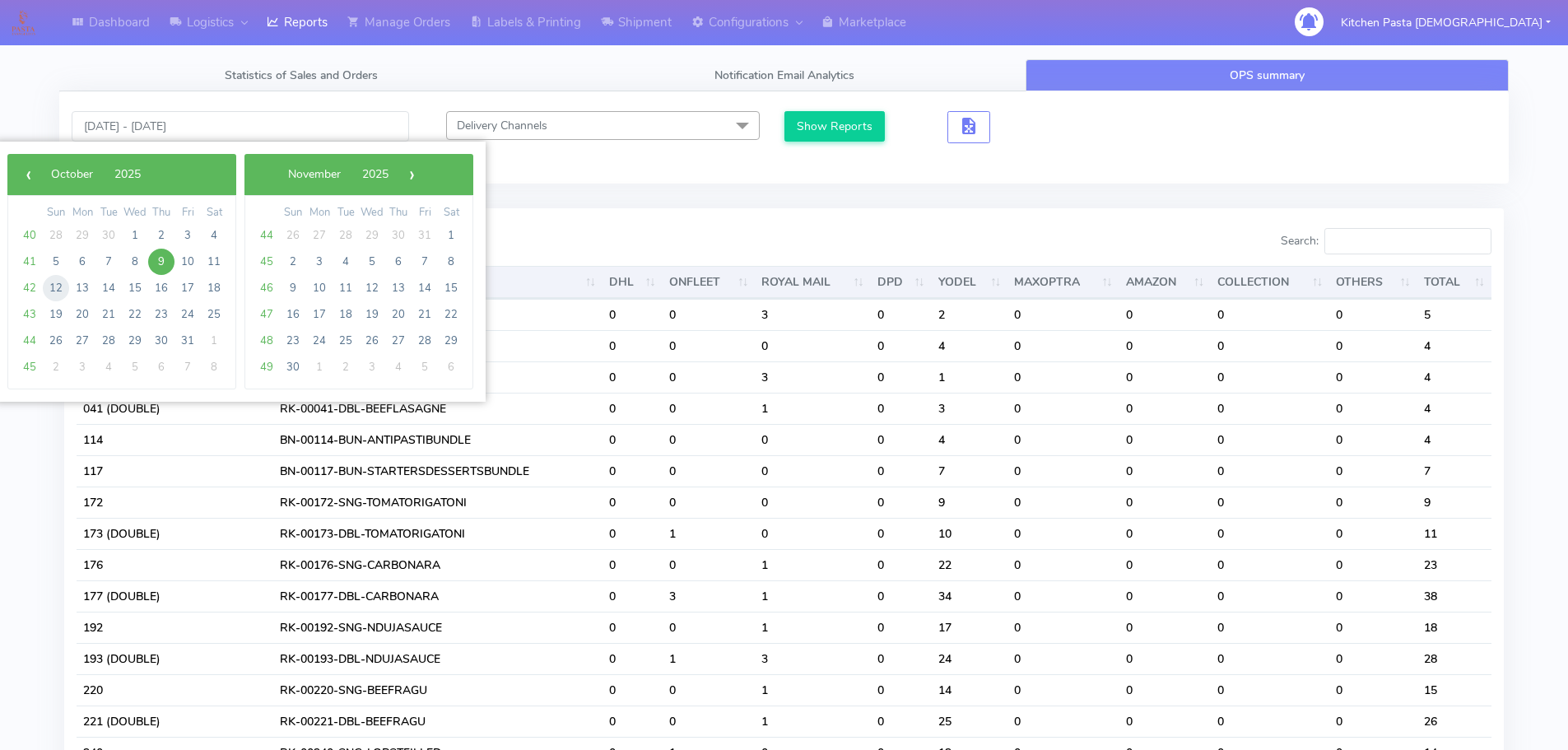
click at [60, 287] on span "12" at bounding box center [55, 287] width 26 height 26
click at [167, 287] on span "16" at bounding box center [160, 287] width 26 height 26
type input "12/10/2025 - 16/10/2025"
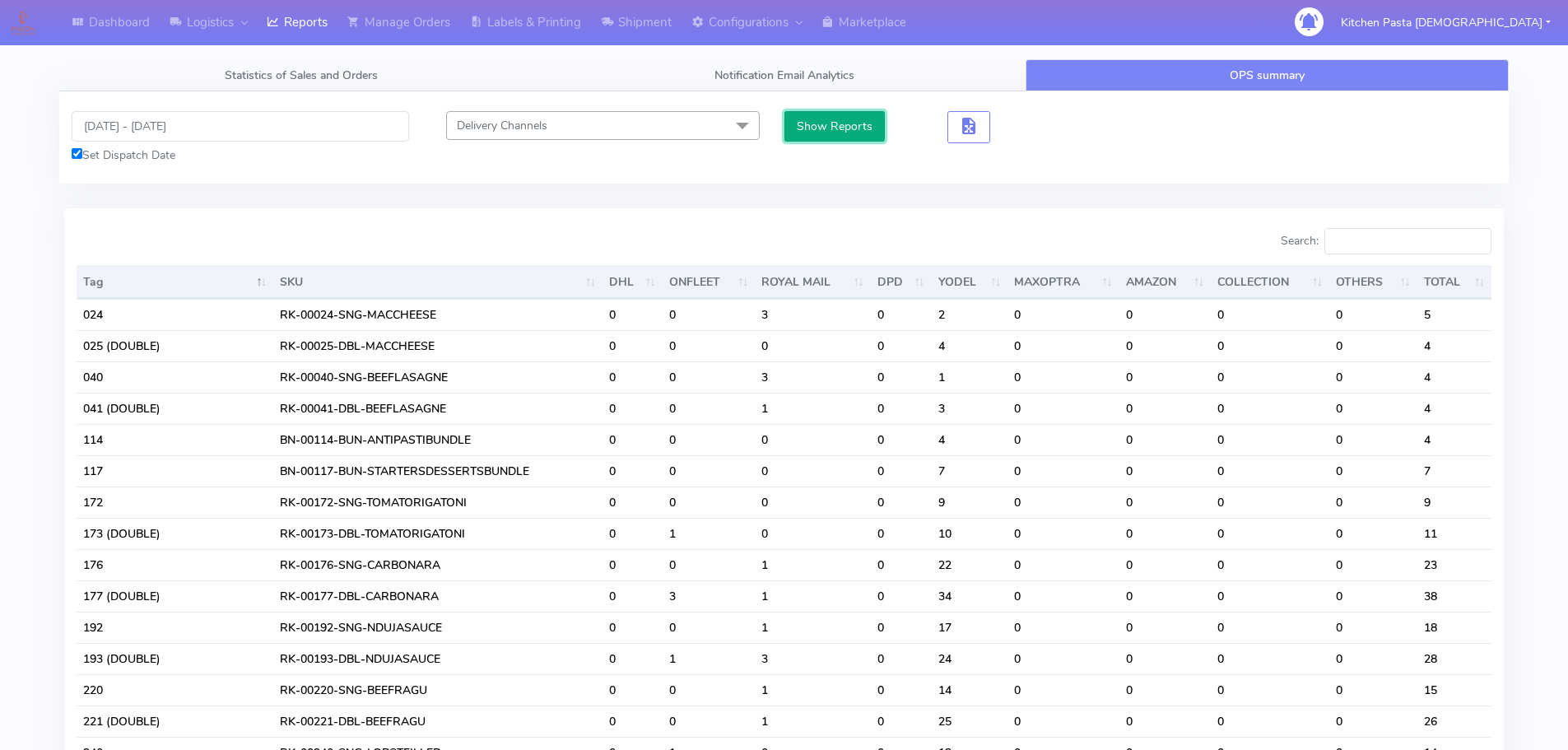
click at [830, 121] on button "Show Reports" at bounding box center [835, 127] width 102 height 31
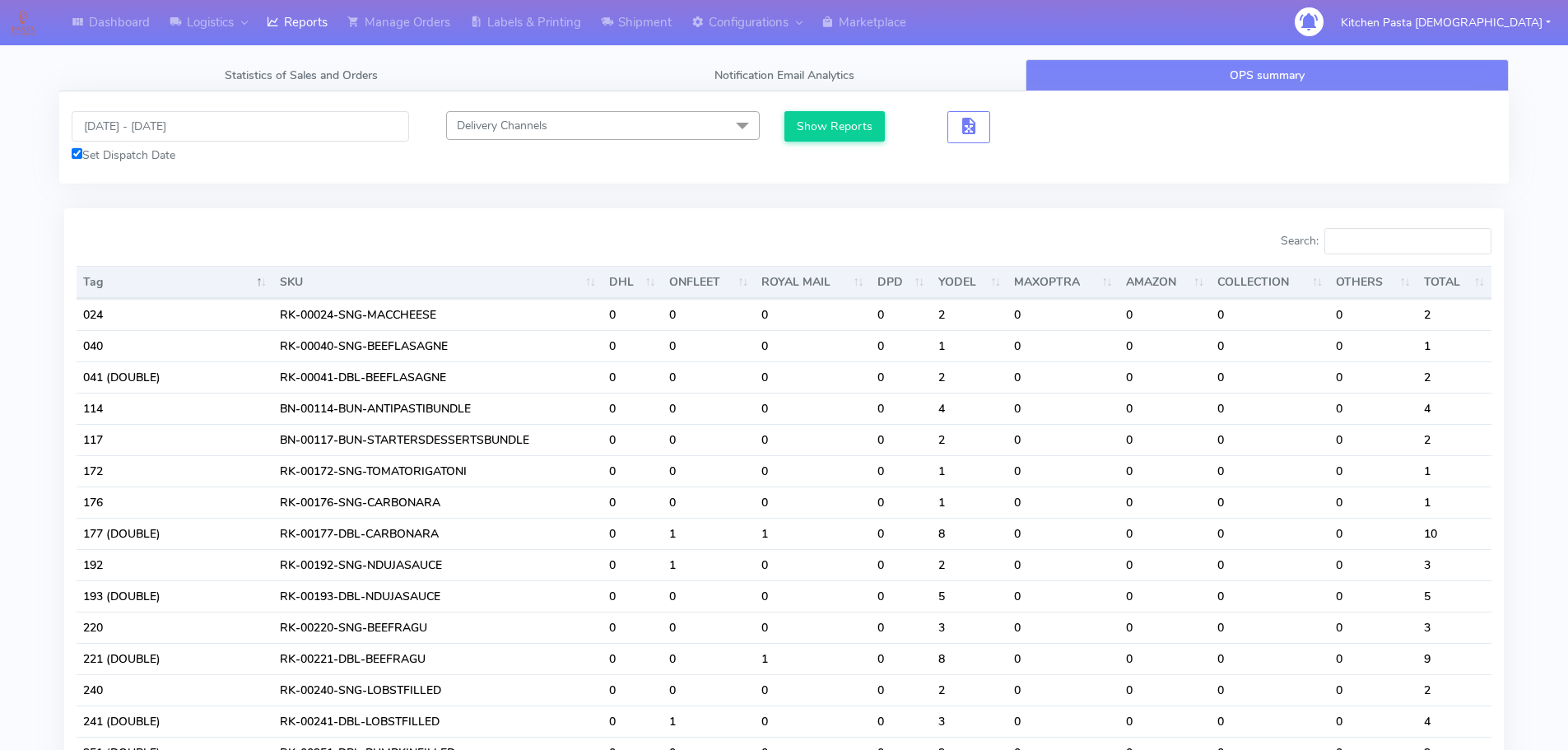
click at [1391, 256] on div "Search:" at bounding box center [1144, 244] width 695 height 33
click at [1382, 233] on input "Search:" at bounding box center [1408, 240] width 167 height 26
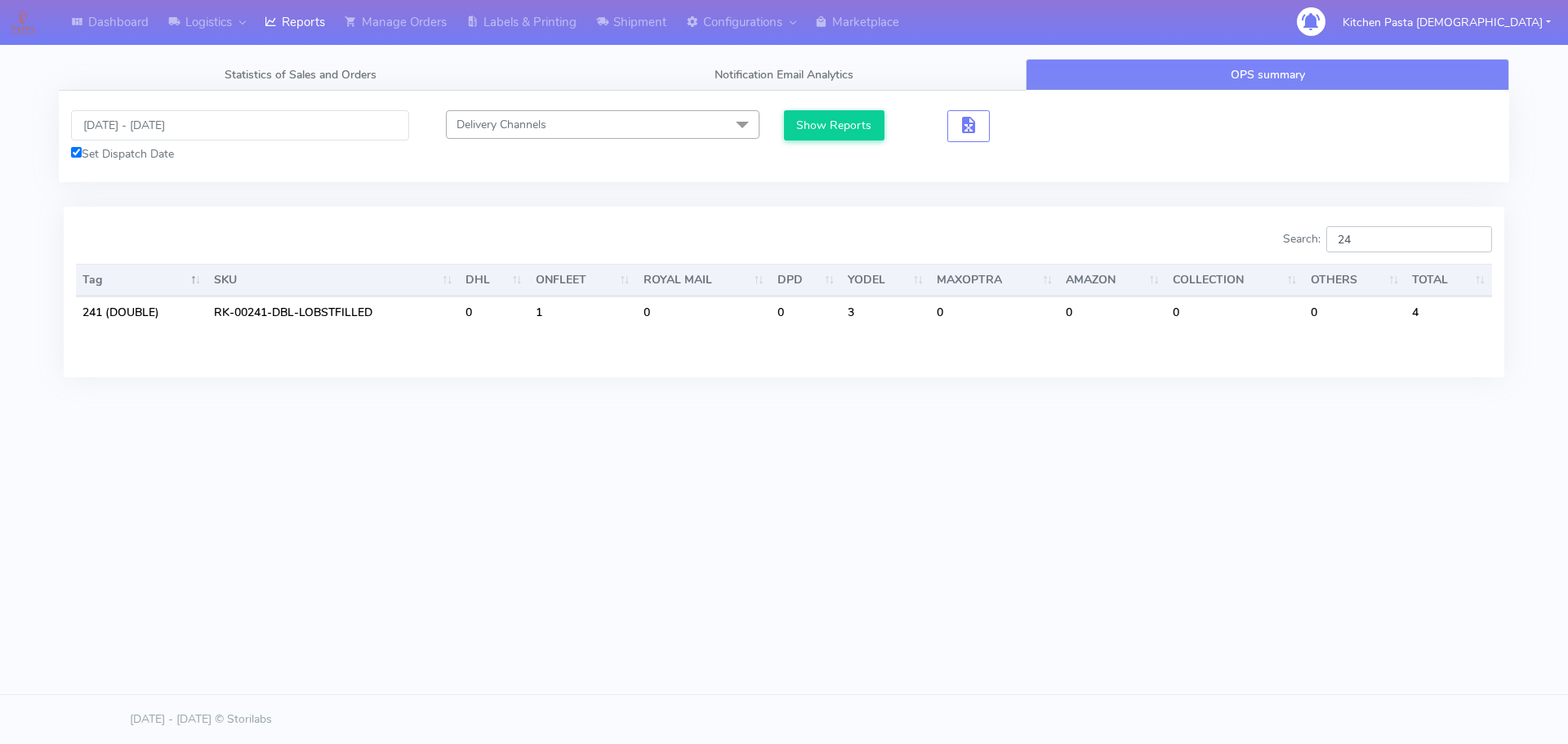
type input "2"
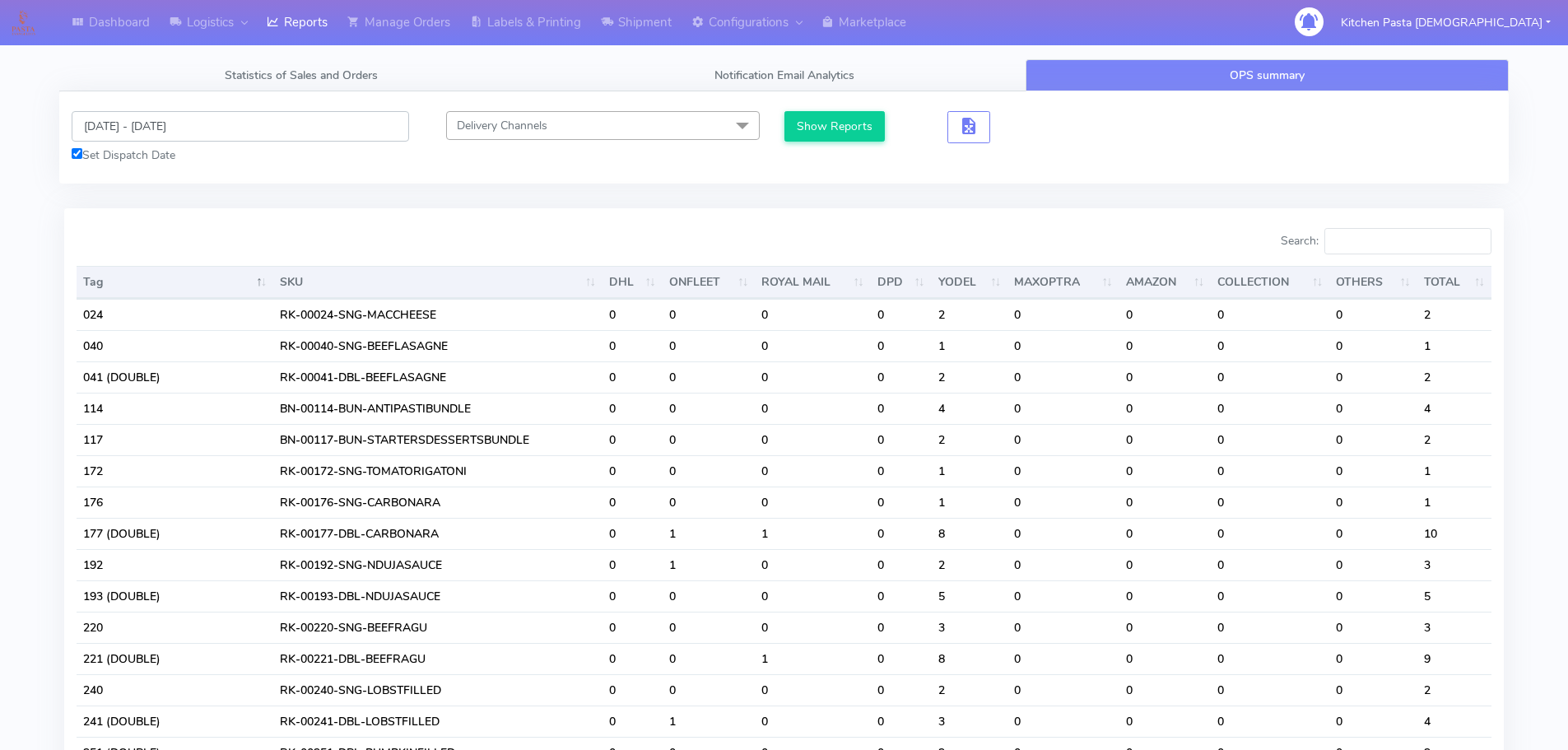
click at [169, 131] on input "12/10/2025 - 16/10/2025" at bounding box center [240, 127] width 337 height 31
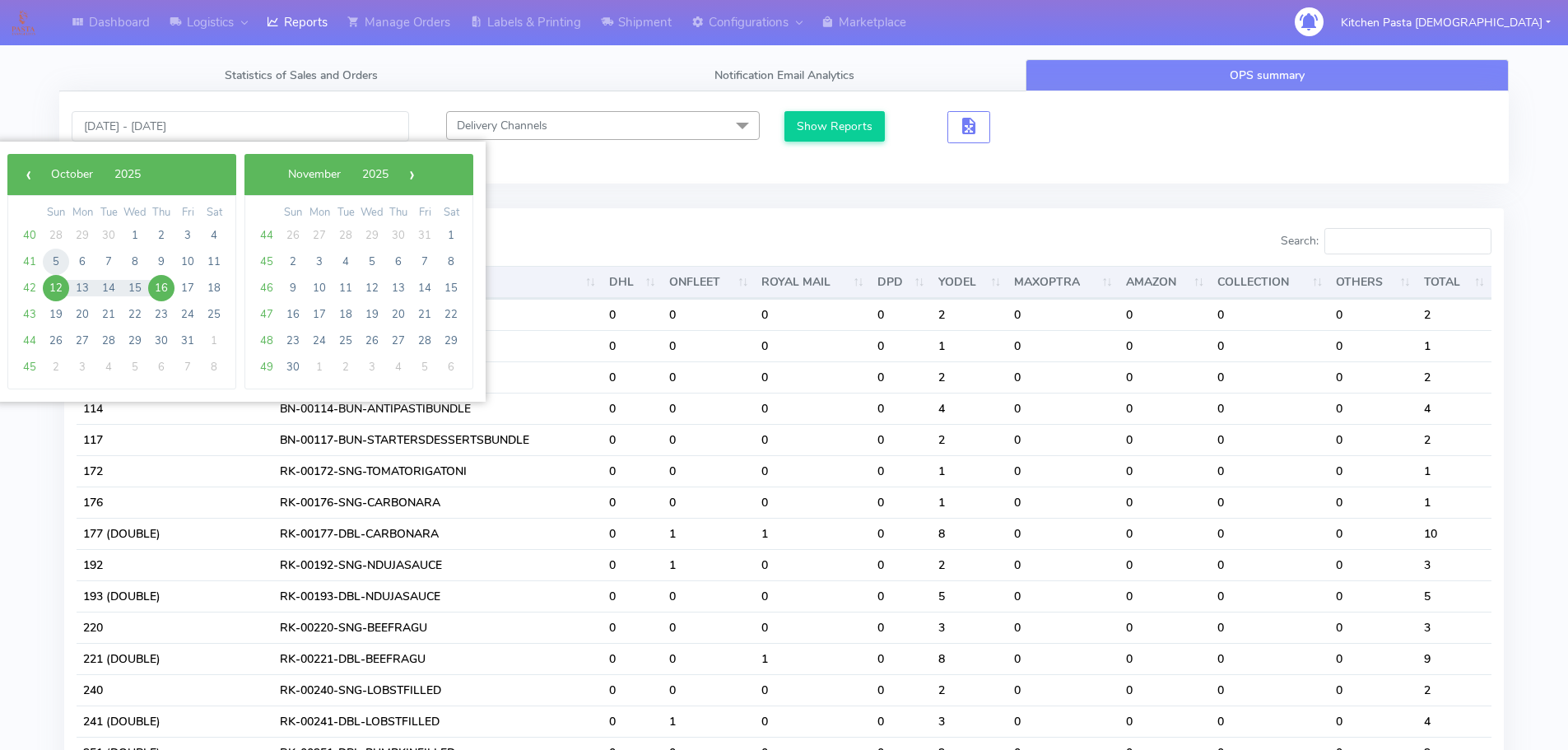
click at [54, 265] on span "5" at bounding box center [55, 261] width 26 height 26
click at [164, 261] on span "9" at bounding box center [160, 261] width 26 height 26
type input "[DATE] - [DATE]"
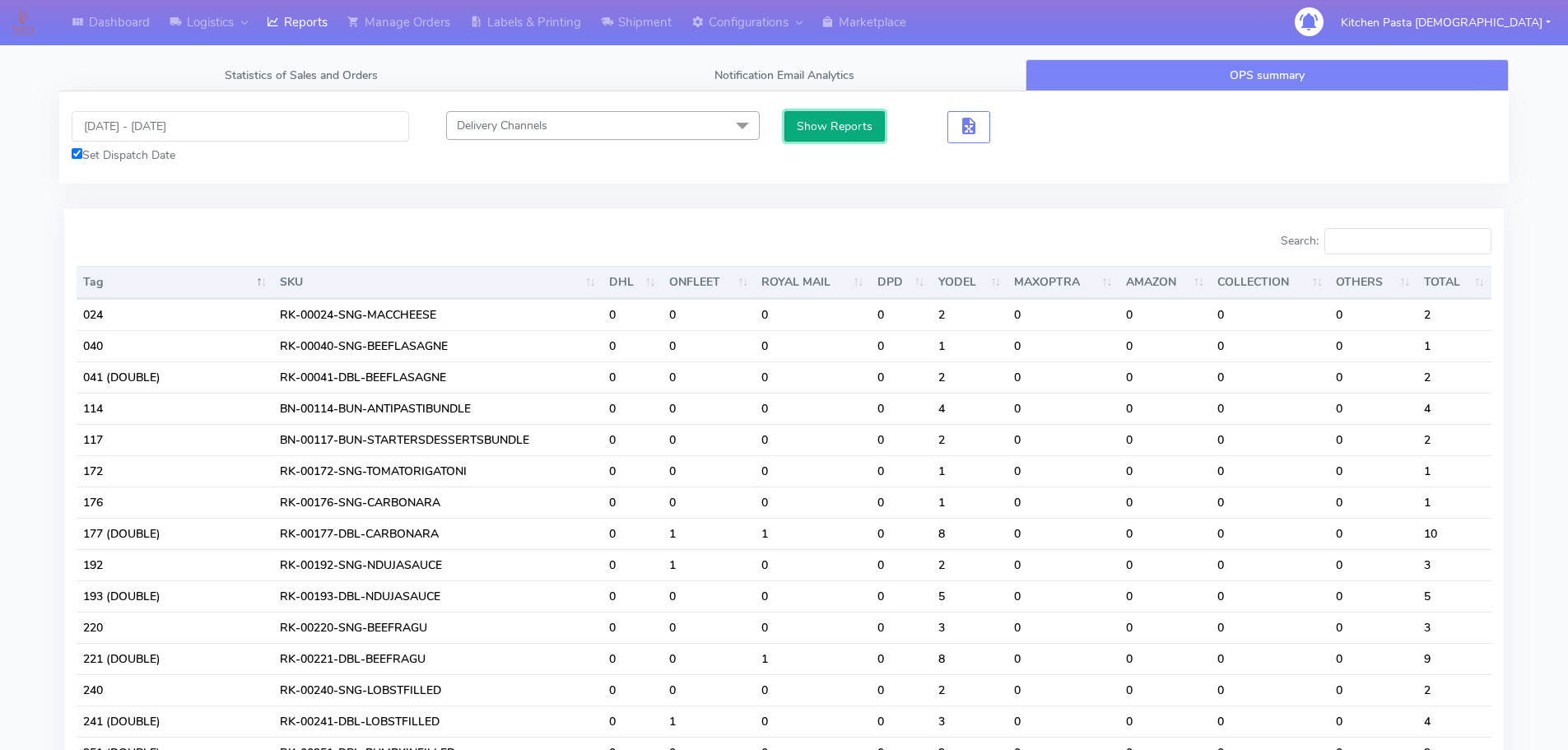
click at [833, 136] on button "Show Reports" at bounding box center [835, 127] width 102 height 31
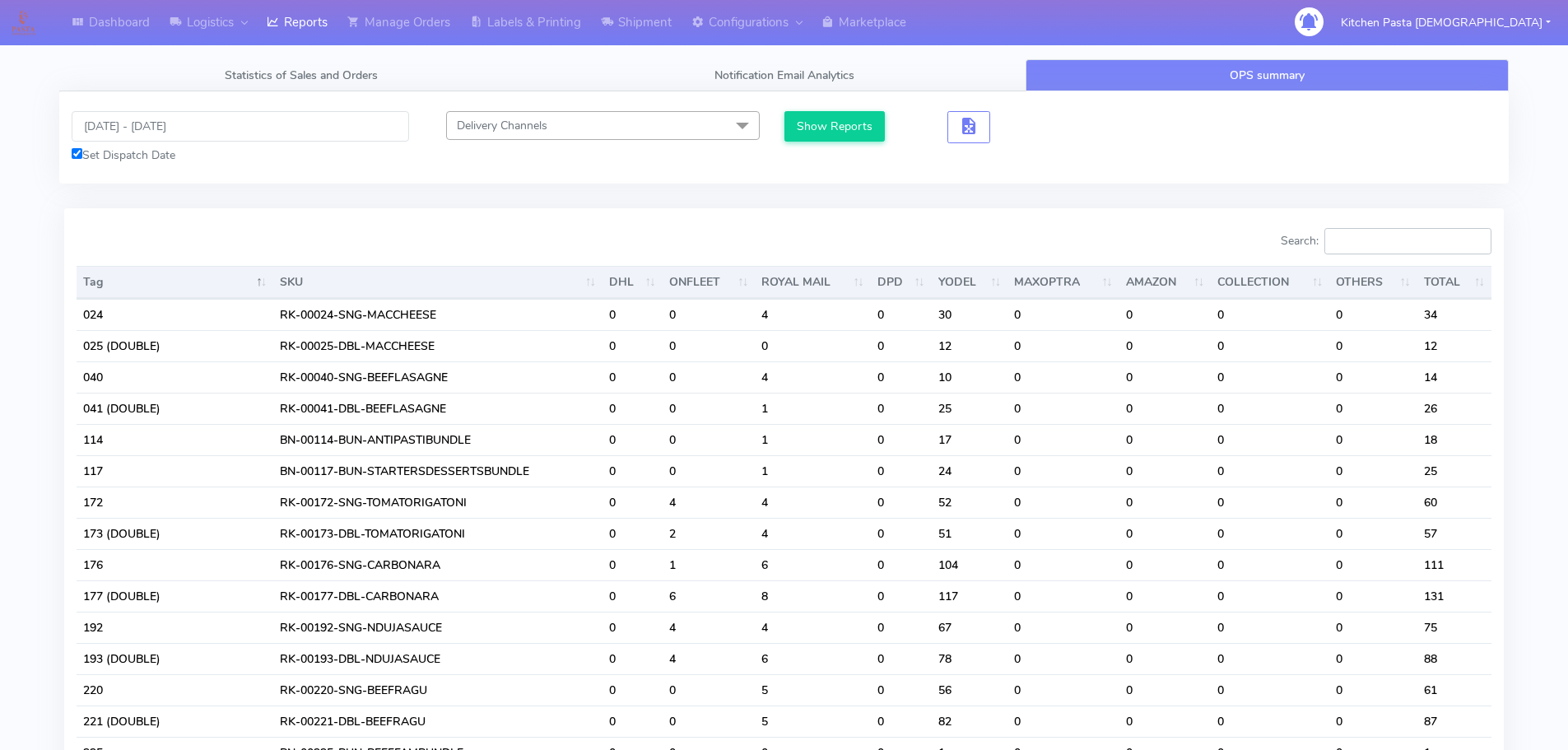
click at [1408, 240] on input "Search:" at bounding box center [1408, 240] width 167 height 26
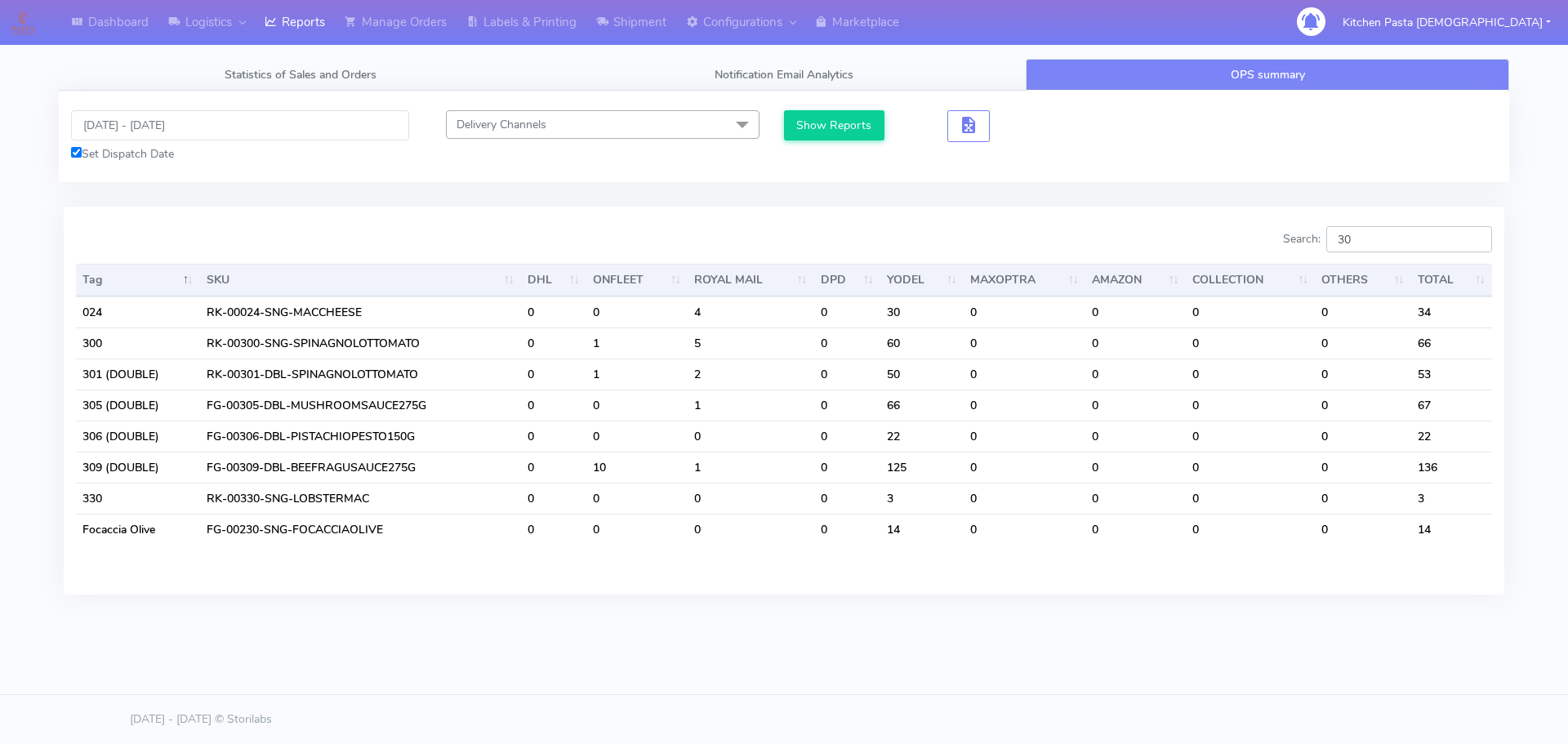
type input "3"
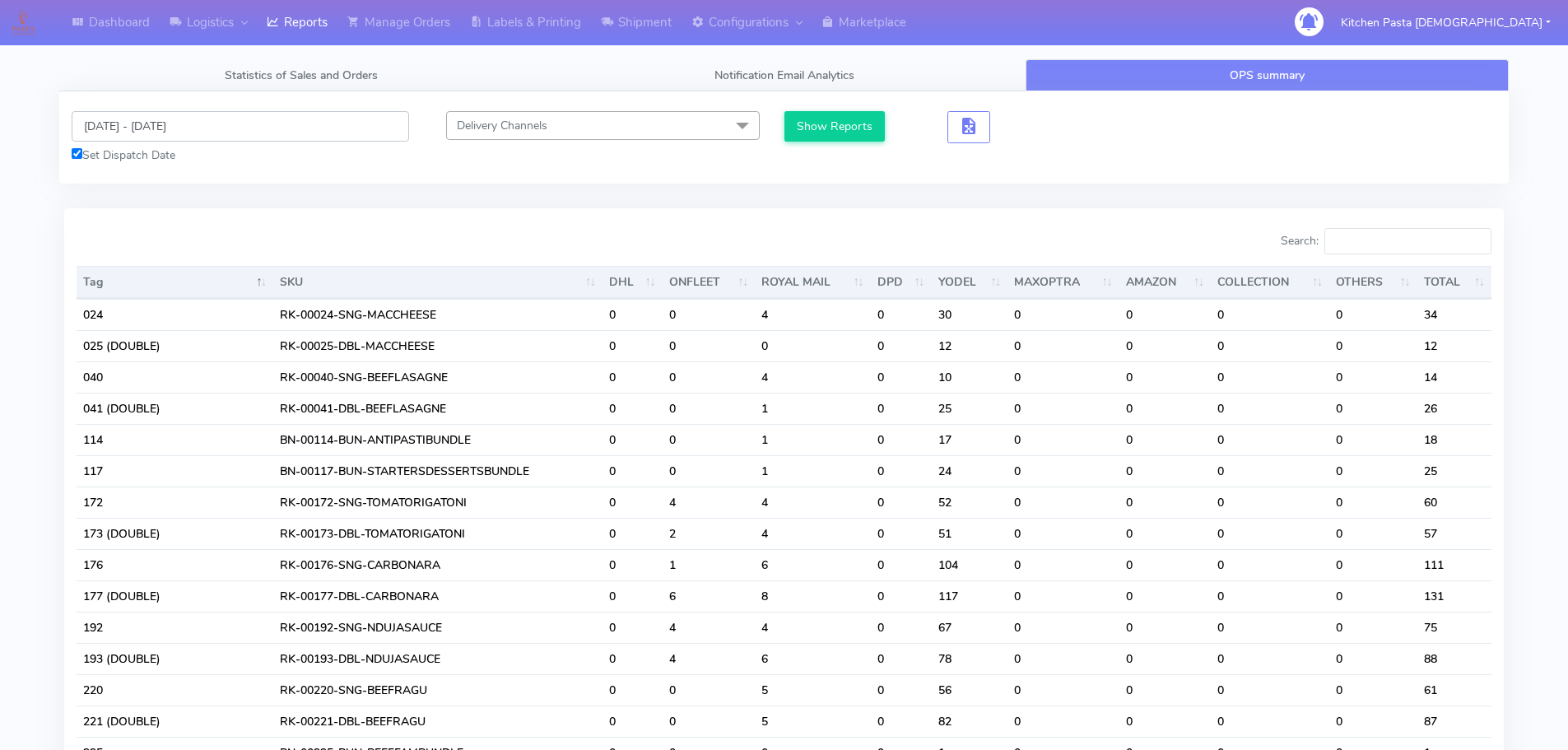
click at [218, 127] on input "[DATE] - [DATE]" at bounding box center [240, 127] width 337 height 31
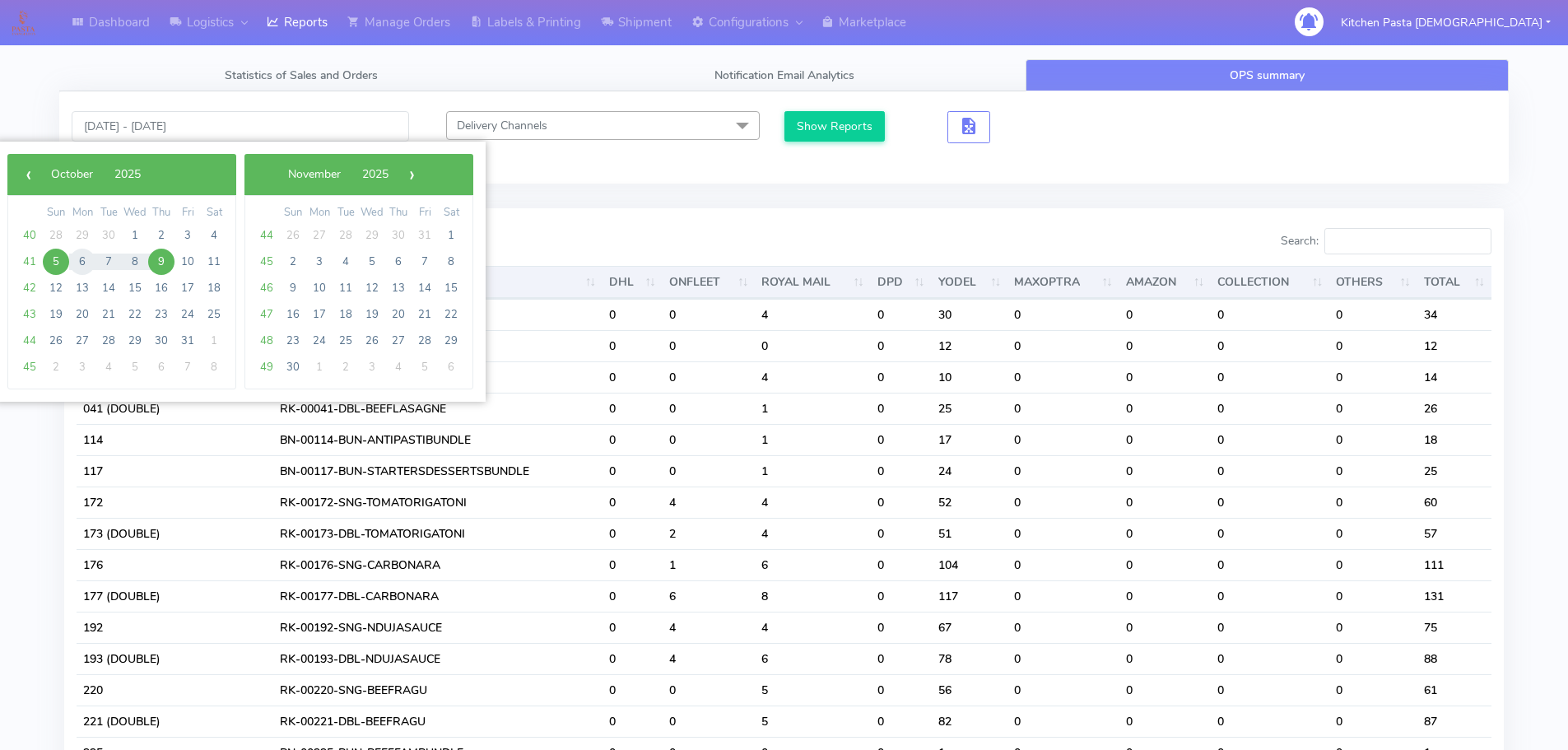
click at [73, 265] on span "6" at bounding box center [82, 261] width 26 height 26
click at [53, 258] on span "5" at bounding box center [55, 261] width 26 height 26
click at [188, 263] on span "10" at bounding box center [187, 261] width 26 height 26
type input "05/10/2025 - 10/10/2025"
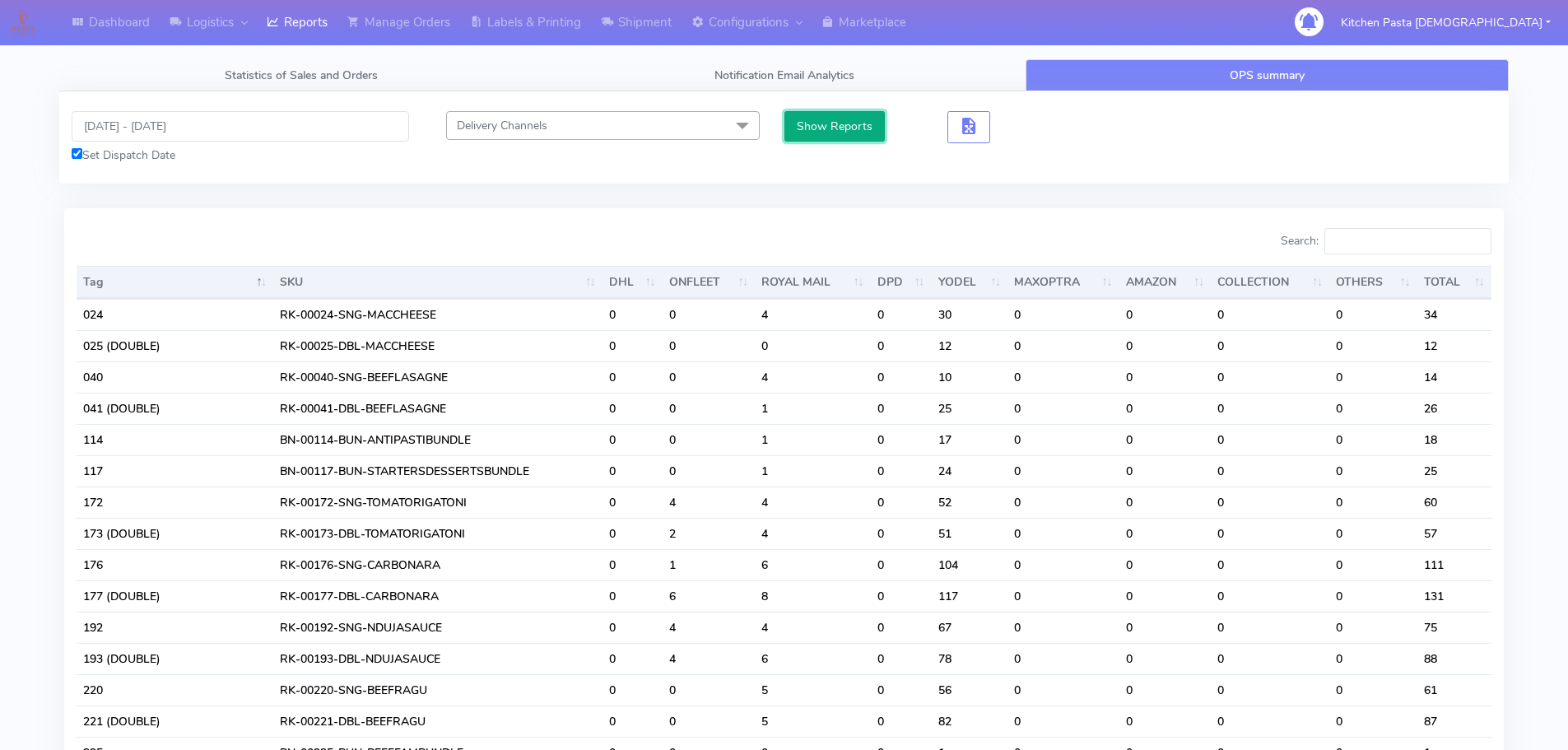
click at [862, 132] on button "Show Reports" at bounding box center [835, 127] width 102 height 31
click at [1362, 238] on input "Search:" at bounding box center [1408, 240] width 167 height 26
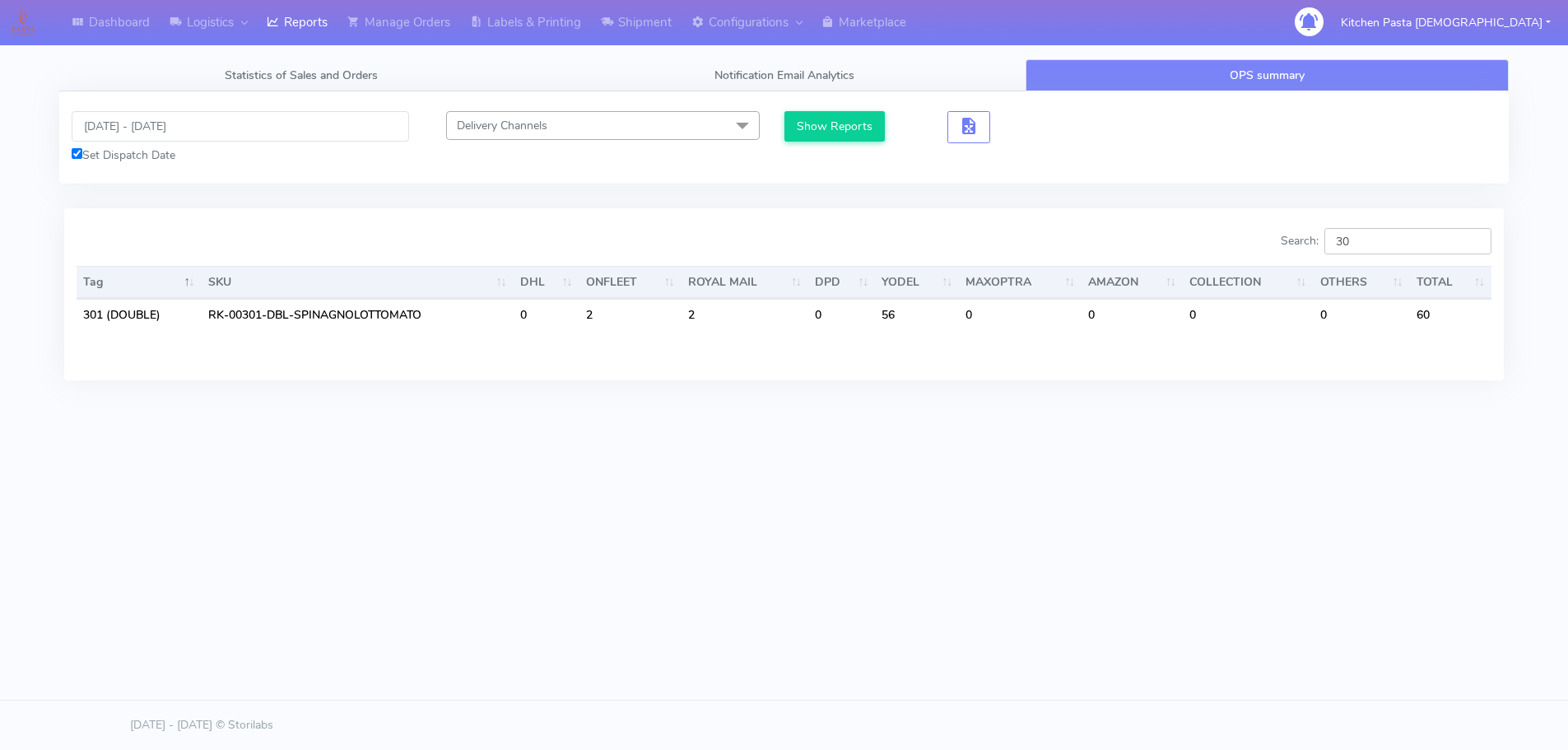
type input "3"
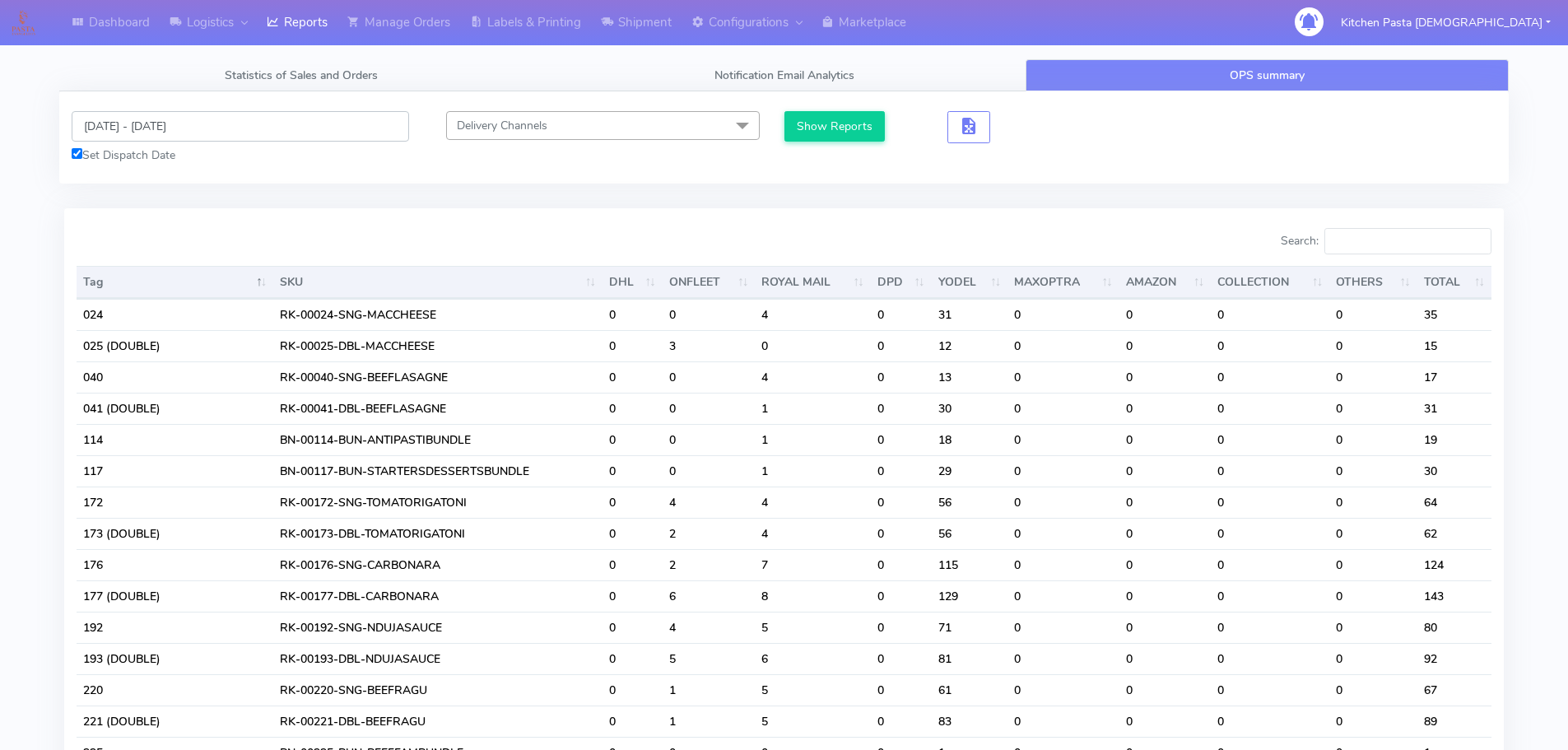
click at [152, 140] on input "05/10/2025 - 10/10/2025" at bounding box center [240, 127] width 337 height 31
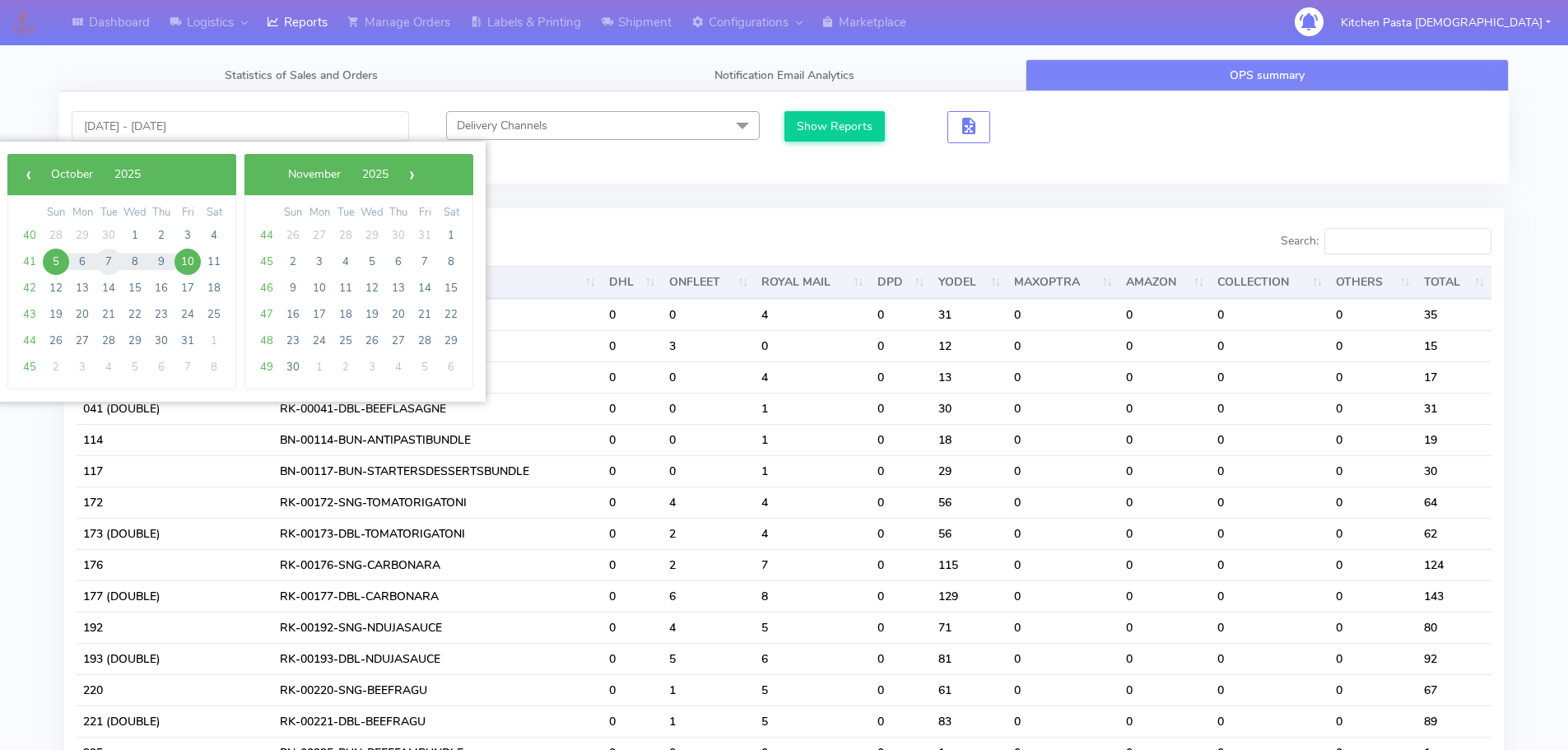
click at [104, 259] on span "7" at bounding box center [108, 261] width 26 height 26
click at [162, 269] on span "9" at bounding box center [160, 261] width 26 height 26
type input "07/10/2025 - 09/10/2025"
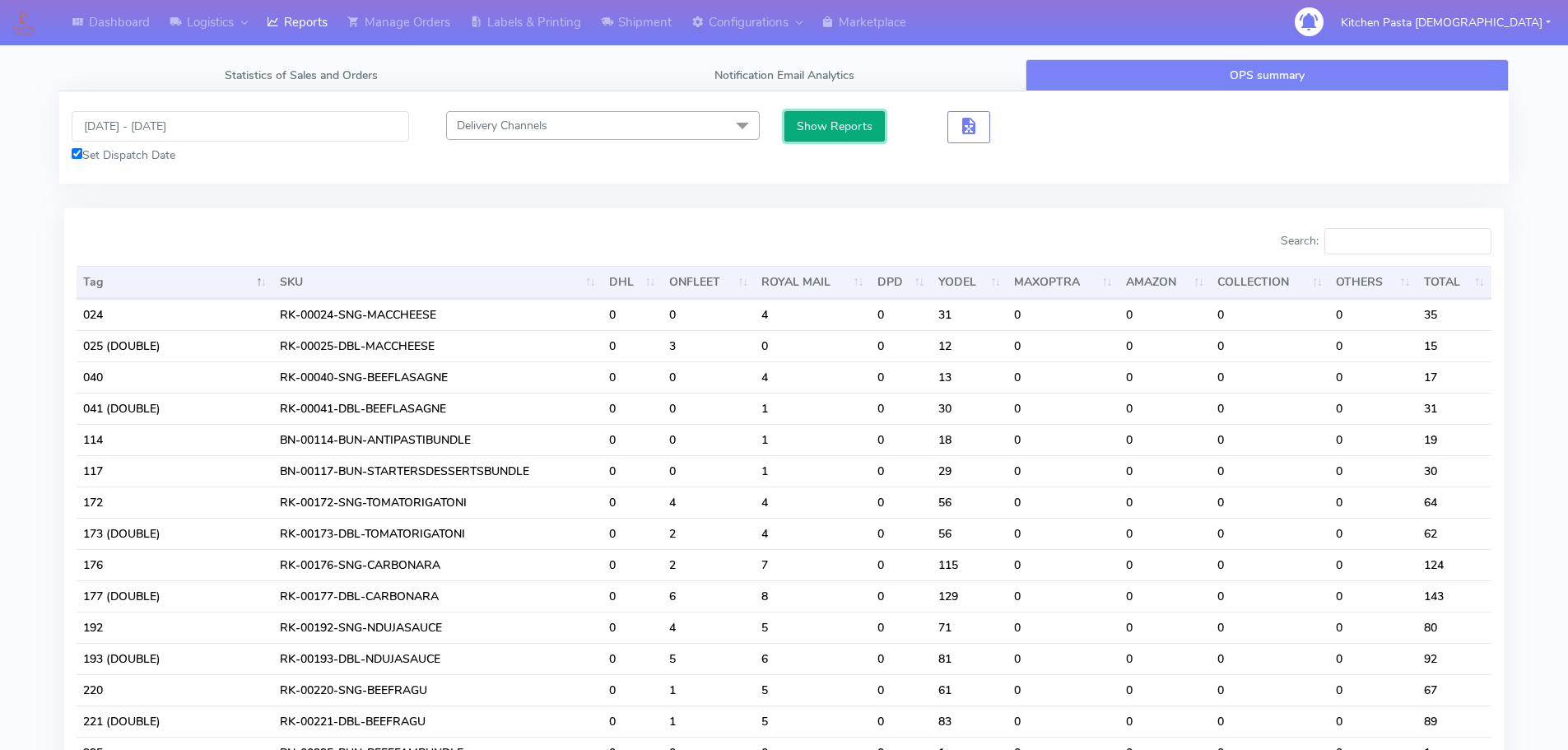
click at [851, 134] on button "Show Reports" at bounding box center [835, 127] width 102 height 31
click at [1396, 243] on input "Search:" at bounding box center [1408, 240] width 167 height 26
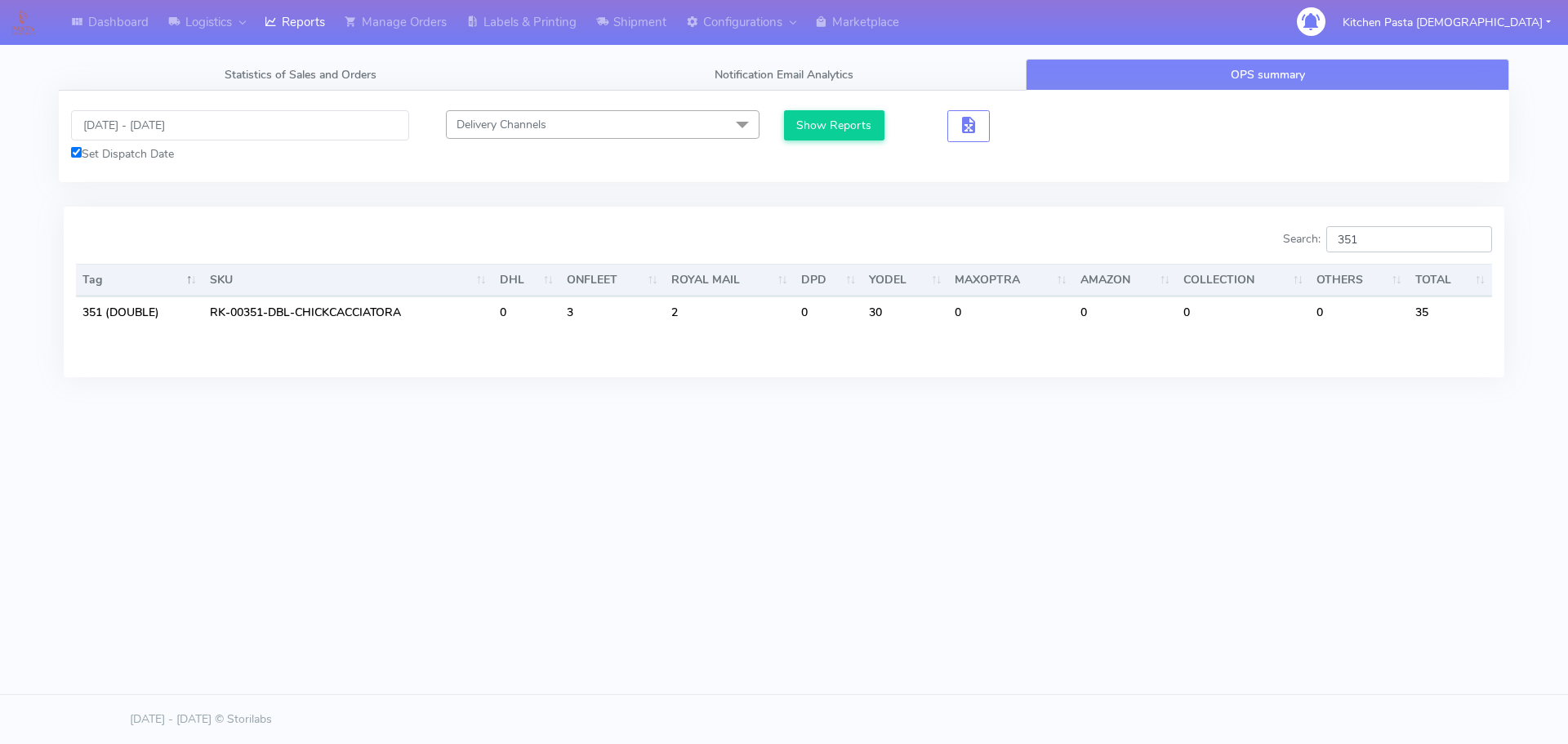
type input "351"
drag, startPoint x: 1055, startPoint y: 587, endPoint x: 820, endPoint y: 356, distance: 329.5
click at [1054, 585] on div "Dashboard Logistics London Logistics Reports Manage Orders Labels & Printing Sh…" at bounding box center [784, 298] width 1568 height 596
drag, startPoint x: 1406, startPoint y: 238, endPoint x: 1290, endPoint y: 238, distance: 116.0
click at [1290, 238] on div "Search: 351" at bounding box center [1144, 242] width 696 height 32
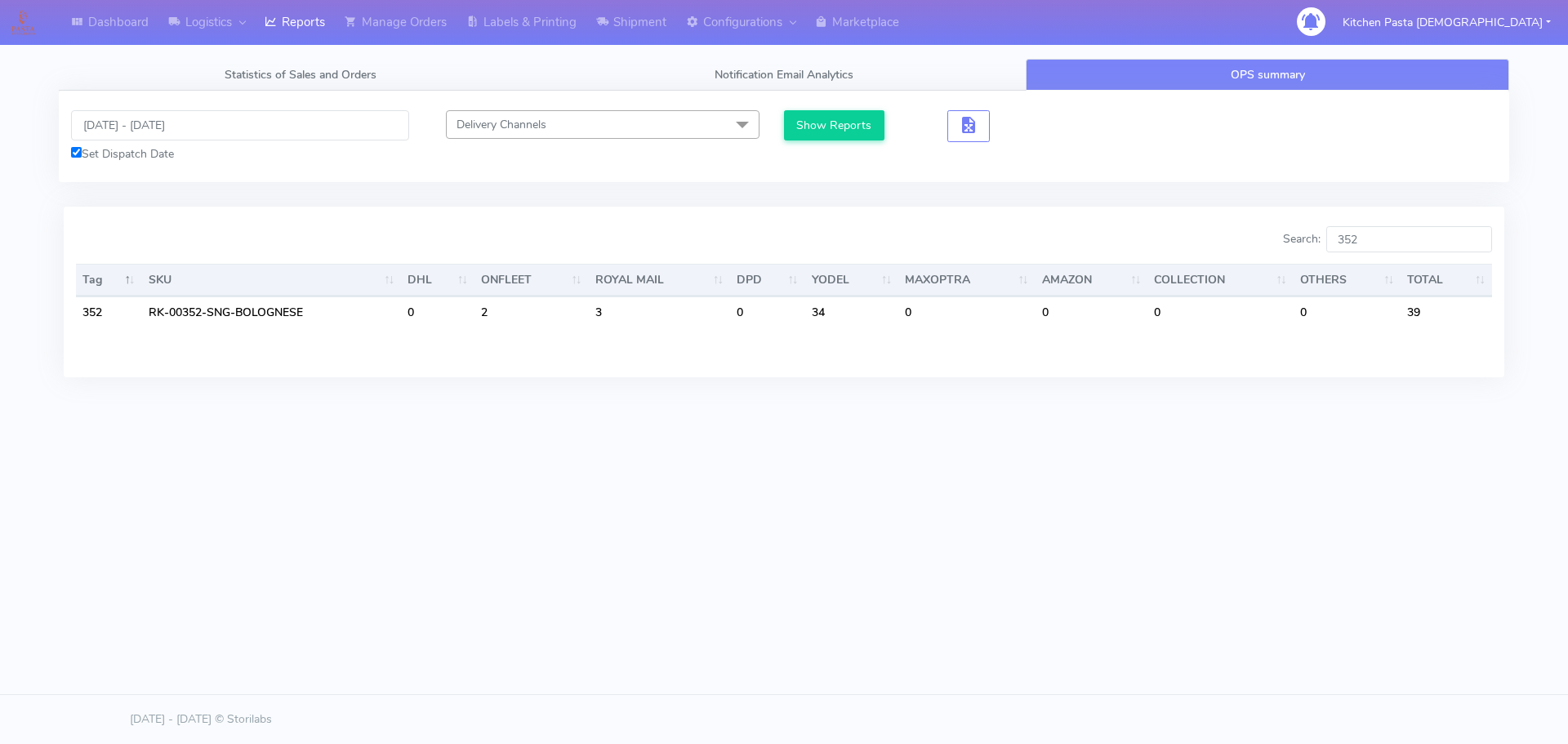
click at [170, 103] on div "07/10/2025 - 09/10/2025 Set Dispatch Date Delivery Channels Select All DHL OnFl…" at bounding box center [784, 137] width 1450 height 92
drag, startPoint x: 1369, startPoint y: 238, endPoint x: 1222, endPoint y: 235, distance: 147.0
click at [1222, 235] on div "Search: 352" at bounding box center [1144, 242] width 696 height 32
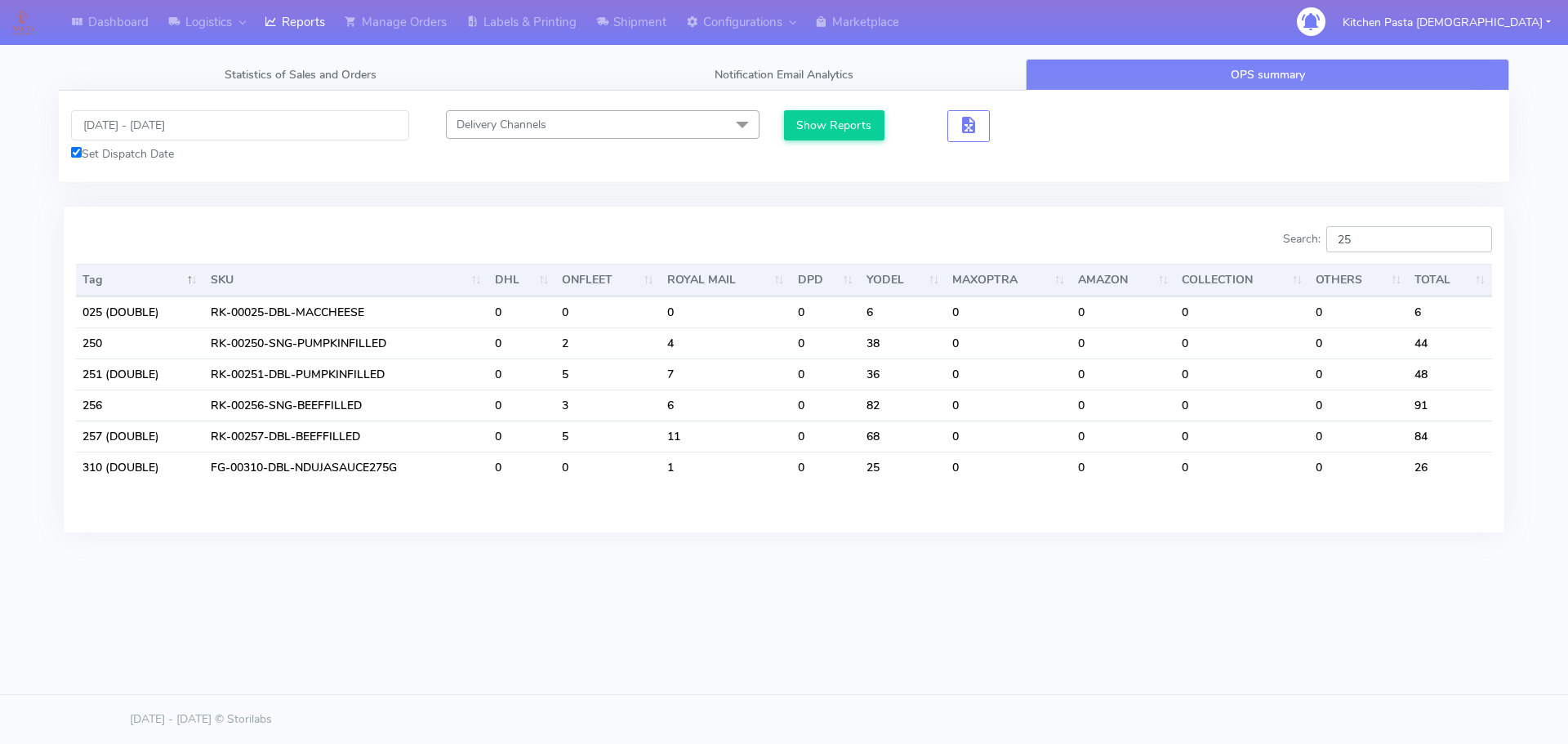
type input "2"
